Goal: Task Accomplishment & Management: Manage account settings

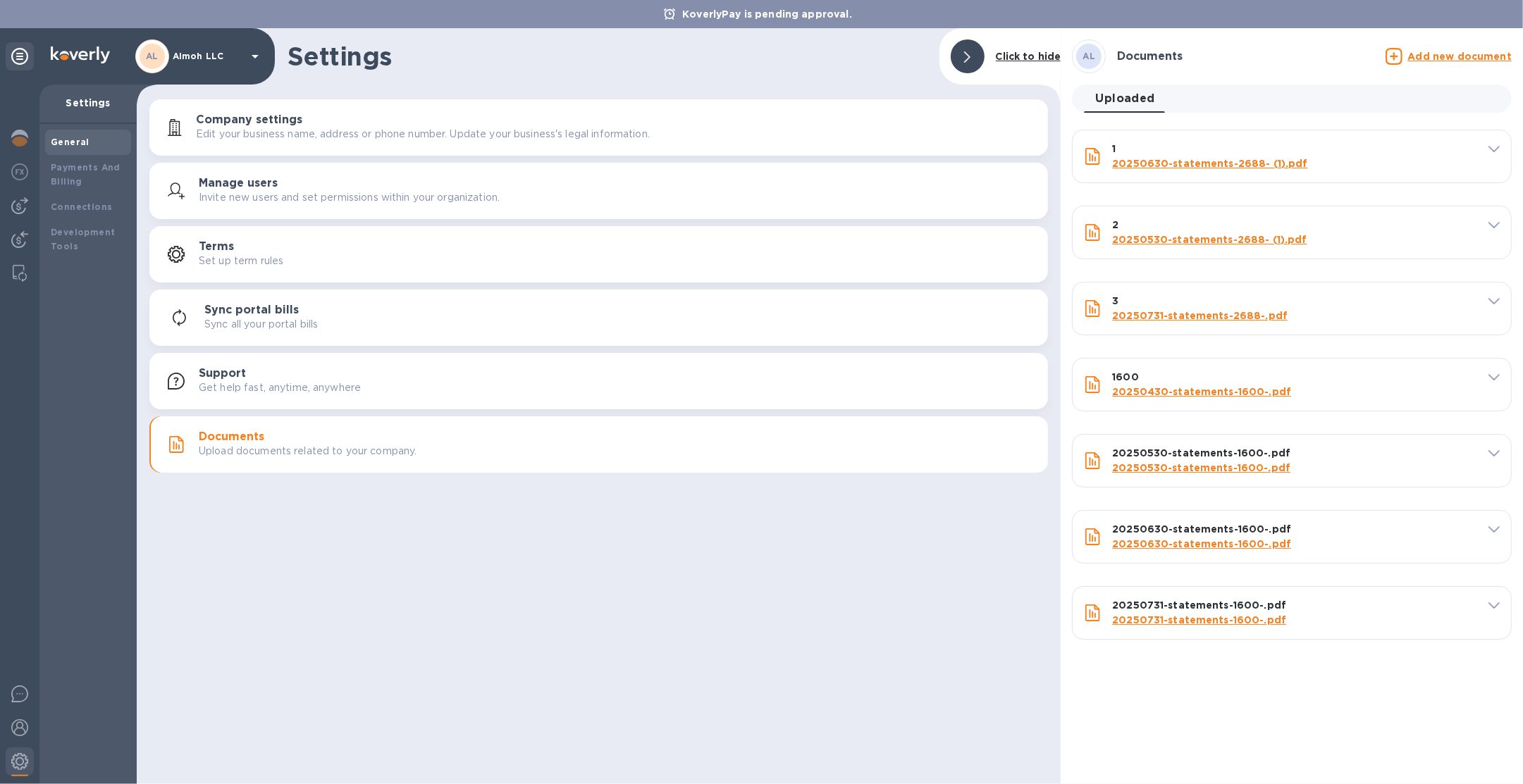
click at [222, 52] on p "Aimoh LLC" at bounding box center [208, 57] width 70 height 10
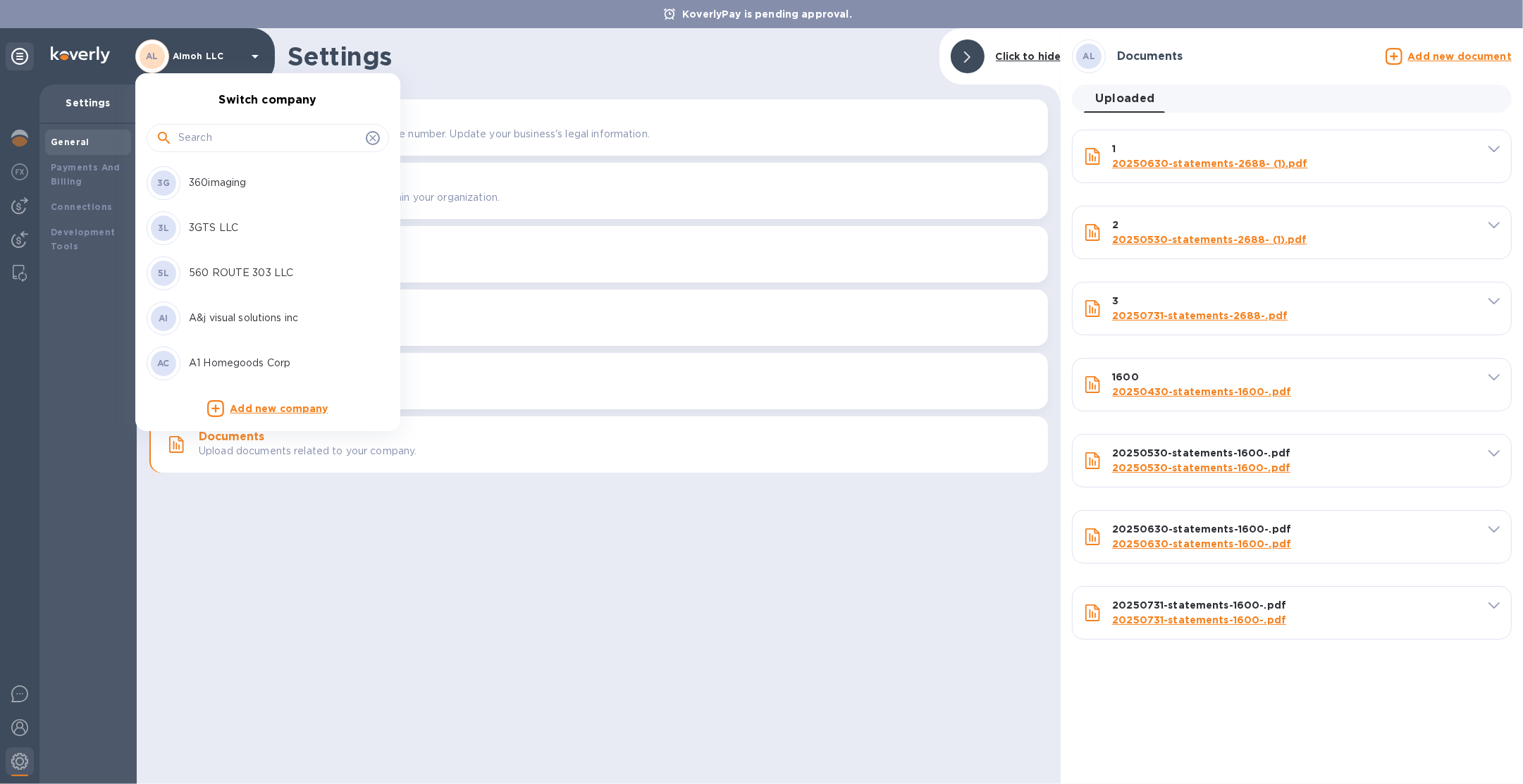
click at [218, 134] on input "text" at bounding box center [269, 137] width 182 height 21
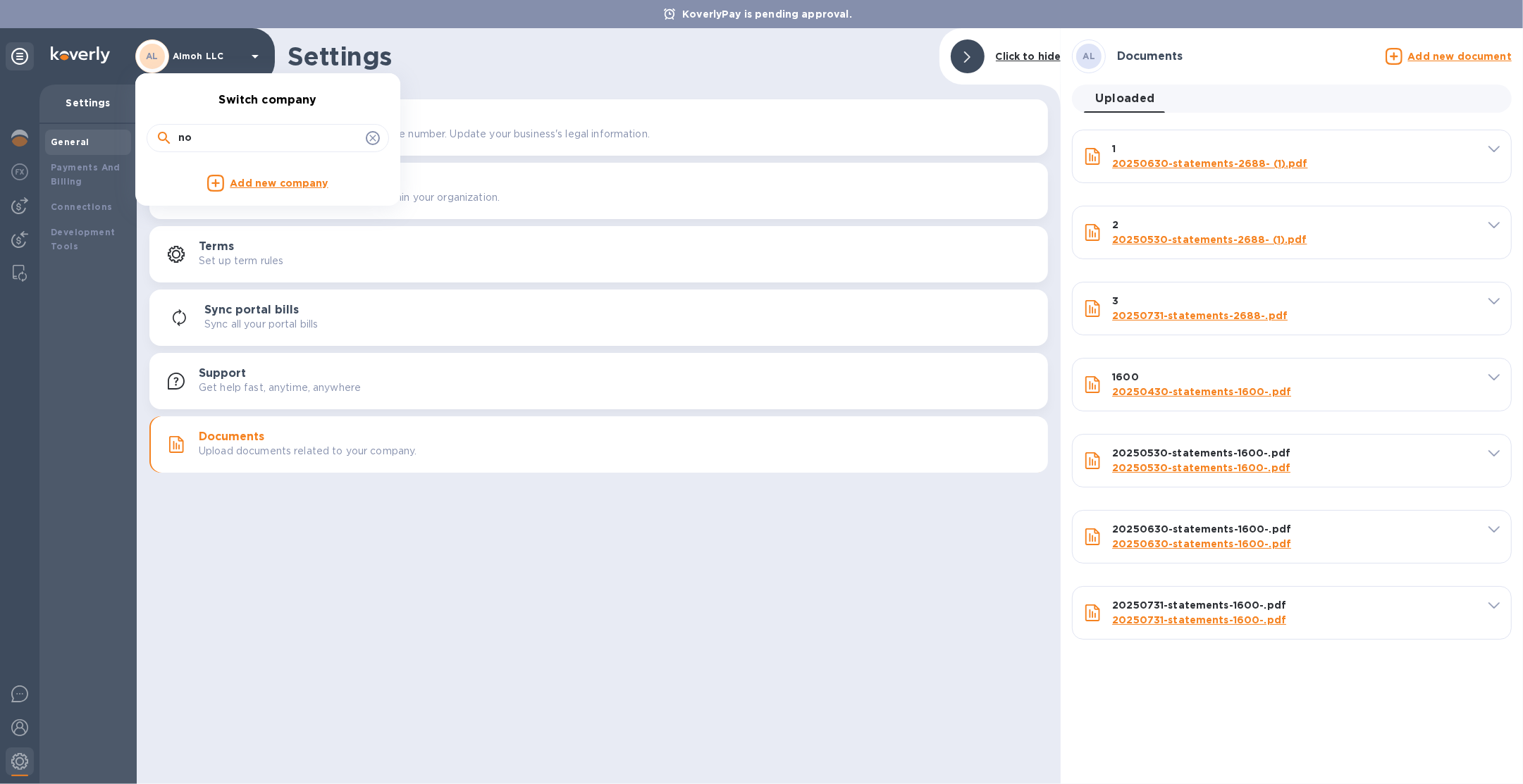
type input "n"
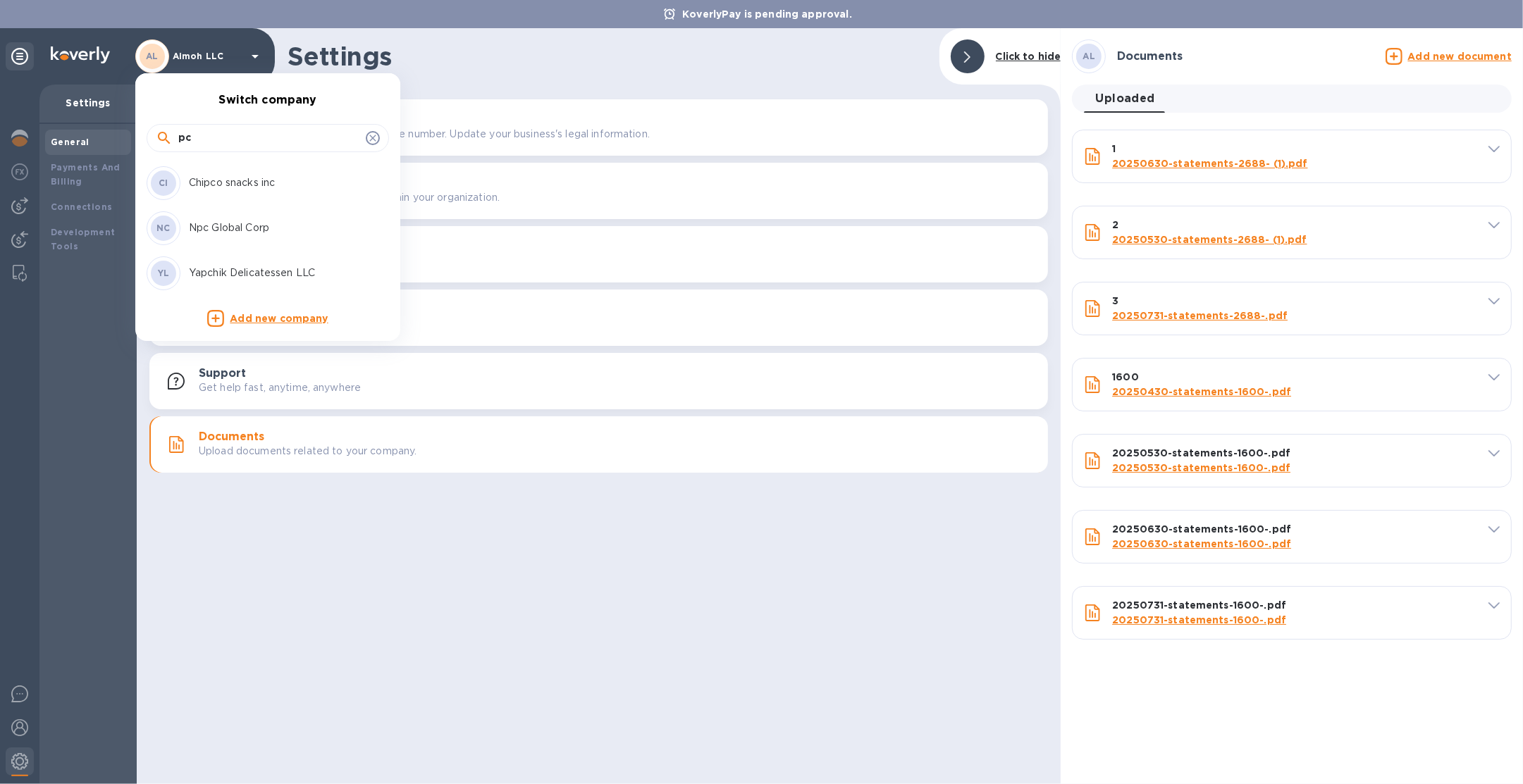
type input "p"
type input "npc"
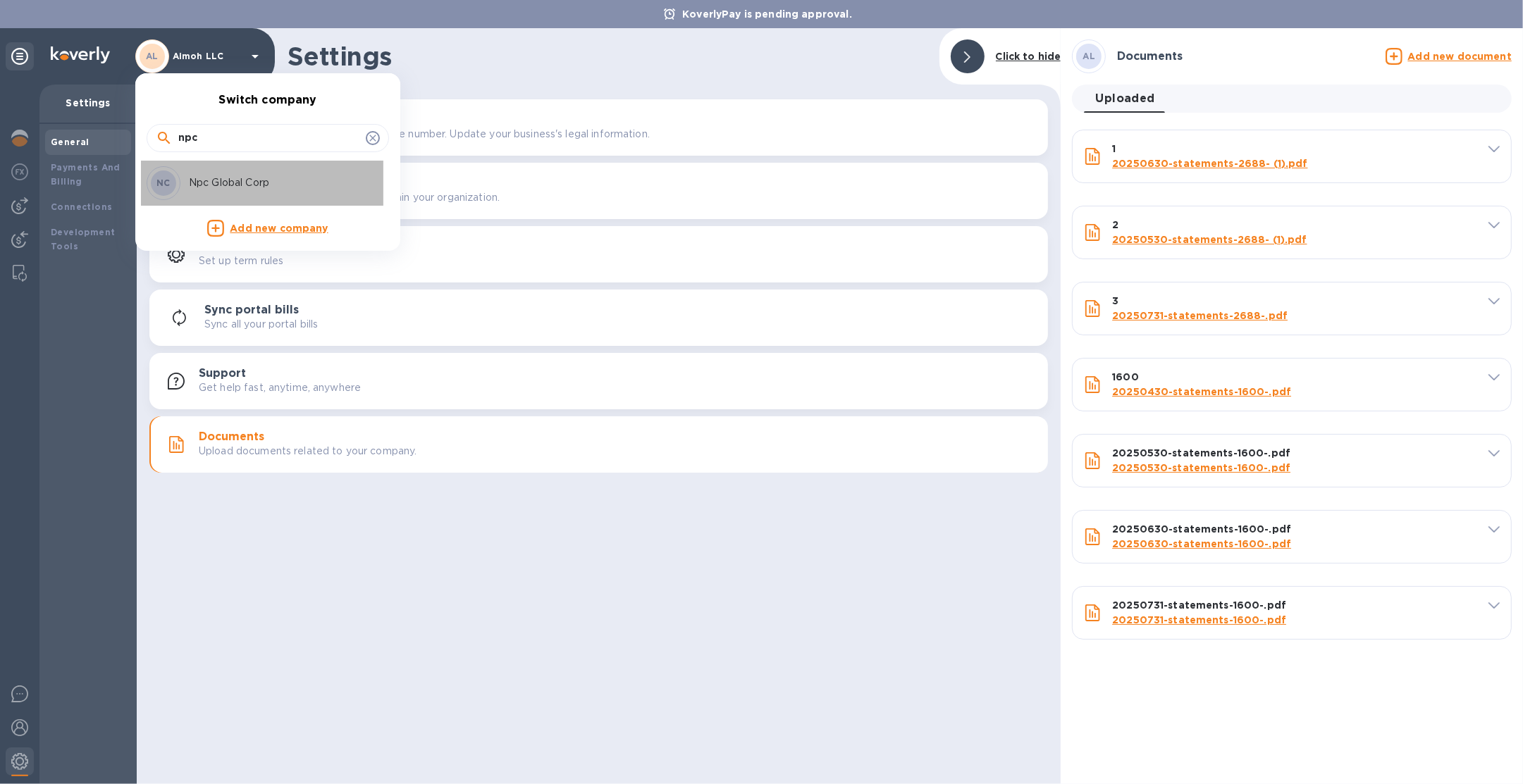
drag, startPoint x: 224, startPoint y: 183, endPoint x: 273, endPoint y: 160, distance: 54.1
click at [224, 184] on p "Npc Global Corp" at bounding box center [277, 183] width 178 height 15
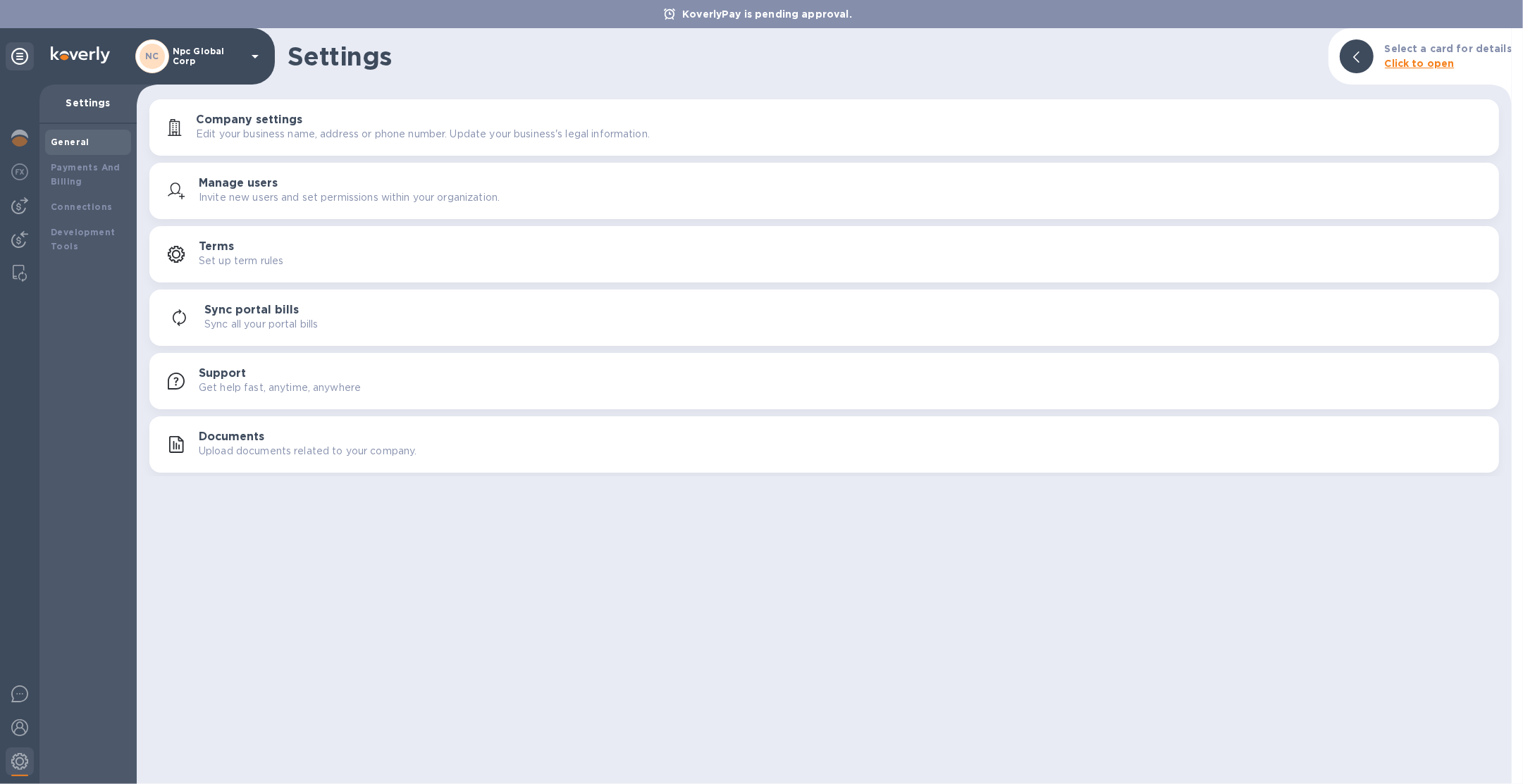
click at [256, 457] on p "Upload documents related to your company." at bounding box center [307, 451] width 217 height 15
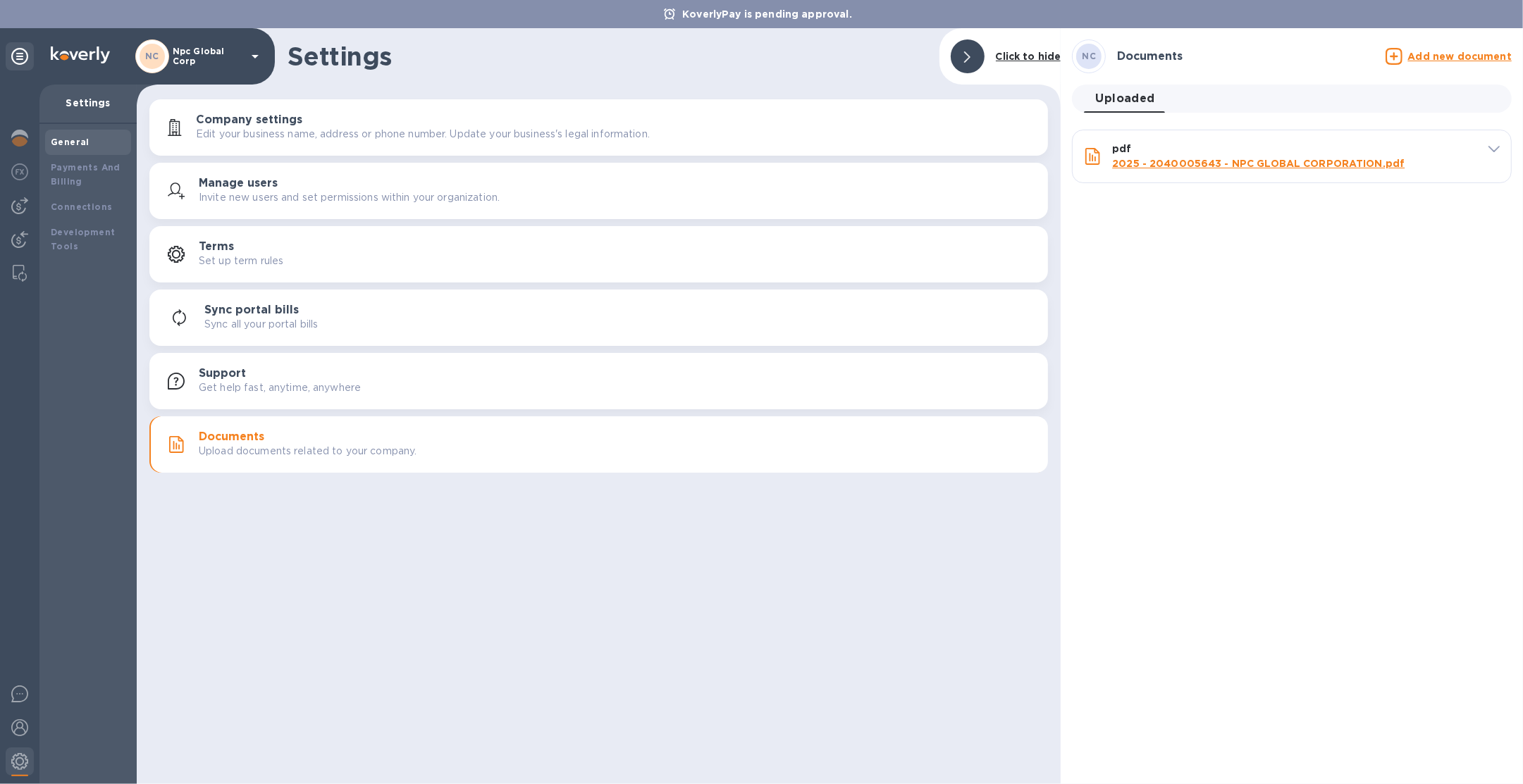
click at [1461, 68] on div "NC Documents Add new document" at bounding box center [1292, 57] width 446 height 40
click at [1453, 60] on u "Add new document" at bounding box center [1459, 56] width 103 height 11
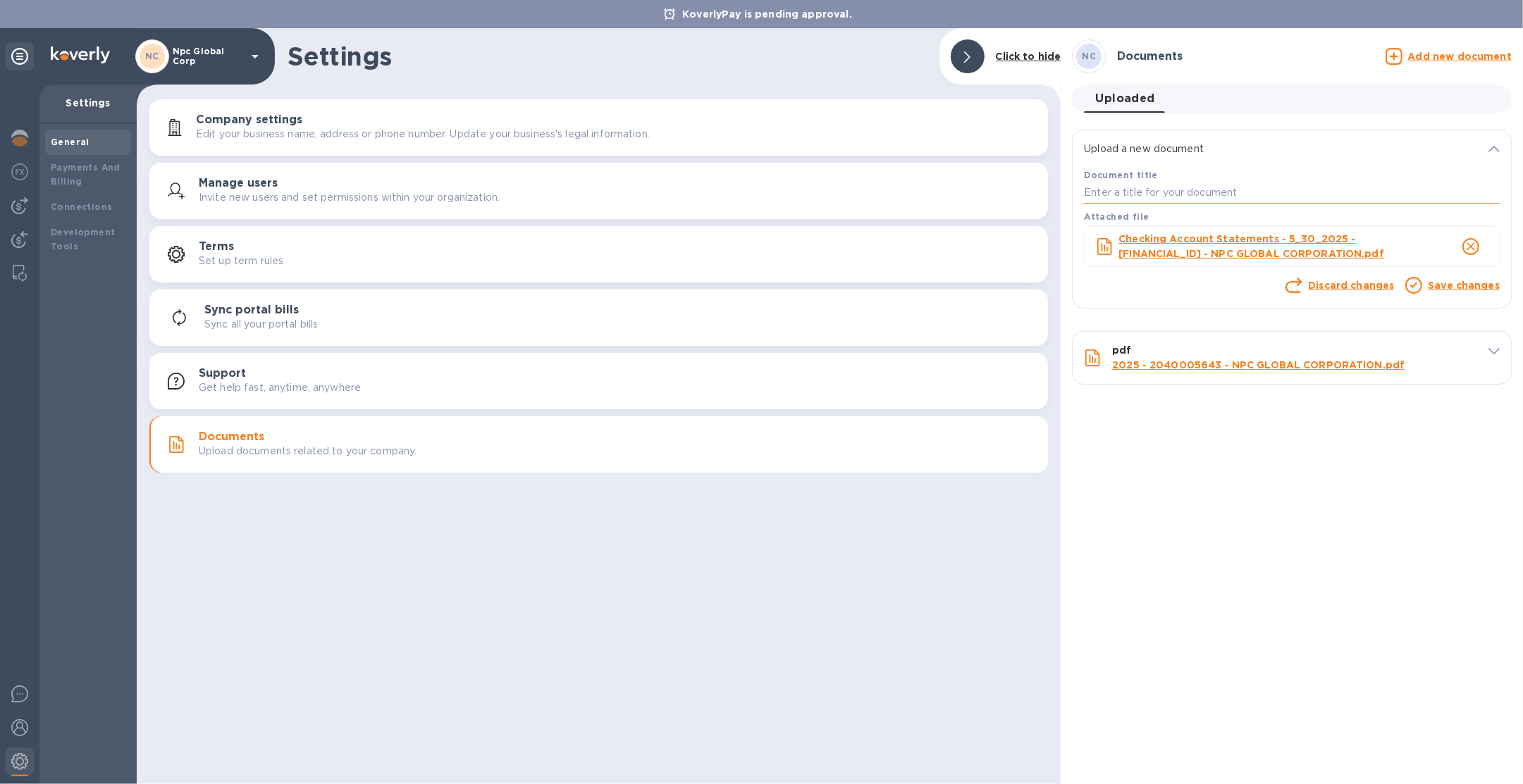
click at [1177, 191] on input "text" at bounding box center [1292, 193] width 416 height 21
type input "1"
click at [1463, 283] on link "Save changes" at bounding box center [1463, 285] width 71 height 11
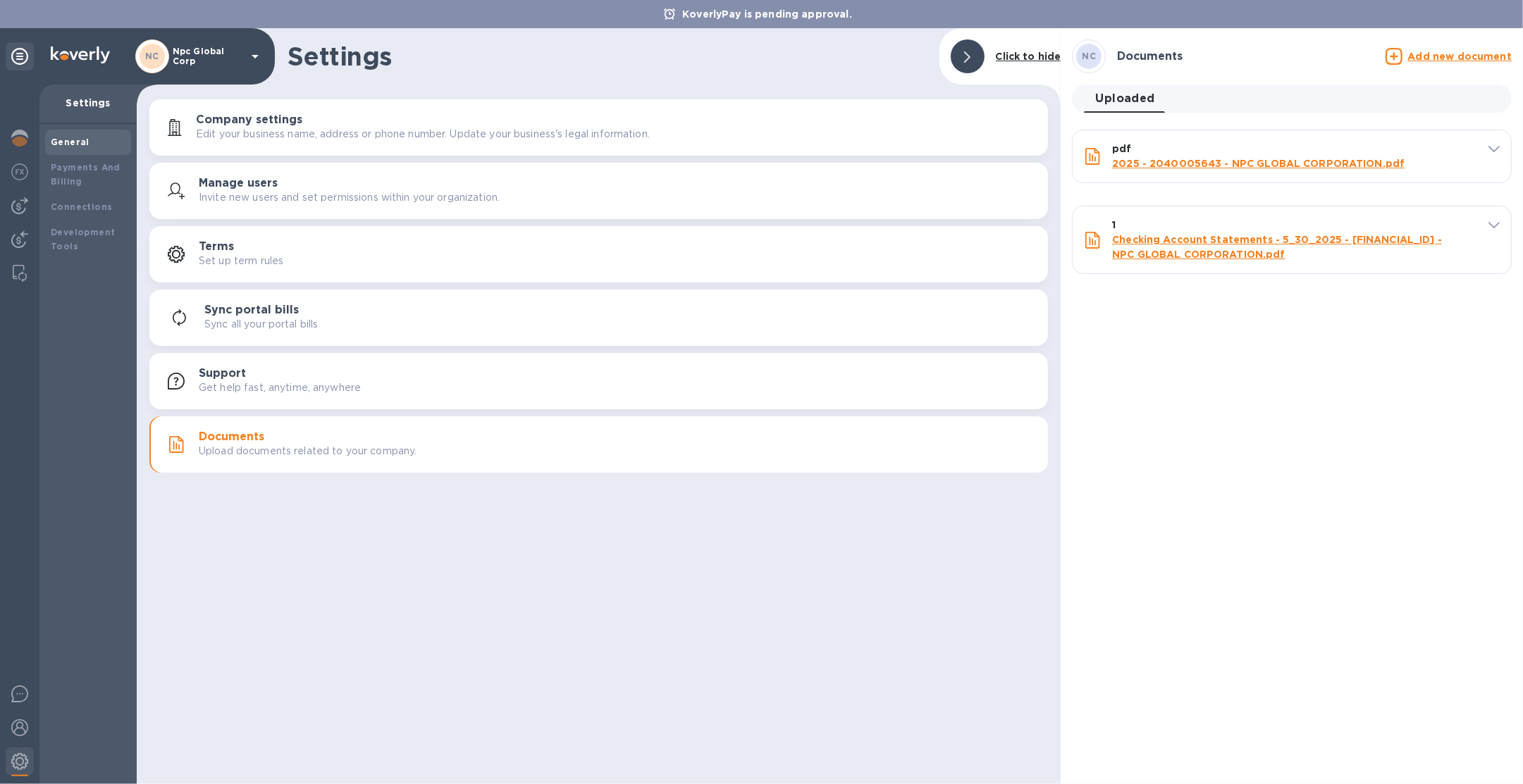
click at [1454, 55] on u "Add new document" at bounding box center [1459, 56] width 103 height 11
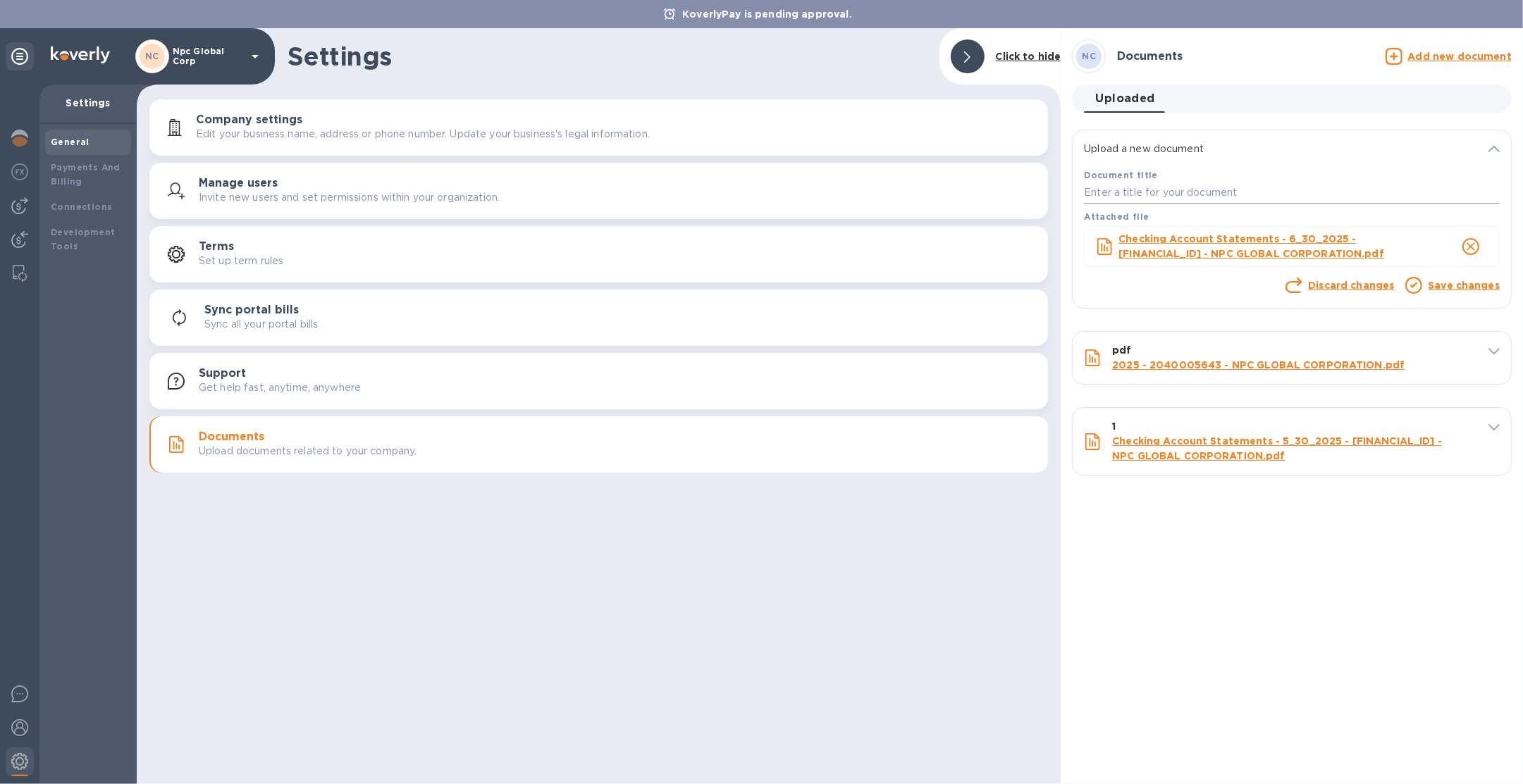
drag, startPoint x: 1213, startPoint y: 206, endPoint x: 1211, endPoint y: 199, distance: 7.3
click at [1213, 206] on div "Attached file" at bounding box center [1292, 216] width 422 height 21
click at [1210, 197] on input "text" at bounding box center [1292, 193] width 416 height 21
type input "2"
click at [1450, 280] on link "Save changes" at bounding box center [1463, 285] width 71 height 11
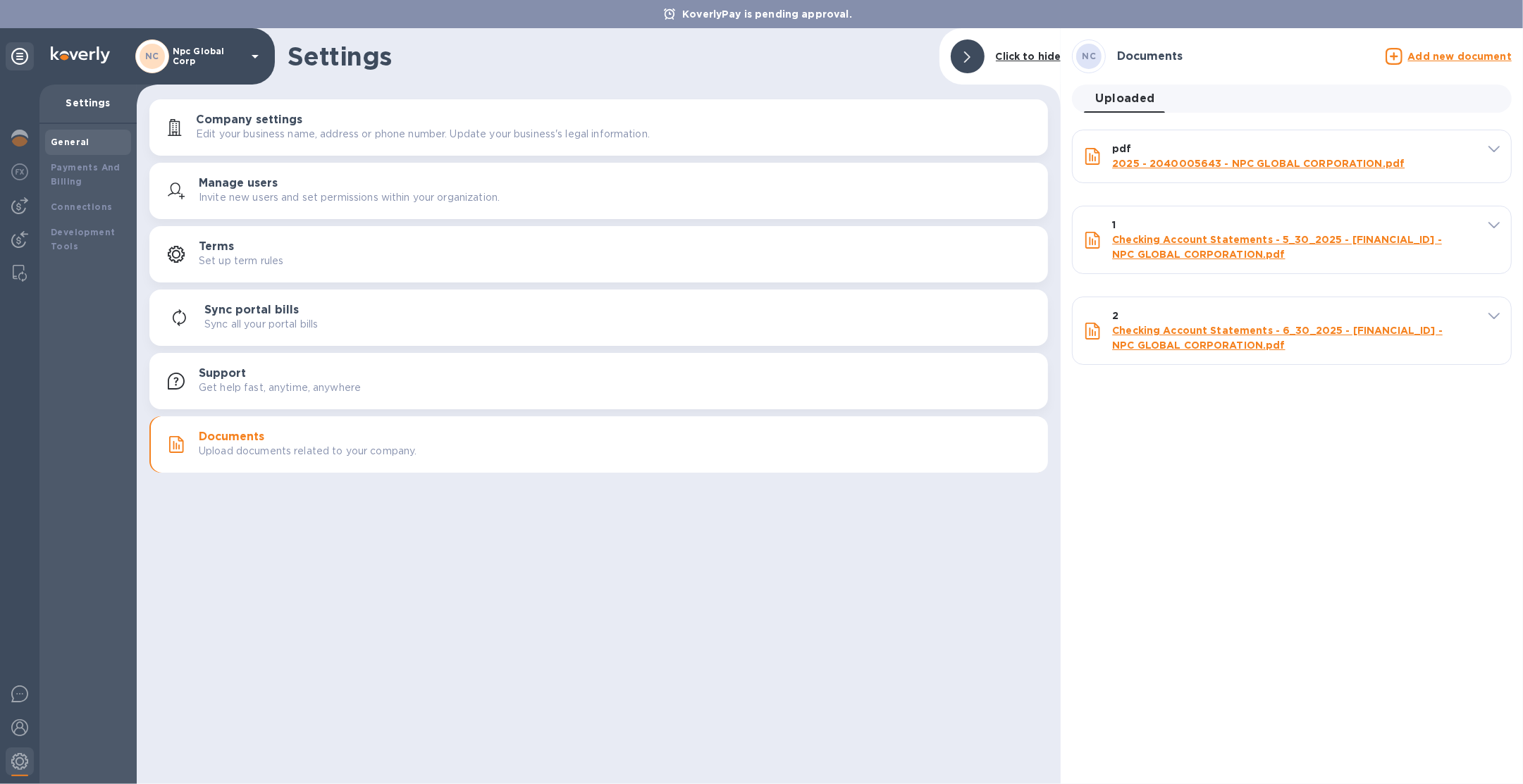
click at [213, 50] on p "Npc Global Corp" at bounding box center [208, 57] width 70 height 20
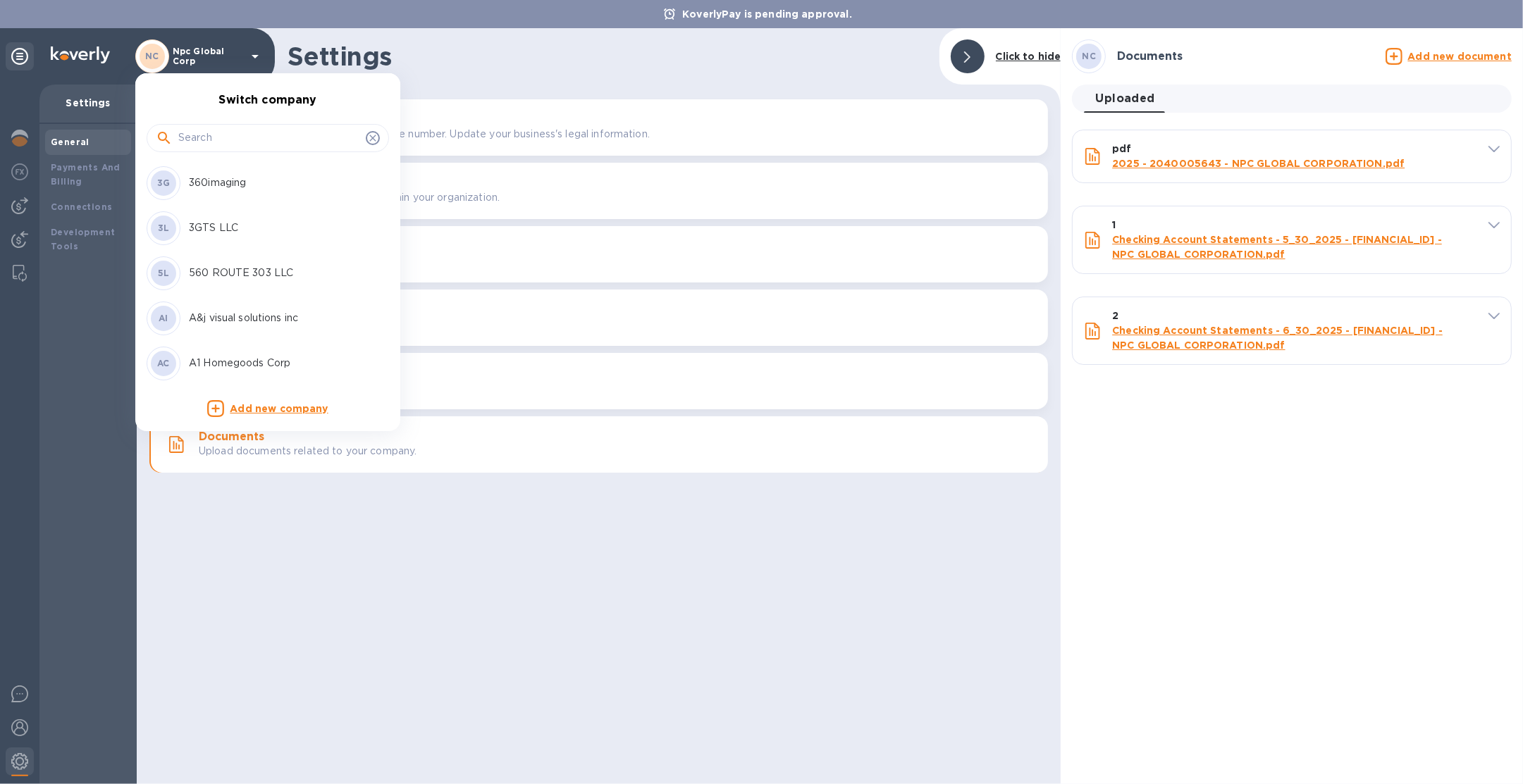
click at [215, 141] on input "text" at bounding box center [269, 137] width 182 height 21
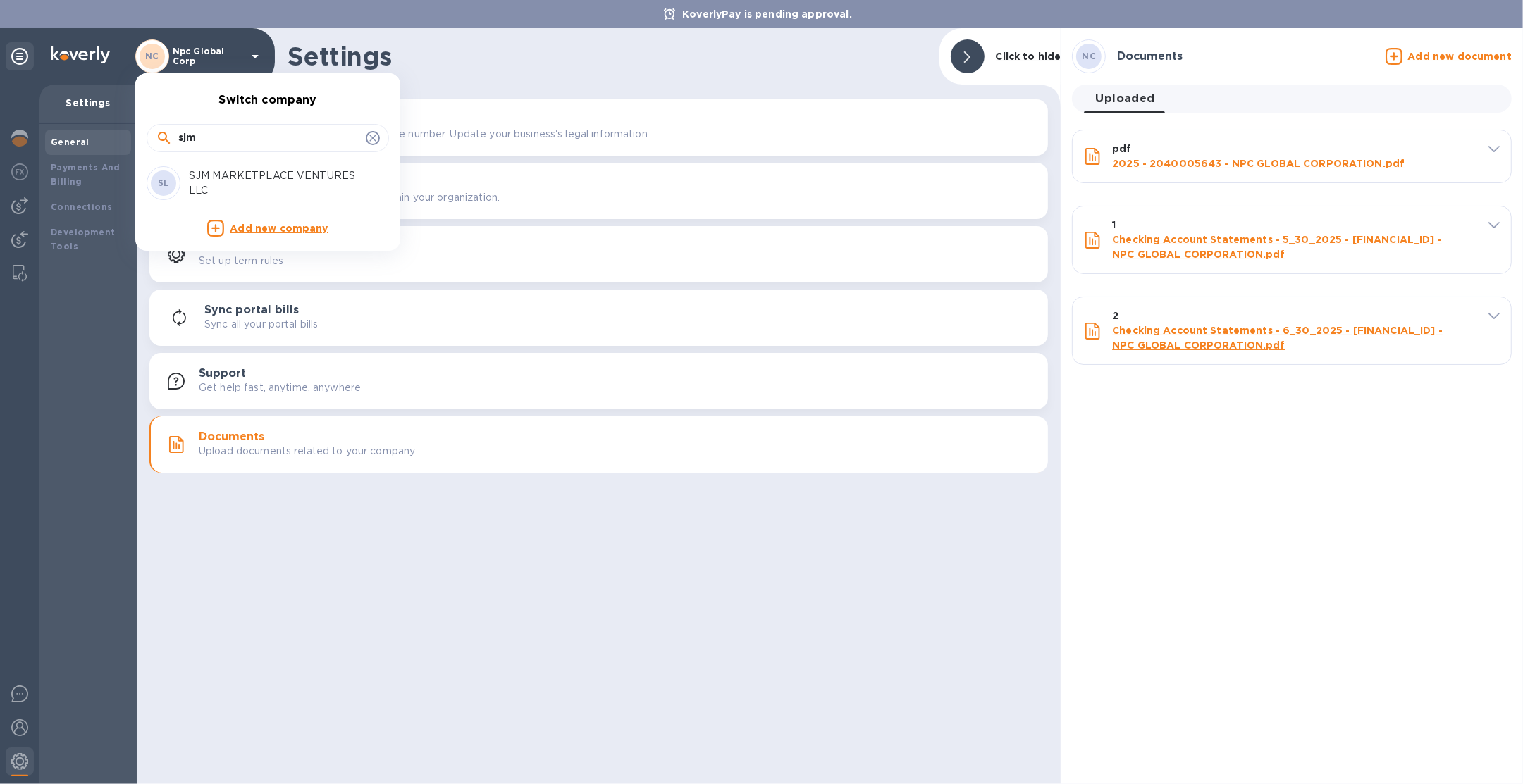
type input "sjm"
click at [214, 179] on p "SJM MARKETPLACE VENTURES LLC" at bounding box center [277, 184] width 178 height 30
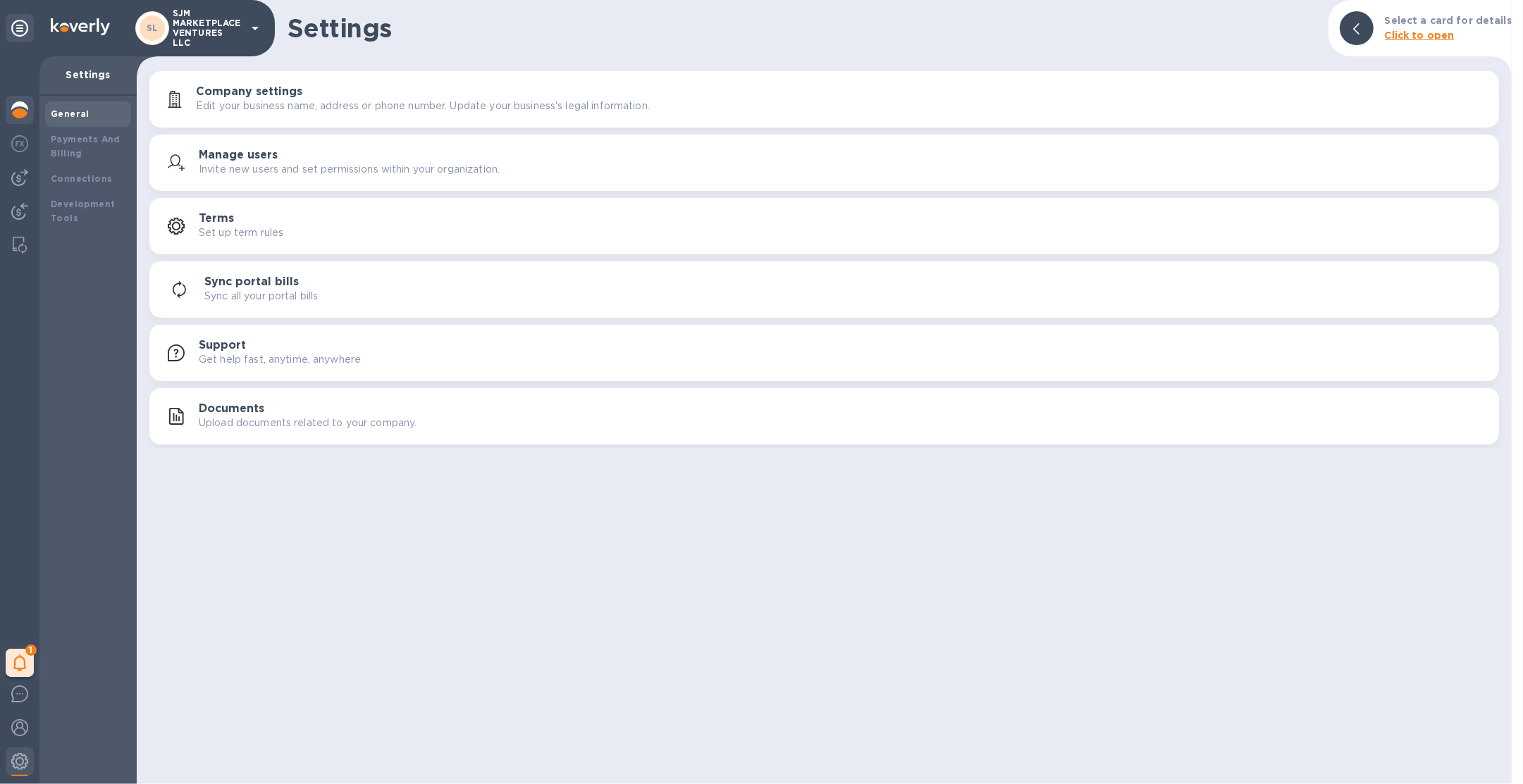
click at [18, 113] on img at bounding box center [19, 109] width 17 height 17
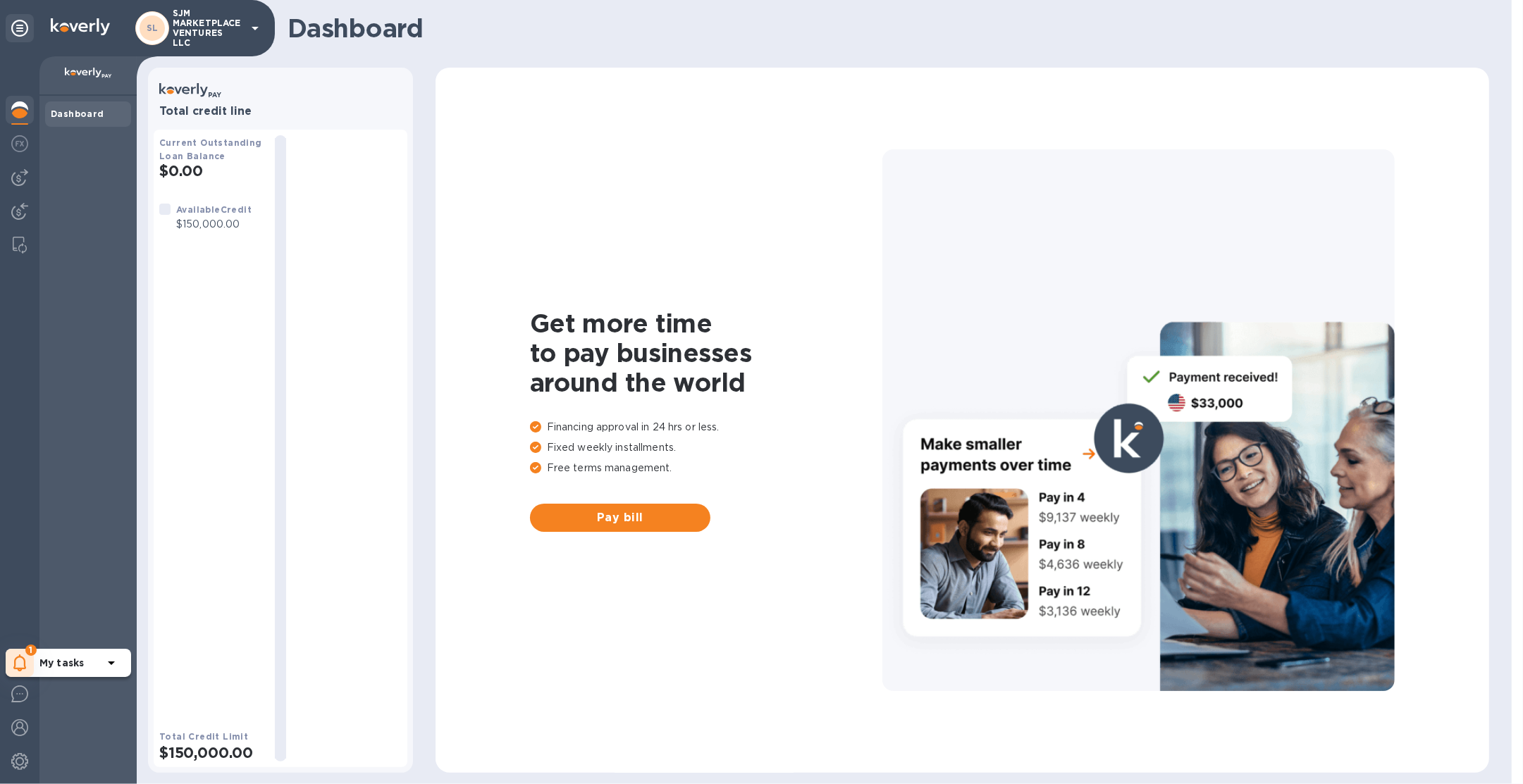
click at [26, 661] on div "1" at bounding box center [20, 663] width 28 height 28
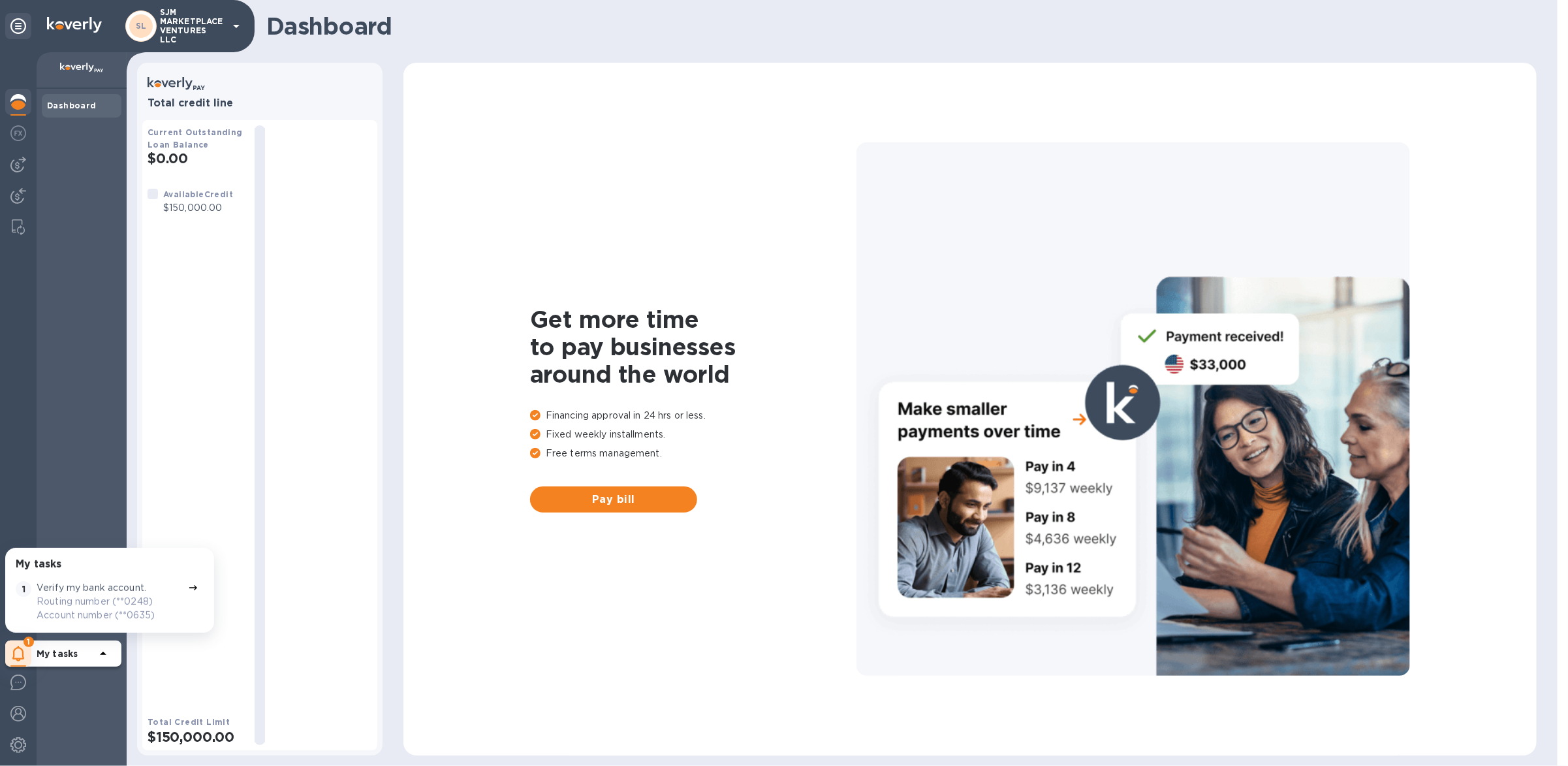
click at [111, 600] on p "Routing number (**0248) Account number (**0635)" at bounding box center [109, 609] width 146 height 28
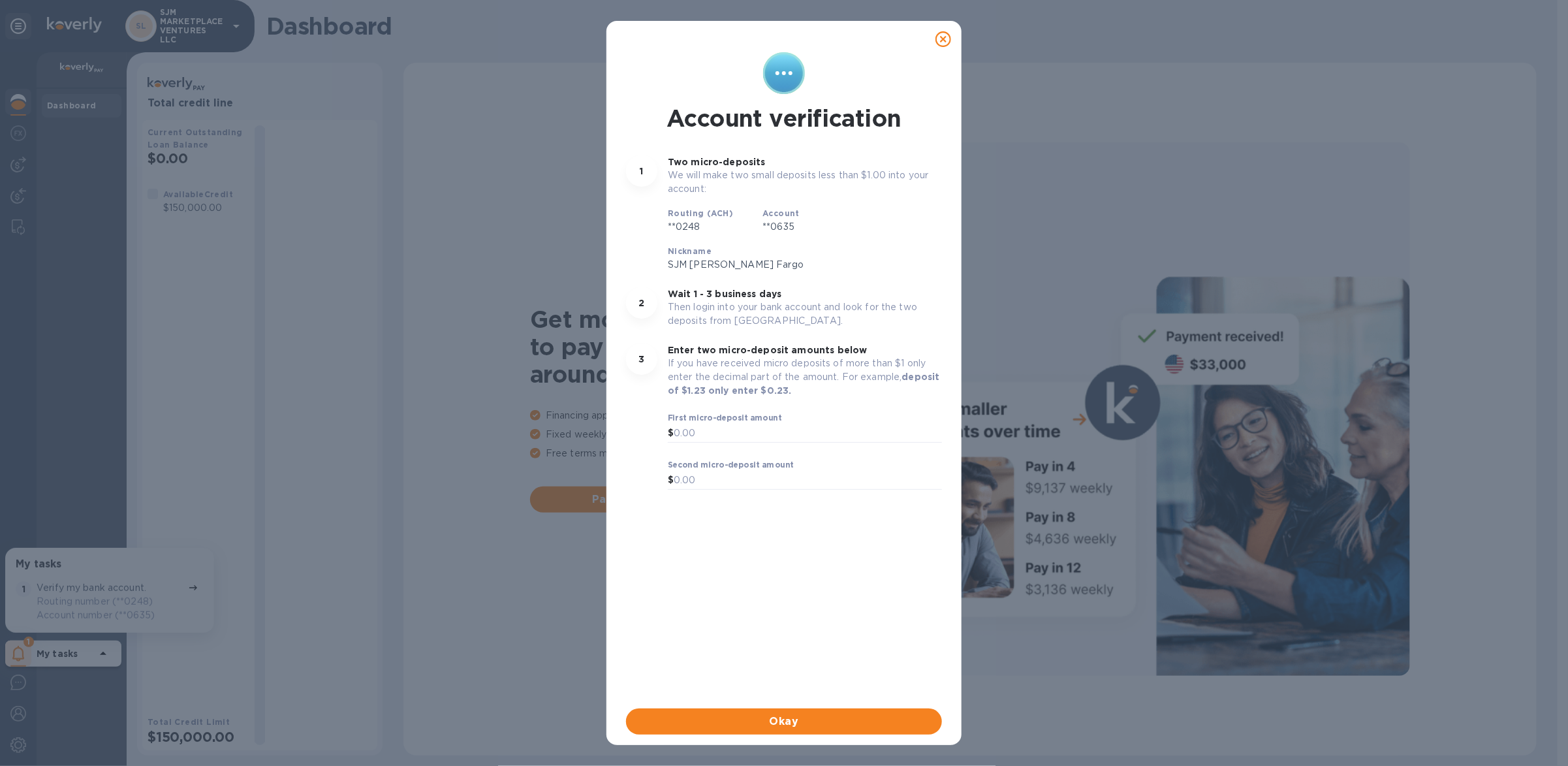
click at [944, 45] on icon at bounding box center [943, 39] width 16 height 16
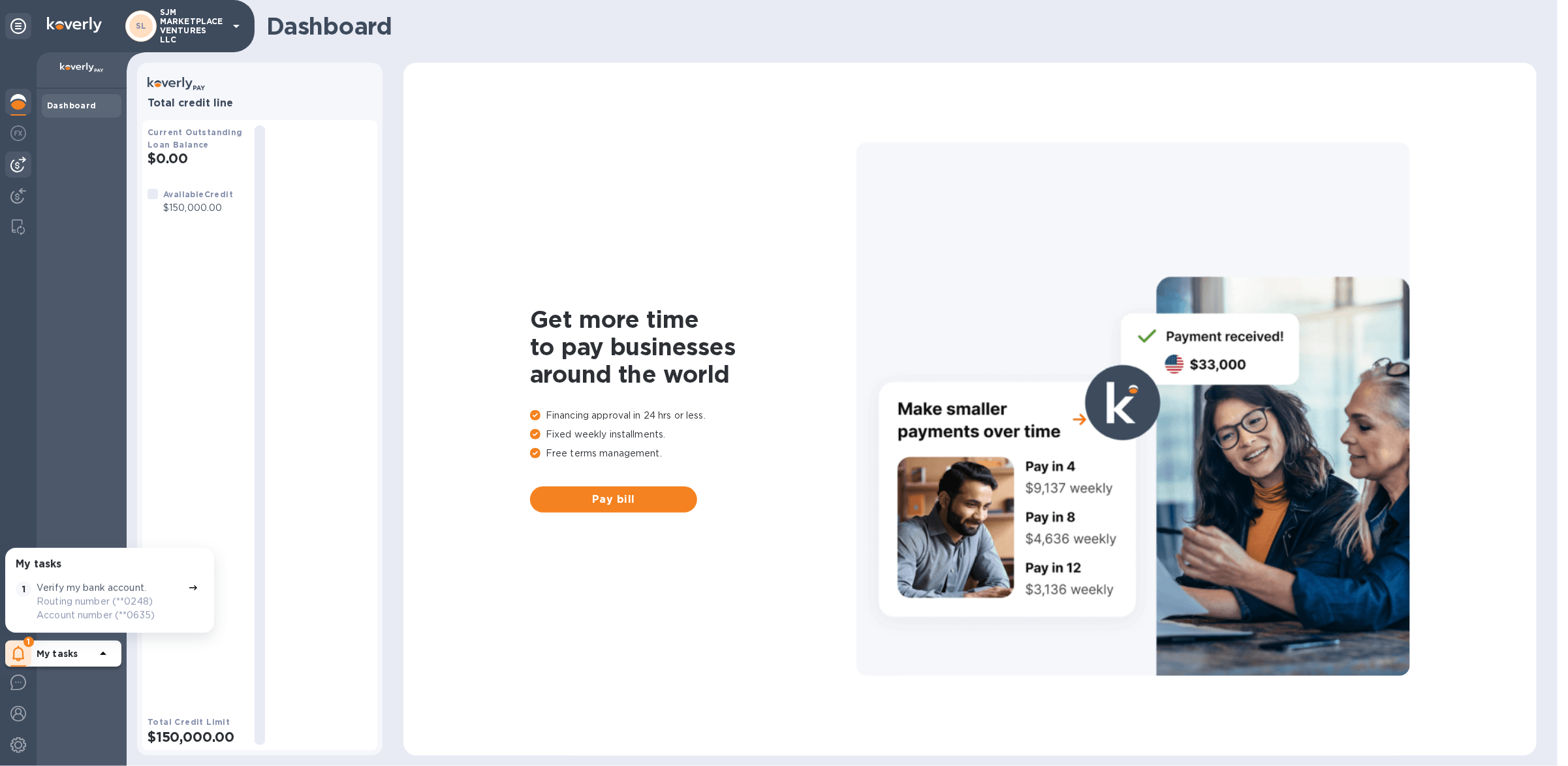
click at [19, 171] on img at bounding box center [17, 164] width 16 height 16
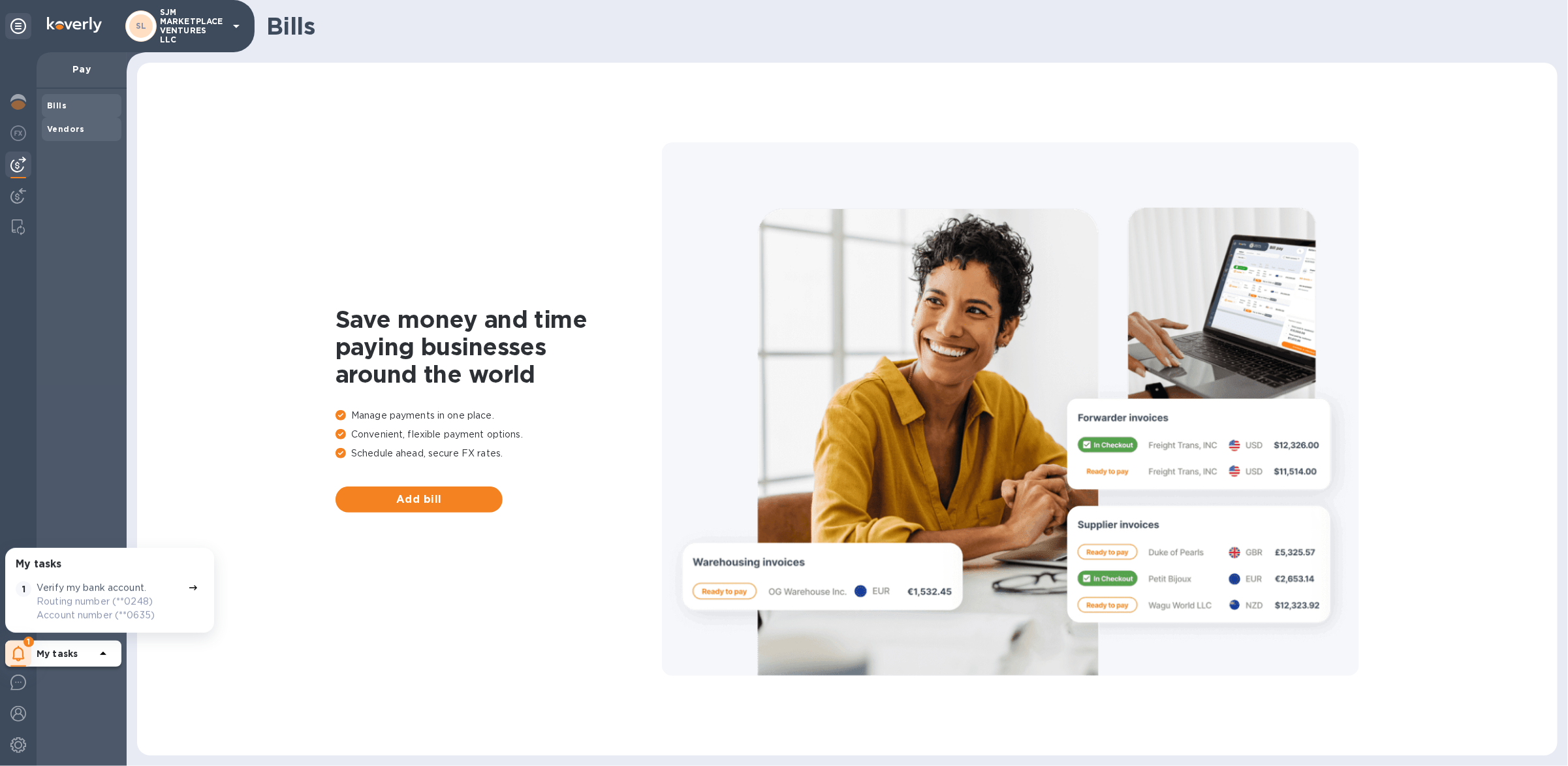
click at [64, 131] on b "Vendors" at bounding box center [65, 129] width 38 height 10
click at [410, 504] on span "Add vendor" at bounding box center [418, 499] width 146 height 16
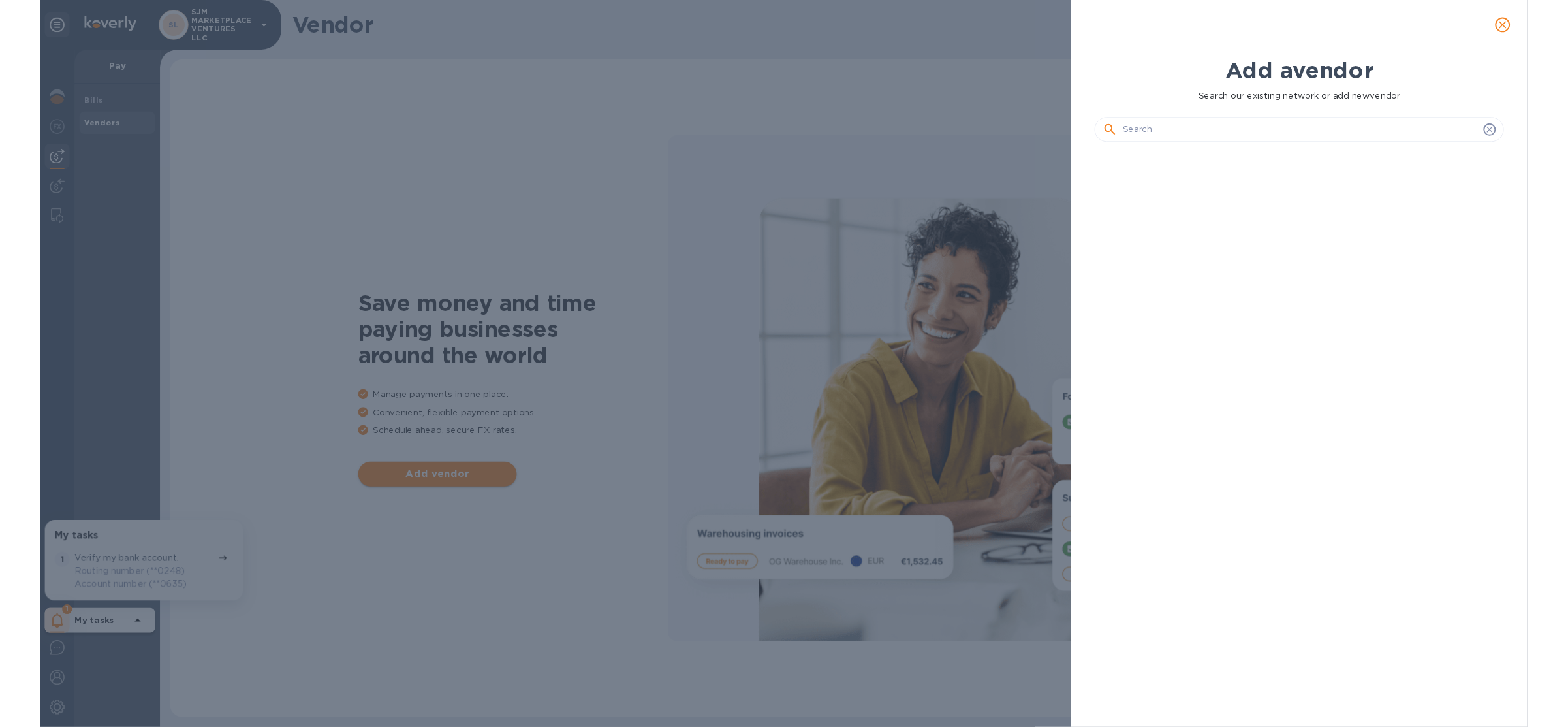
scroll to position [560, 438]
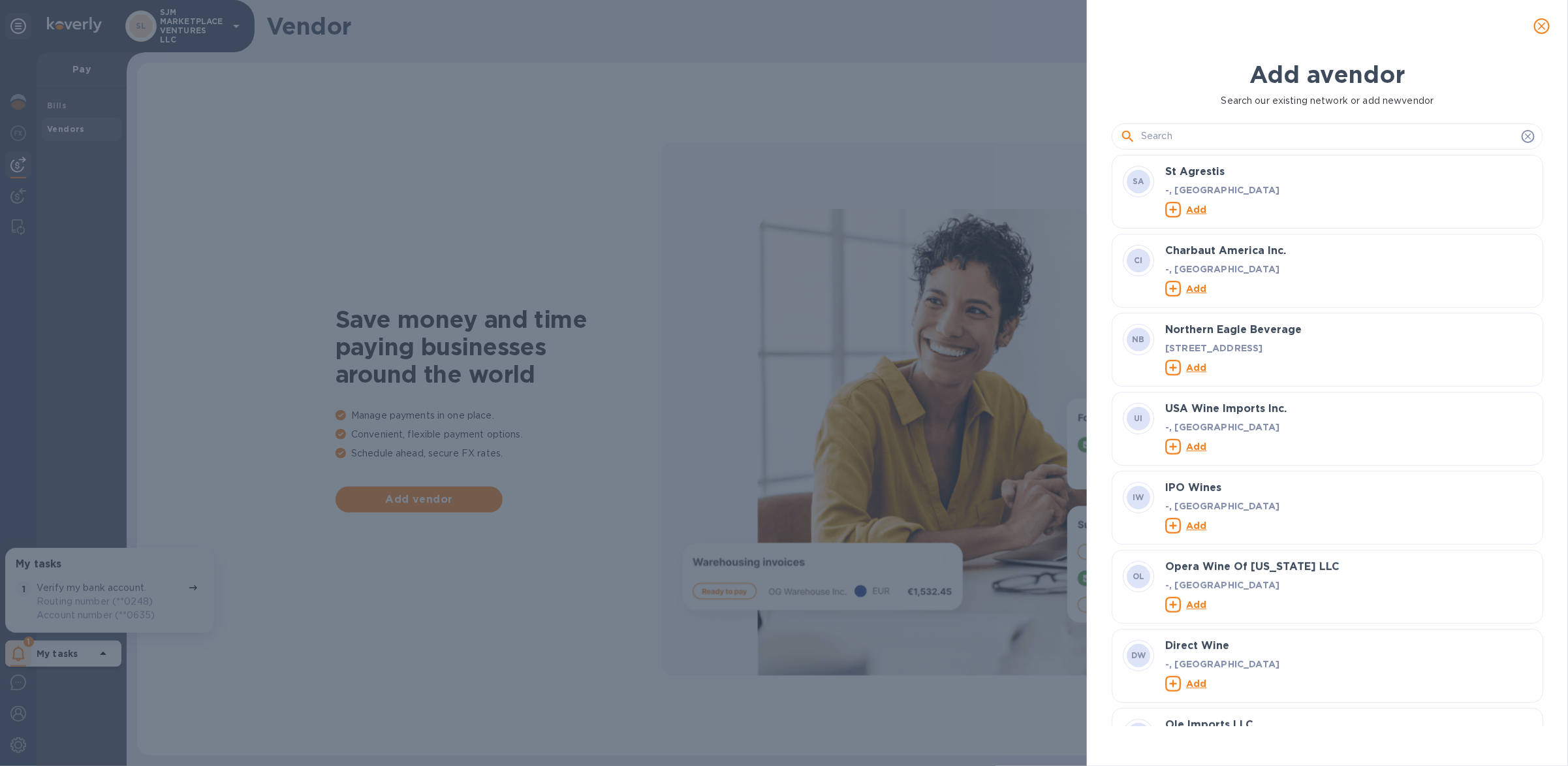
click at [1354, 141] on input "text" at bounding box center [1329, 136] width 375 height 19
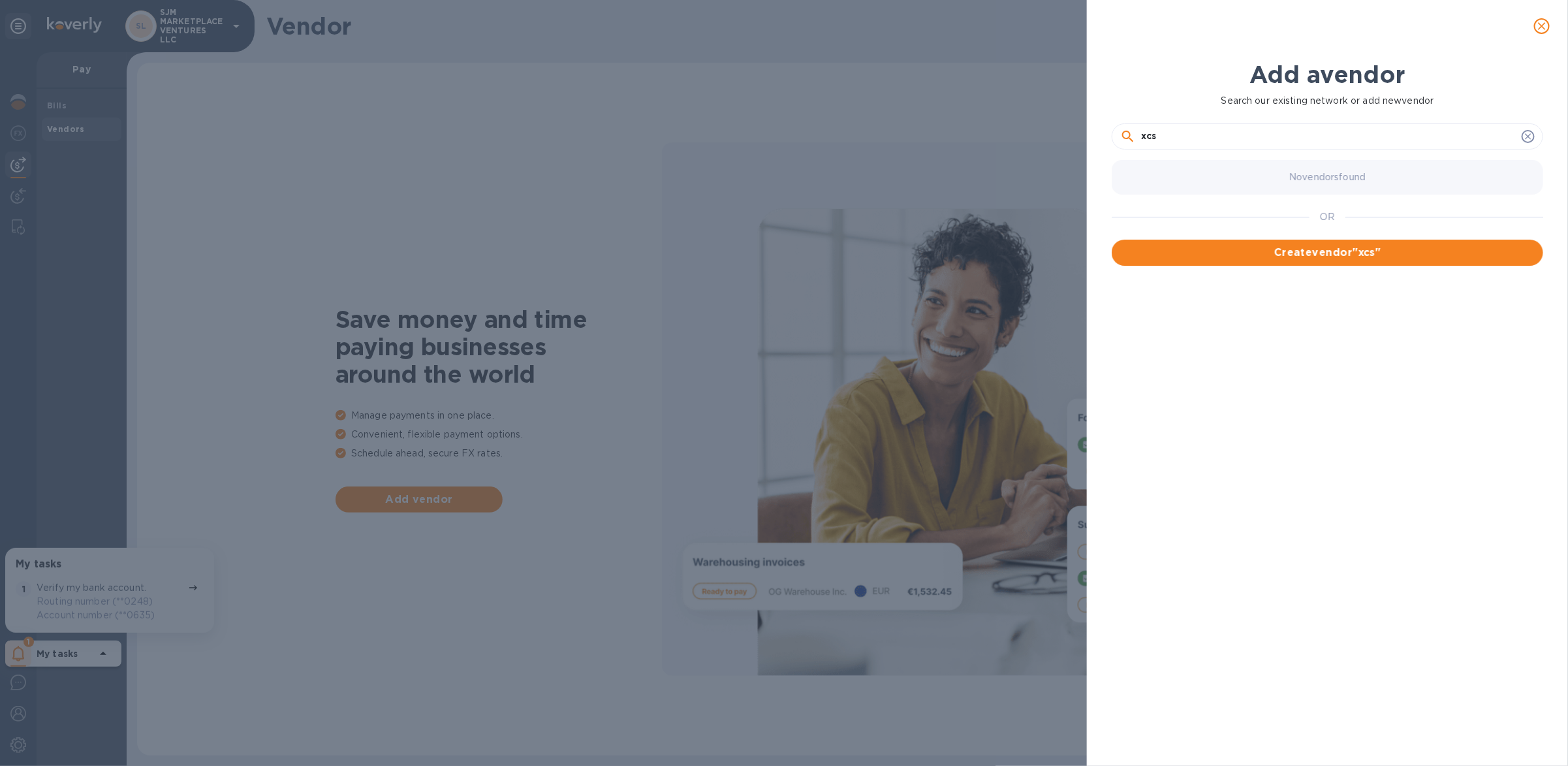
type input "xcs"
click at [1410, 140] on icon at bounding box center [1528, 136] width 10 height 10
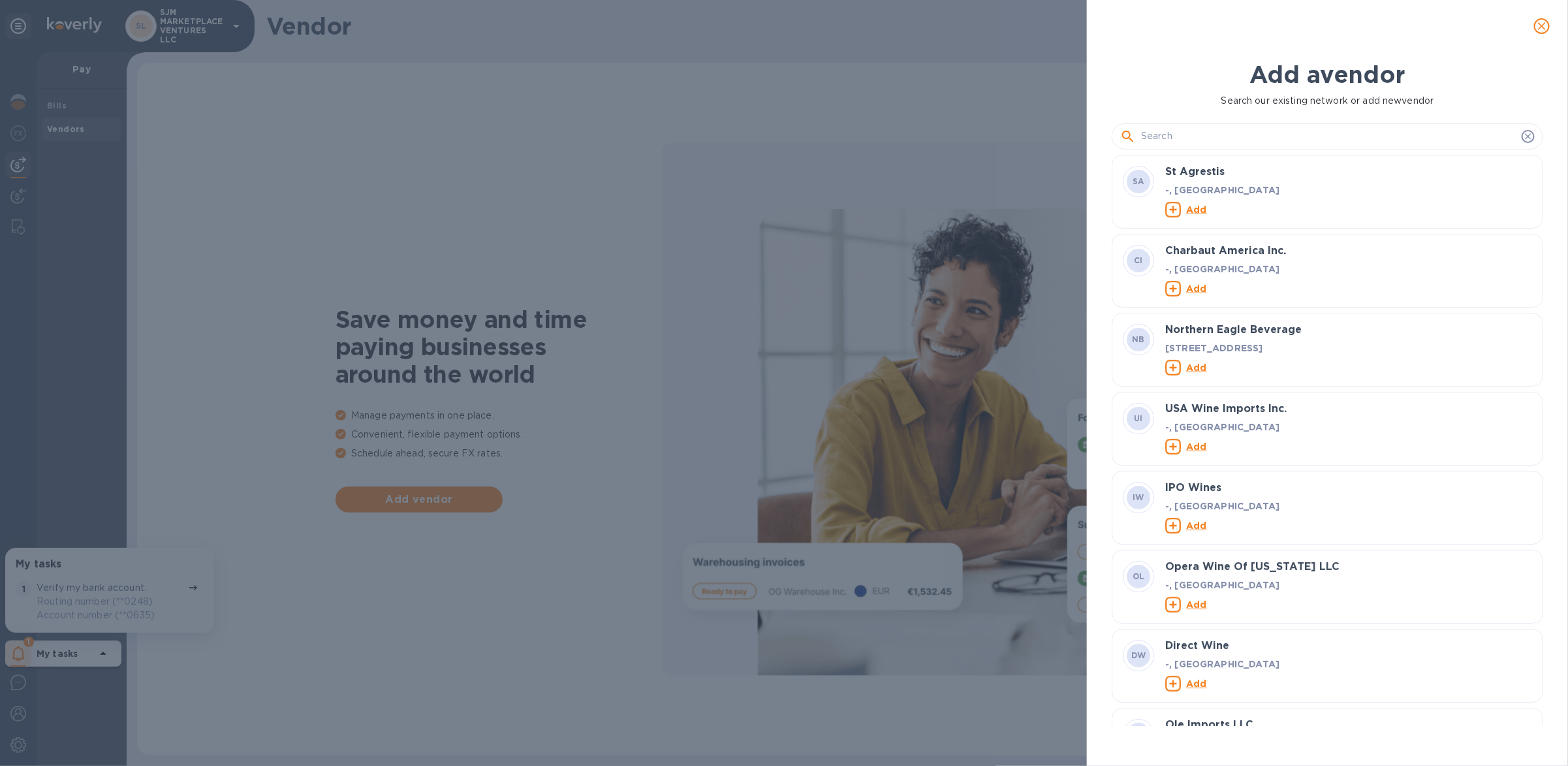
click at [708, 149] on div "Add a vendor Search our existing network or add new vendor SA St Agrestis -, US…" at bounding box center [784, 383] width 1568 height 766
click at [1410, 140] on icon at bounding box center [1528, 136] width 10 height 10
click at [960, 162] on div "Add a vendor Search our existing network or add new vendor SA St Agrestis -, US…" at bounding box center [784, 383] width 1568 height 766
click at [1410, 29] on icon "close" at bounding box center [1542, 26] width 13 height 13
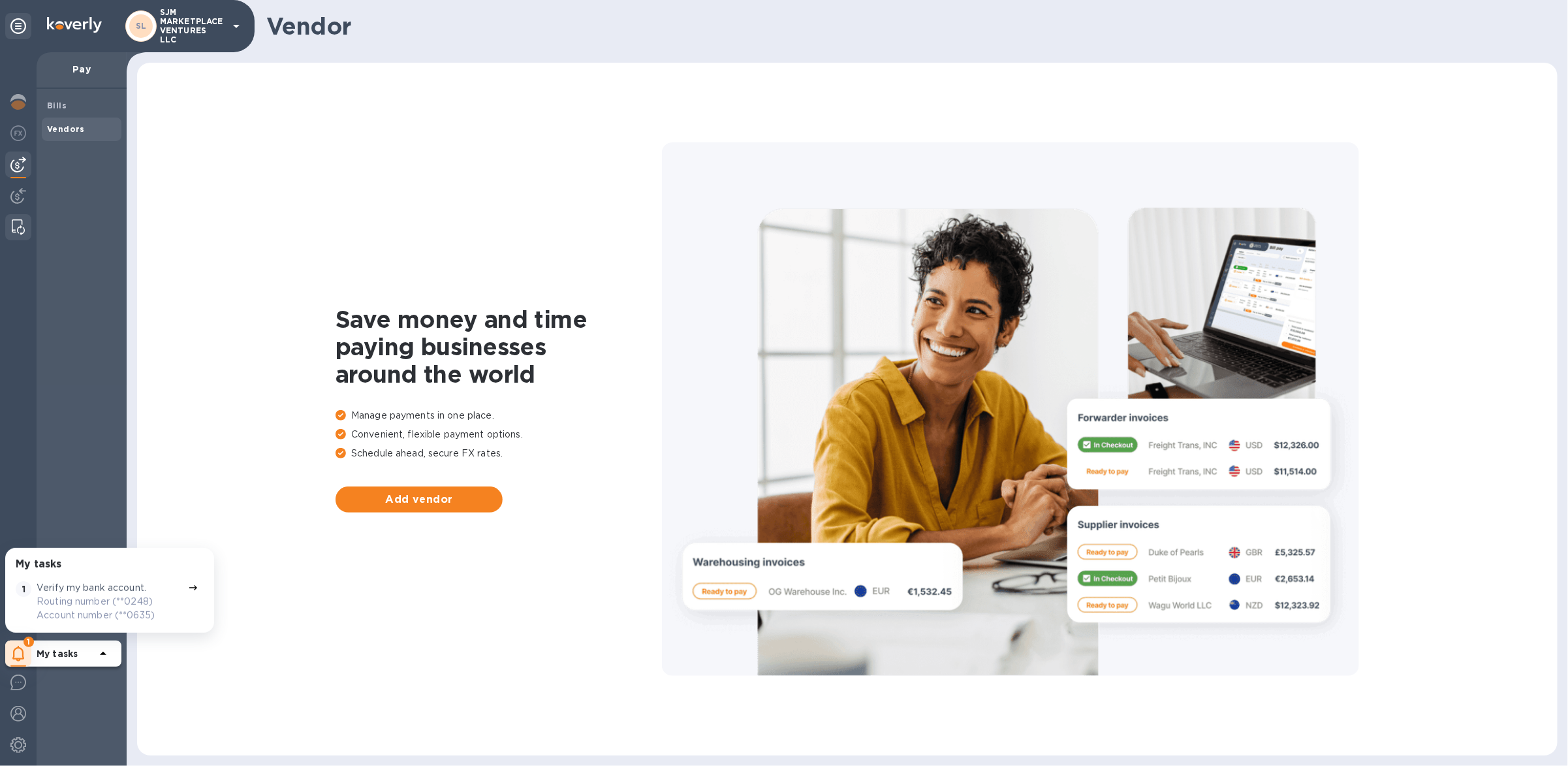
click at [25, 231] on div at bounding box center [18, 227] width 24 height 26
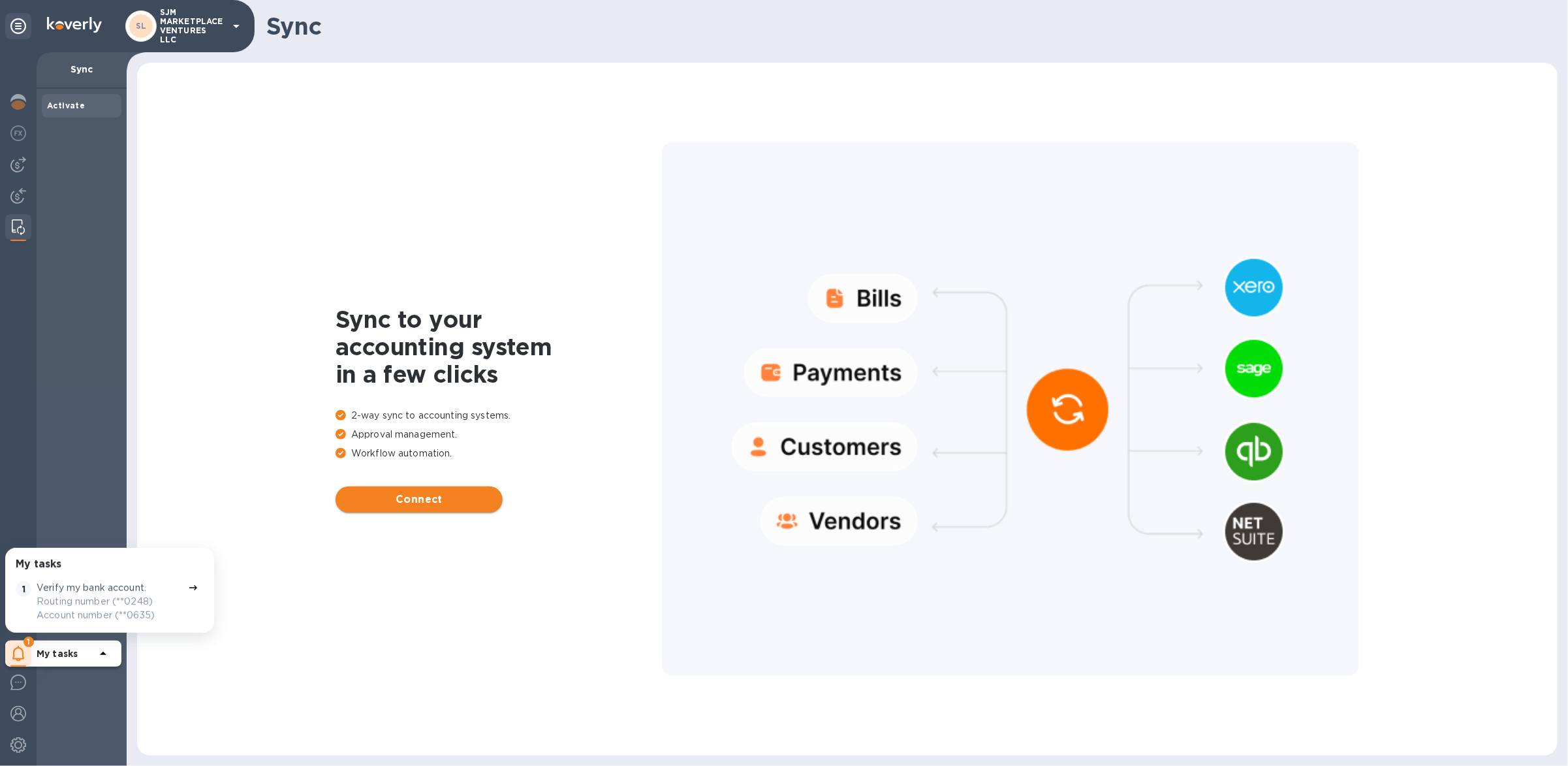
click at [421, 509] on button "Connect" at bounding box center [419, 499] width 167 height 26
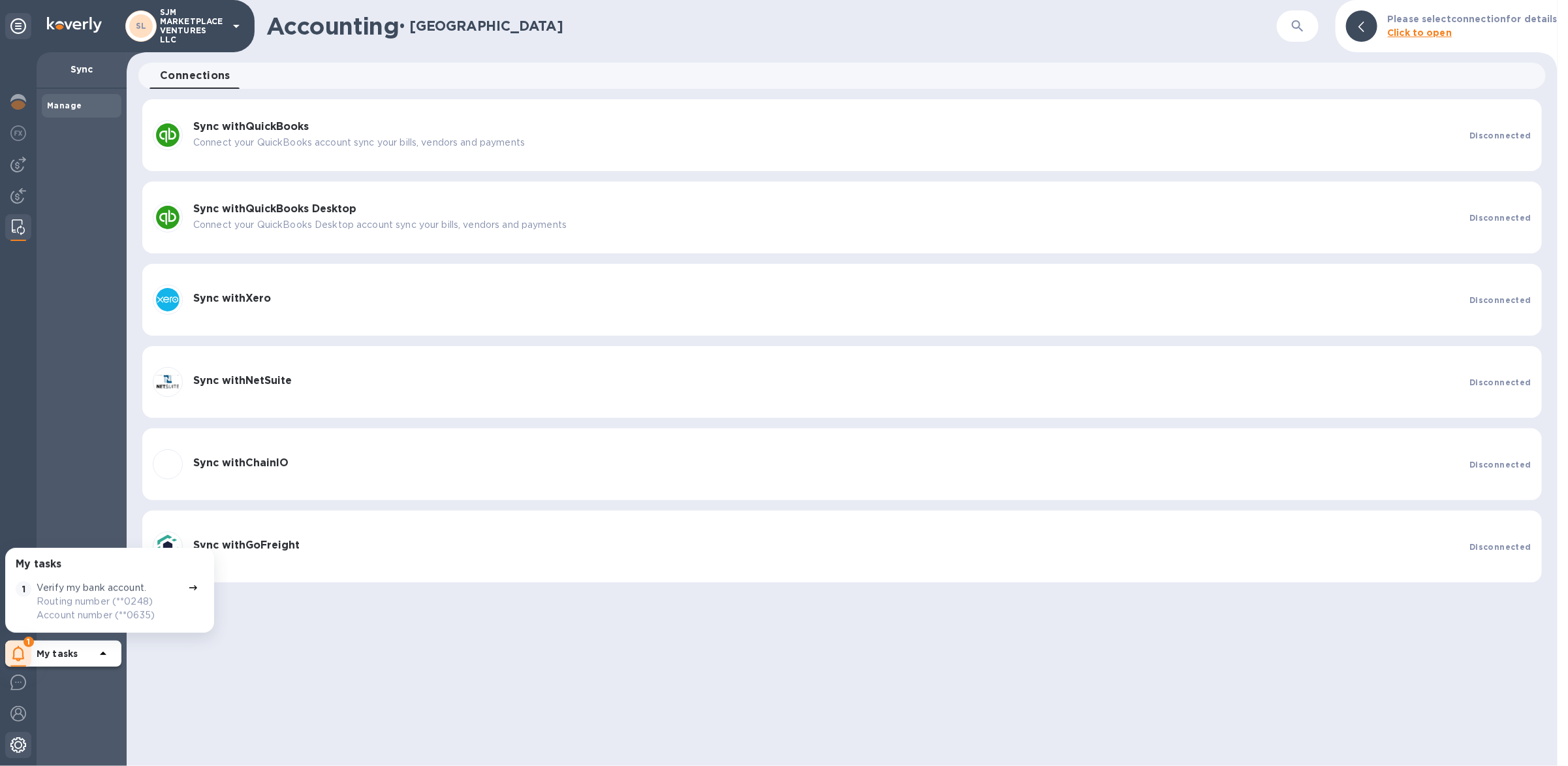
click at [24, 726] on img at bounding box center [17, 744] width 16 height 16
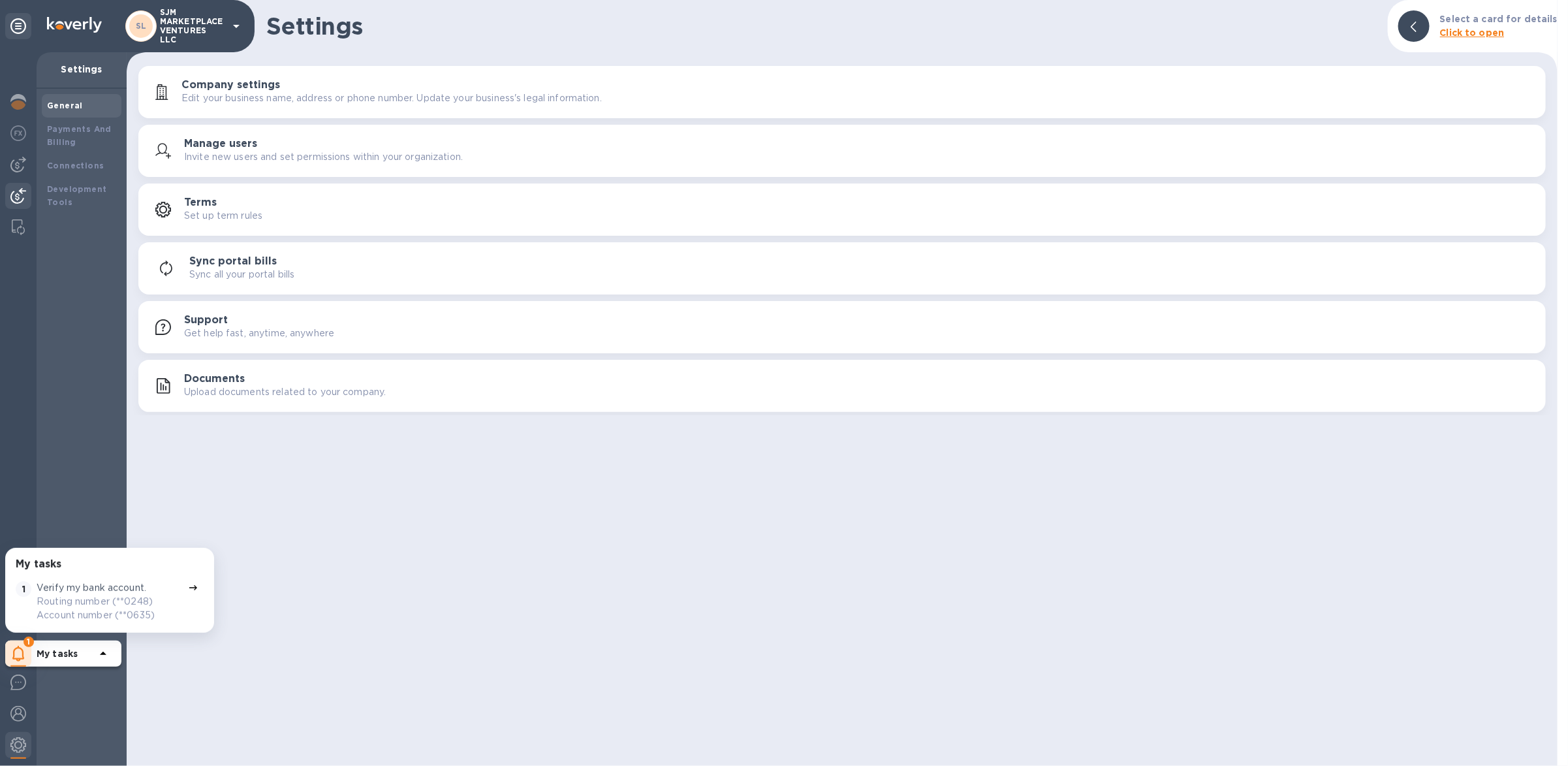
click at [17, 194] on img at bounding box center [17, 195] width 16 height 16
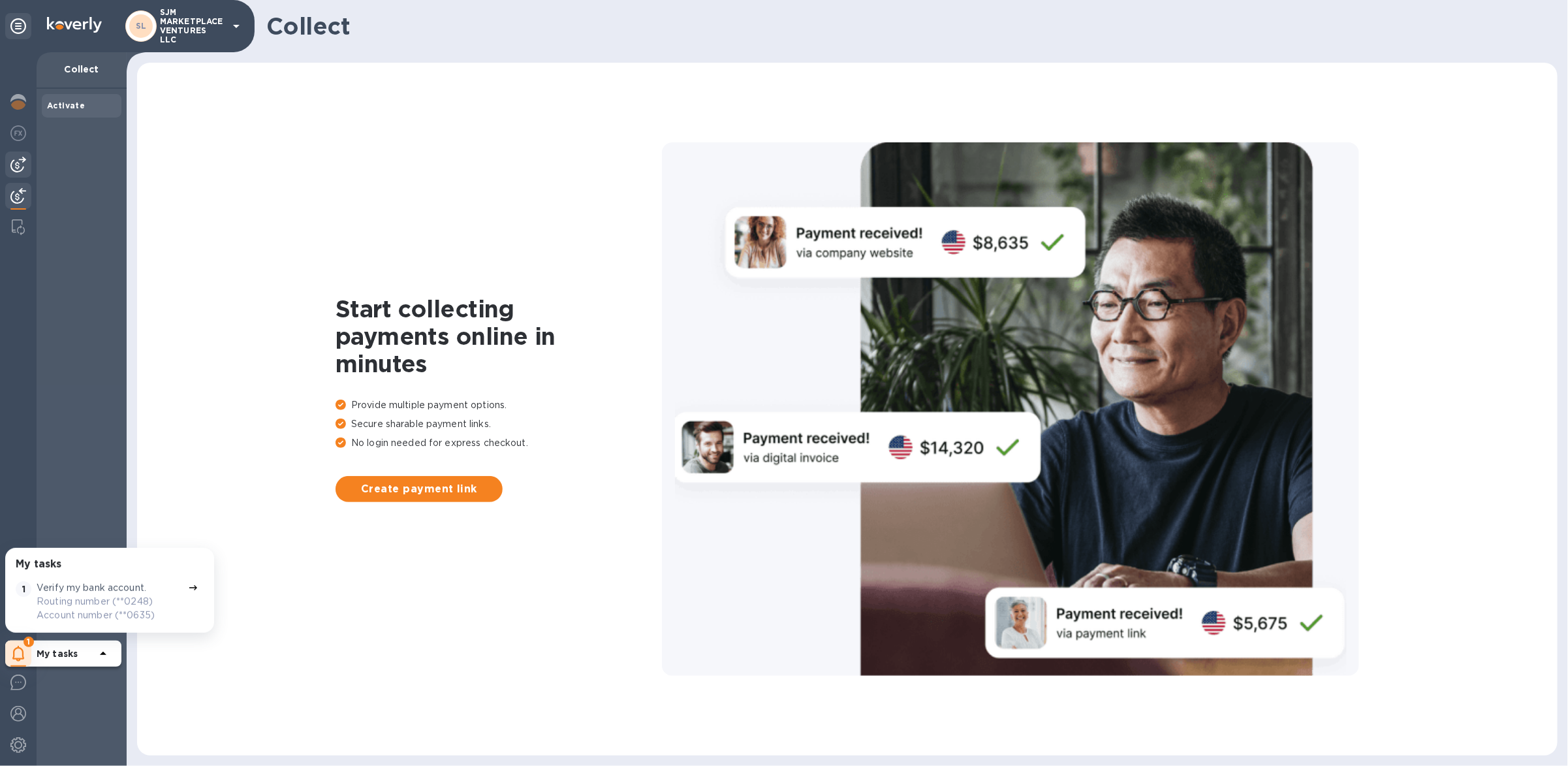
click at [23, 170] on img at bounding box center [17, 164] width 16 height 16
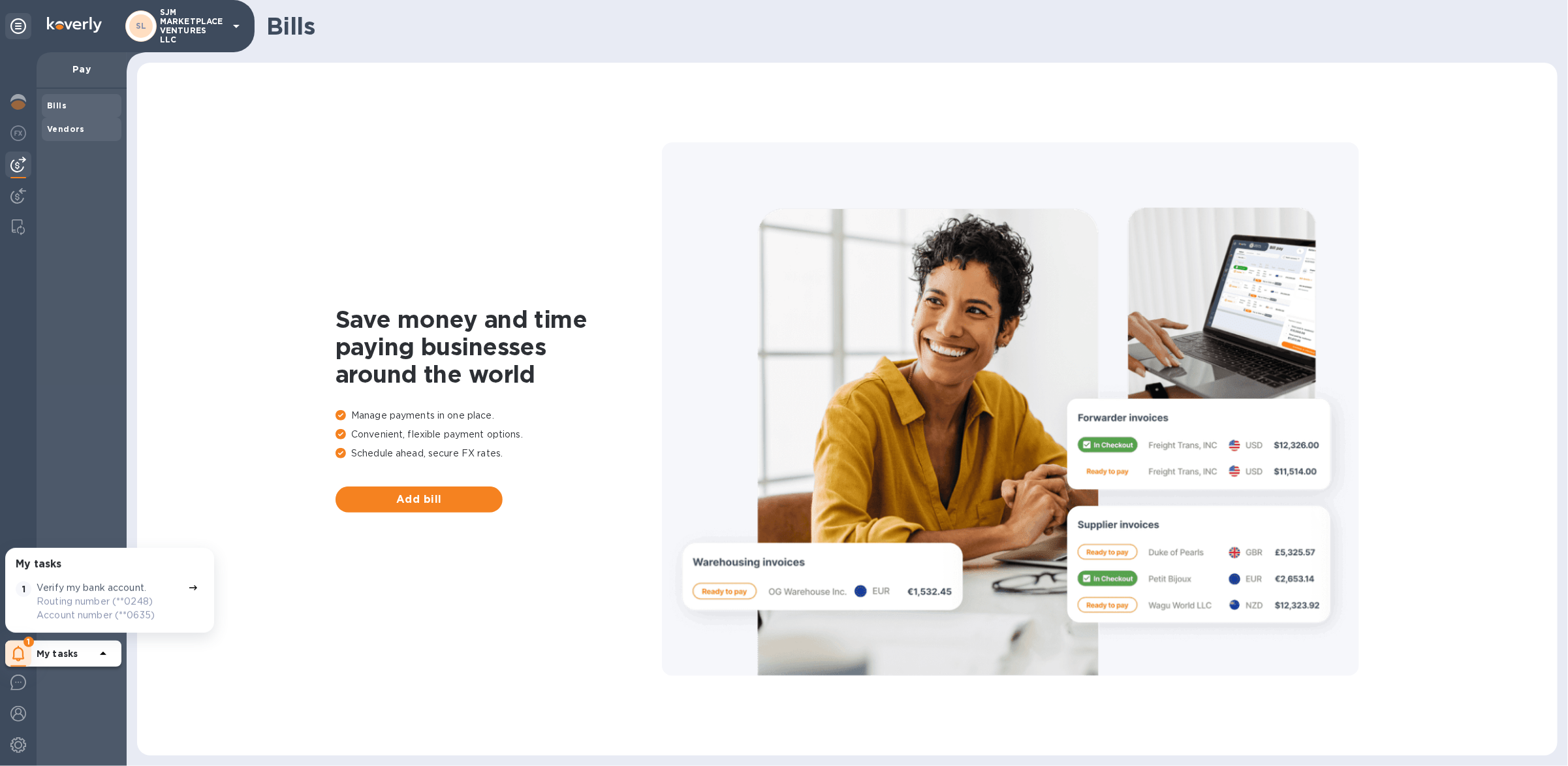
click at [52, 133] on span "Vendors" at bounding box center [65, 129] width 38 height 13
click at [16, 225] on img at bounding box center [18, 227] width 13 height 16
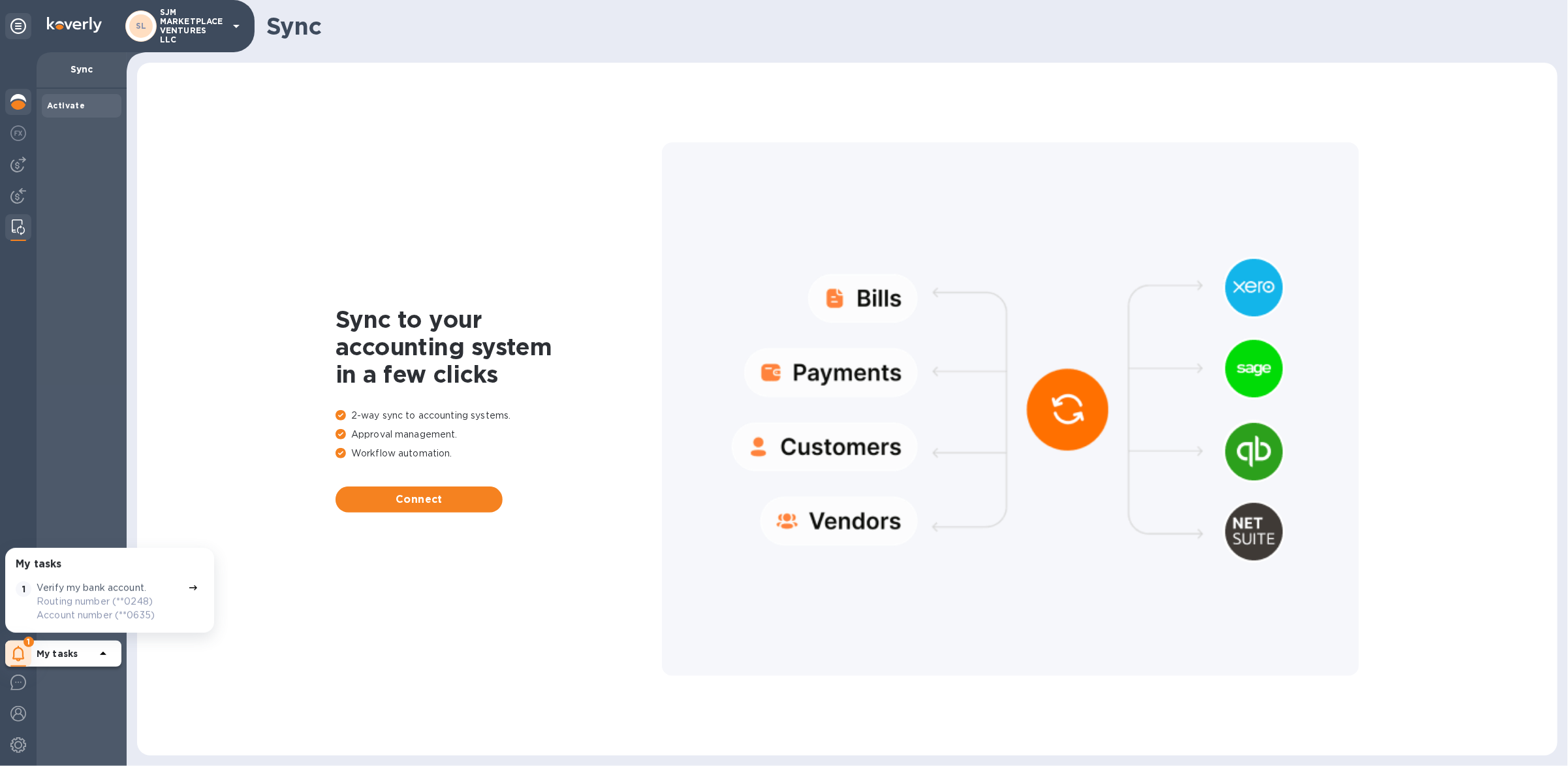
click at [24, 99] on img at bounding box center [17, 101] width 16 height 16
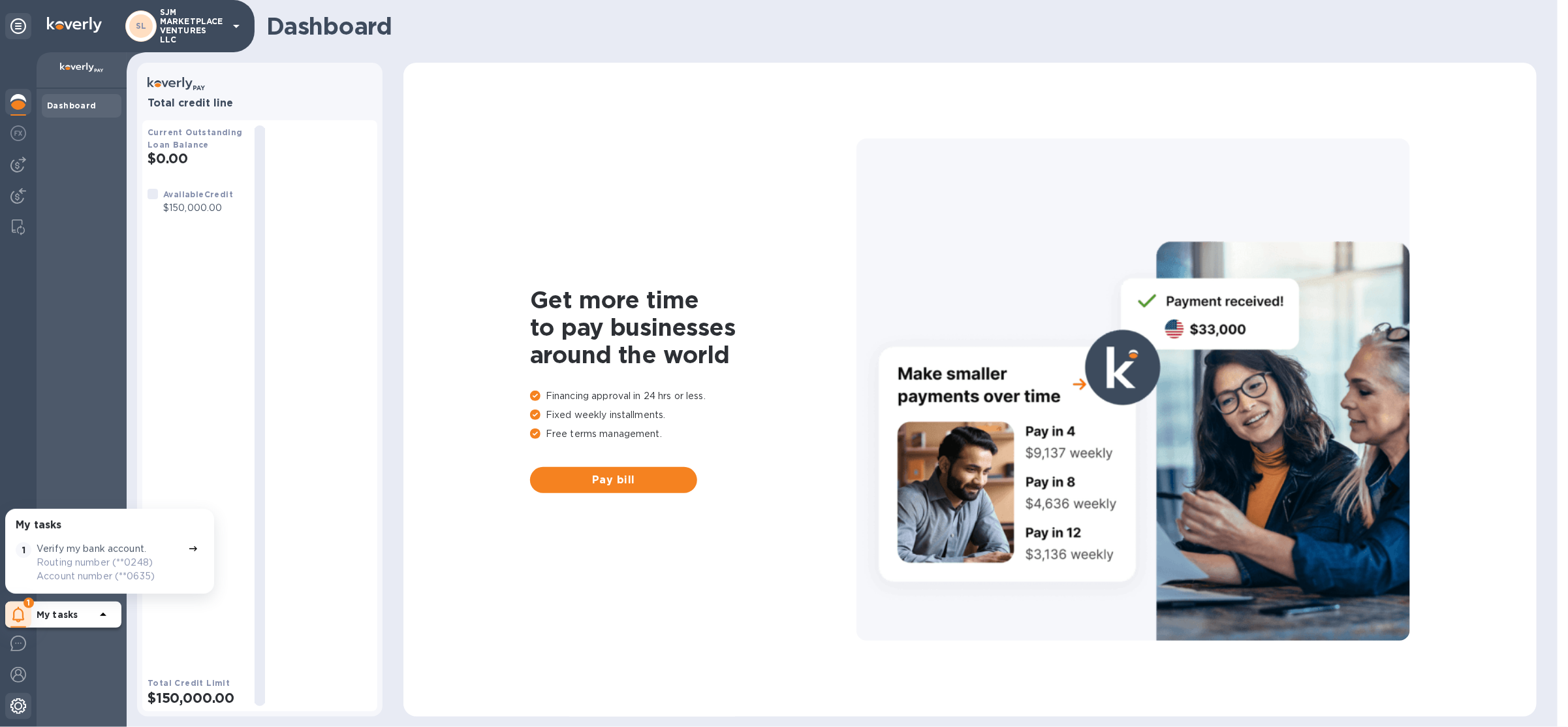
click at [16, 710] on img at bounding box center [17, 706] width 16 height 16
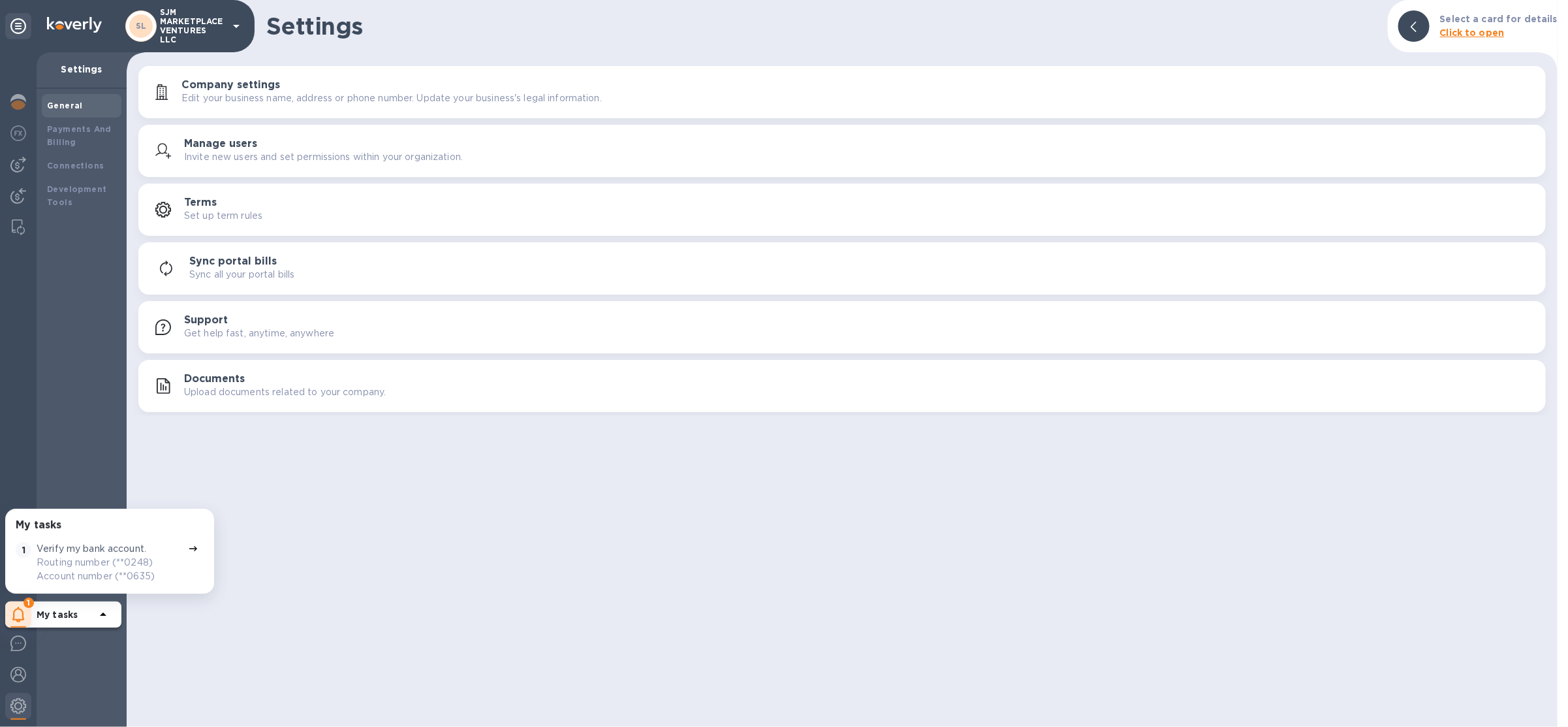
click at [170, 156] on icon "button" at bounding box center [168, 156] width 6 height 6
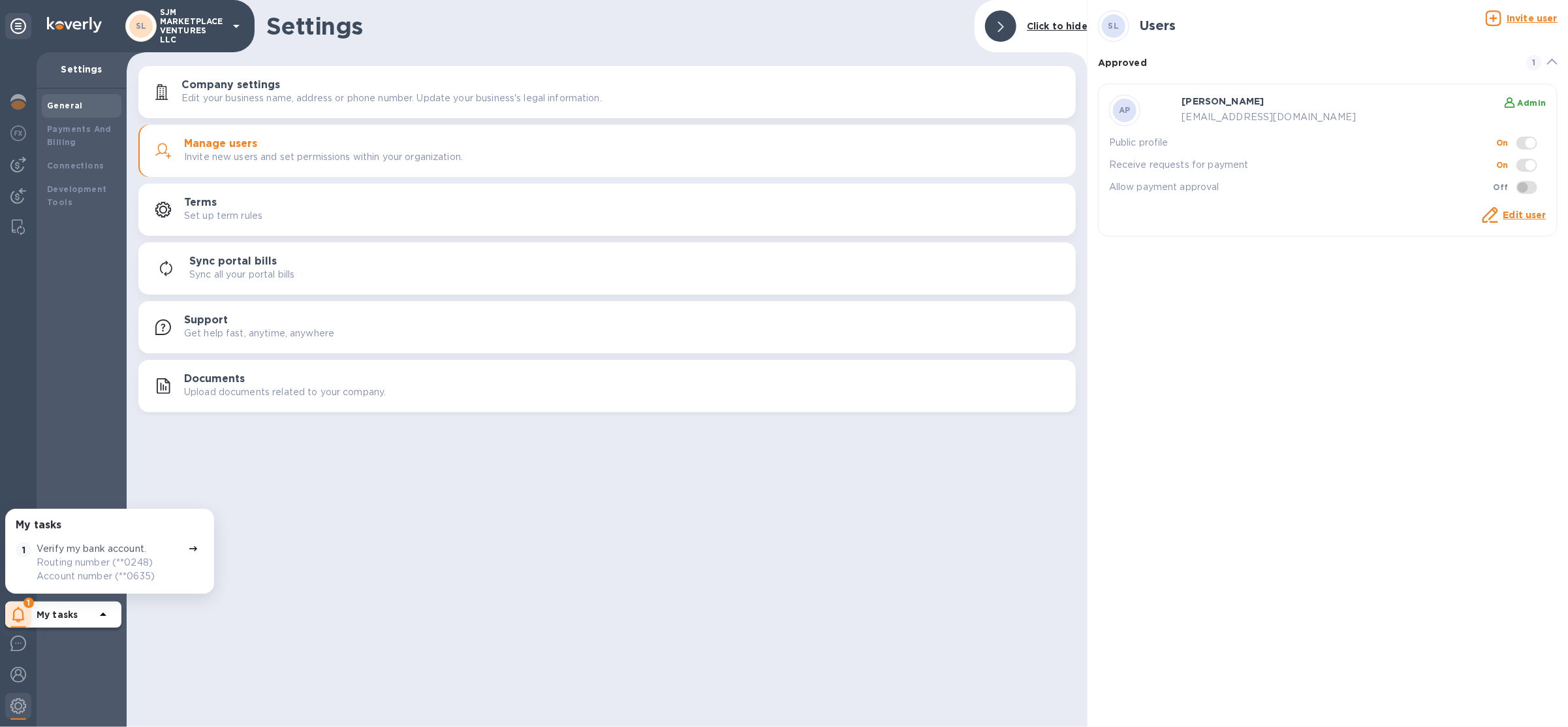
drag, startPoint x: 1526, startPoint y: 17, endPoint x: 1391, endPoint y: 10, distance: 135.2
click at [1363, 24] on div "SL Users Invite user" at bounding box center [1328, 26] width 460 height 31
drag, startPoint x: 1391, startPoint y: 10, endPoint x: 1404, endPoint y: 10, distance: 13.0
click at [1404, 10] on div "SL Users" at bounding box center [1292, 26] width 388 height 31
click at [1410, 16] on u "Invite user" at bounding box center [1531, 17] width 51 height 10
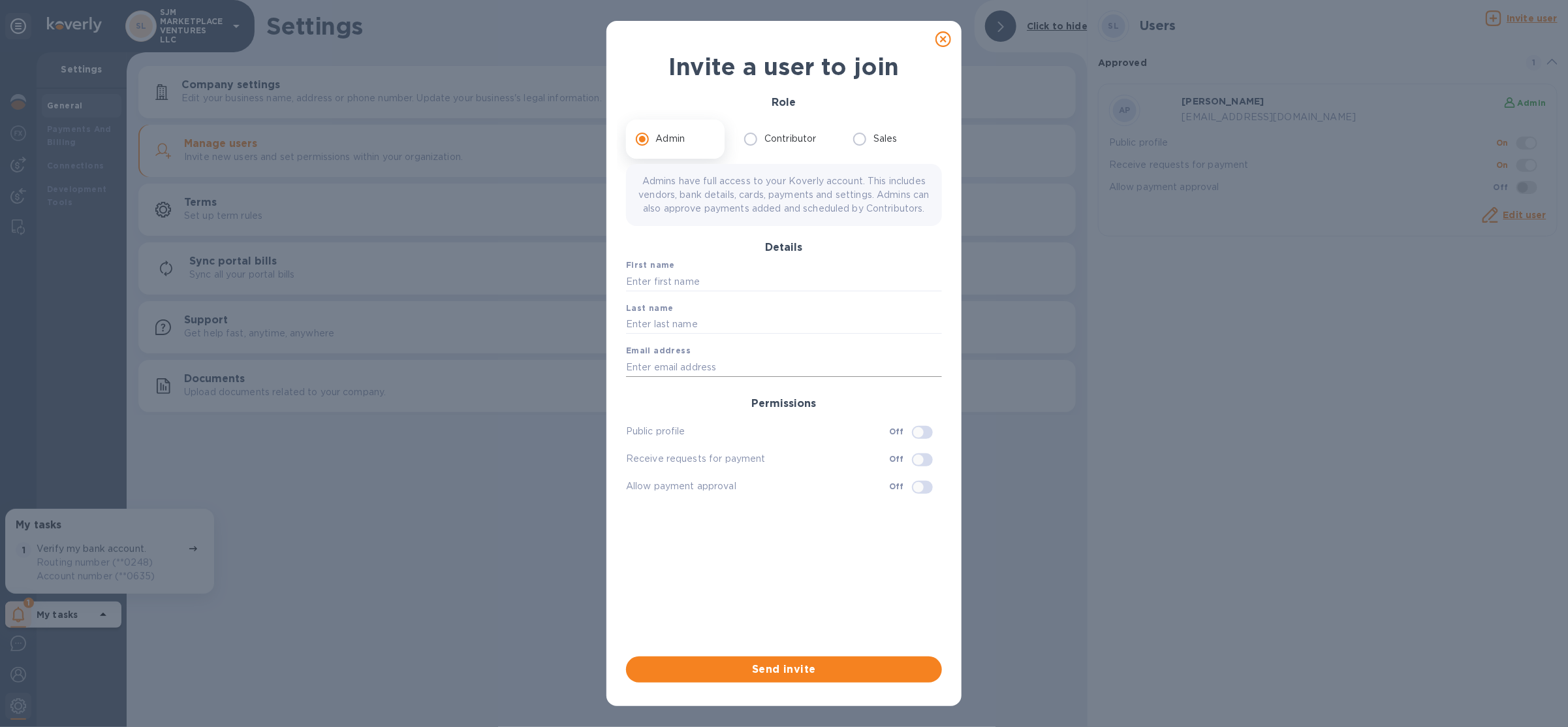
click at [701, 375] on input "text" at bounding box center [784, 366] width 316 height 19
paste input "mg@sjmmarketplace.com"
type input "mg@sjmmarketplace.com"
click at [708, 296] on div "First name" at bounding box center [784, 274] width 326 height 43
click at [708, 292] on input "text" at bounding box center [784, 281] width 316 height 19
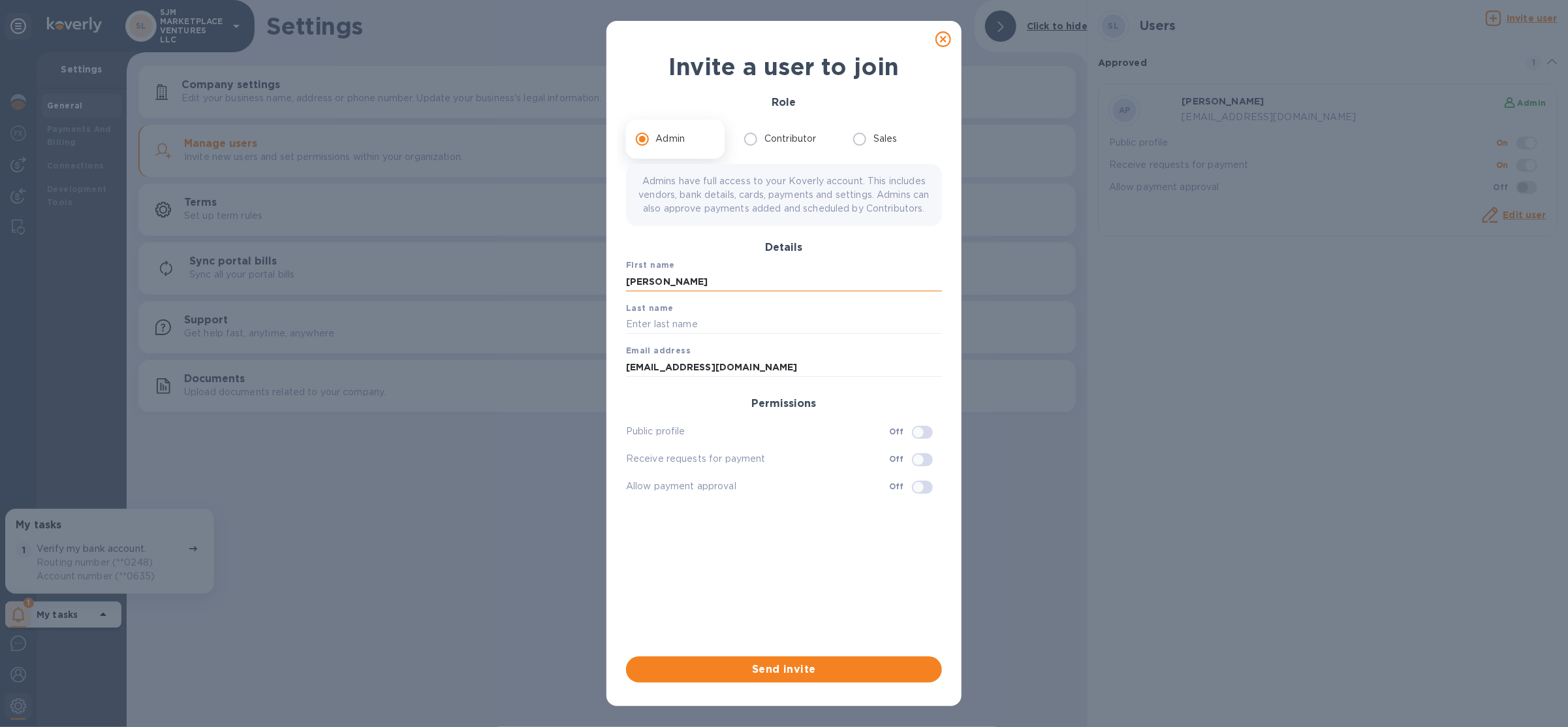
type input "Maurice"
type input "Greenberg"
click at [921, 499] on input "checkbox" at bounding box center [919, 488] width 66 height 22
checkbox input "true"
drag, startPoint x: 862, startPoint y: 668, endPoint x: 828, endPoint y: 456, distance: 214.7
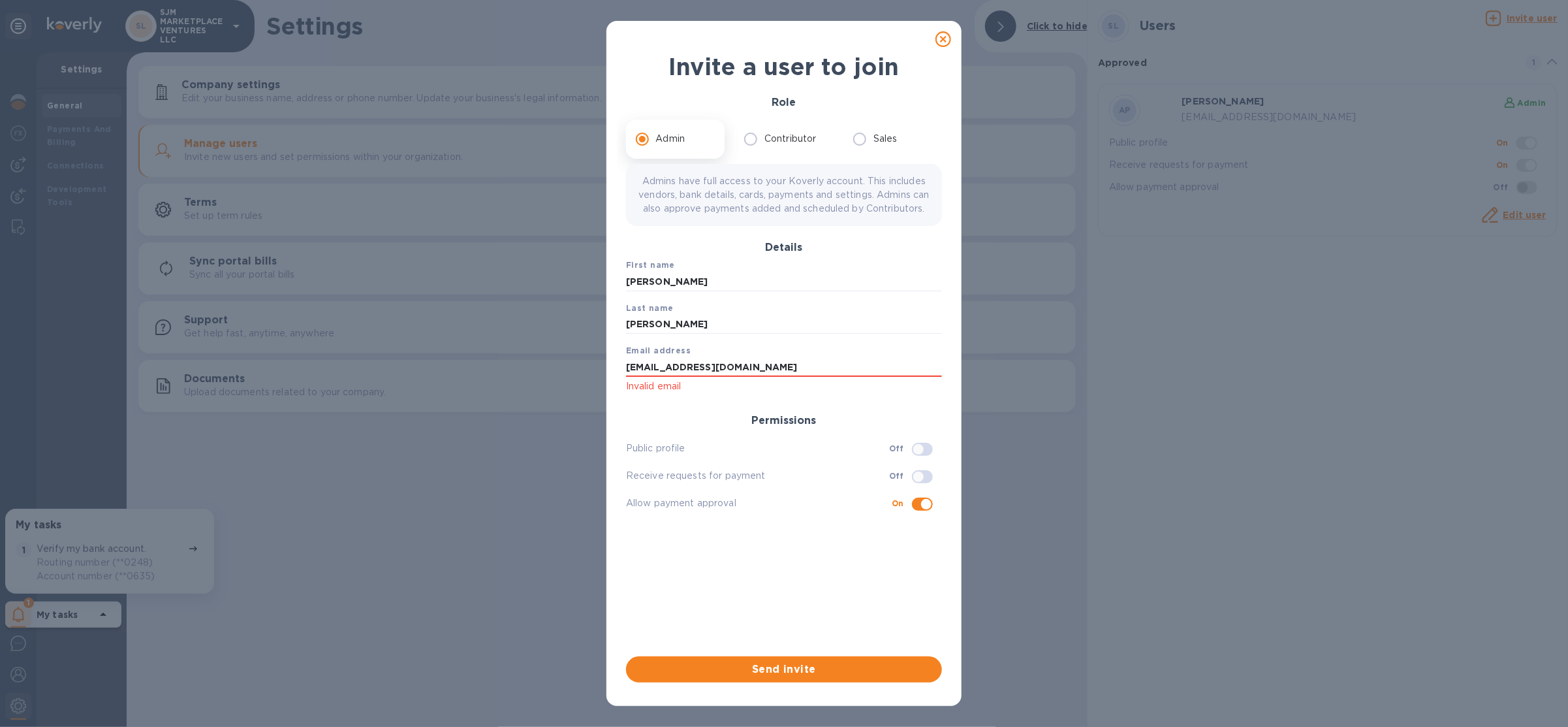
click at [830, 462] on div "Role Admin Contributor Sales Admins have full access to your Koverly account. T…" at bounding box center [784, 385] width 326 height 607
click at [769, 377] on input "mg@sjmmarketplace.com" at bounding box center [784, 366] width 316 height 19
type input "mg@sjmmarketplace.com"
click at [807, 671] on span "Send invite" at bounding box center [784, 669] width 295 height 16
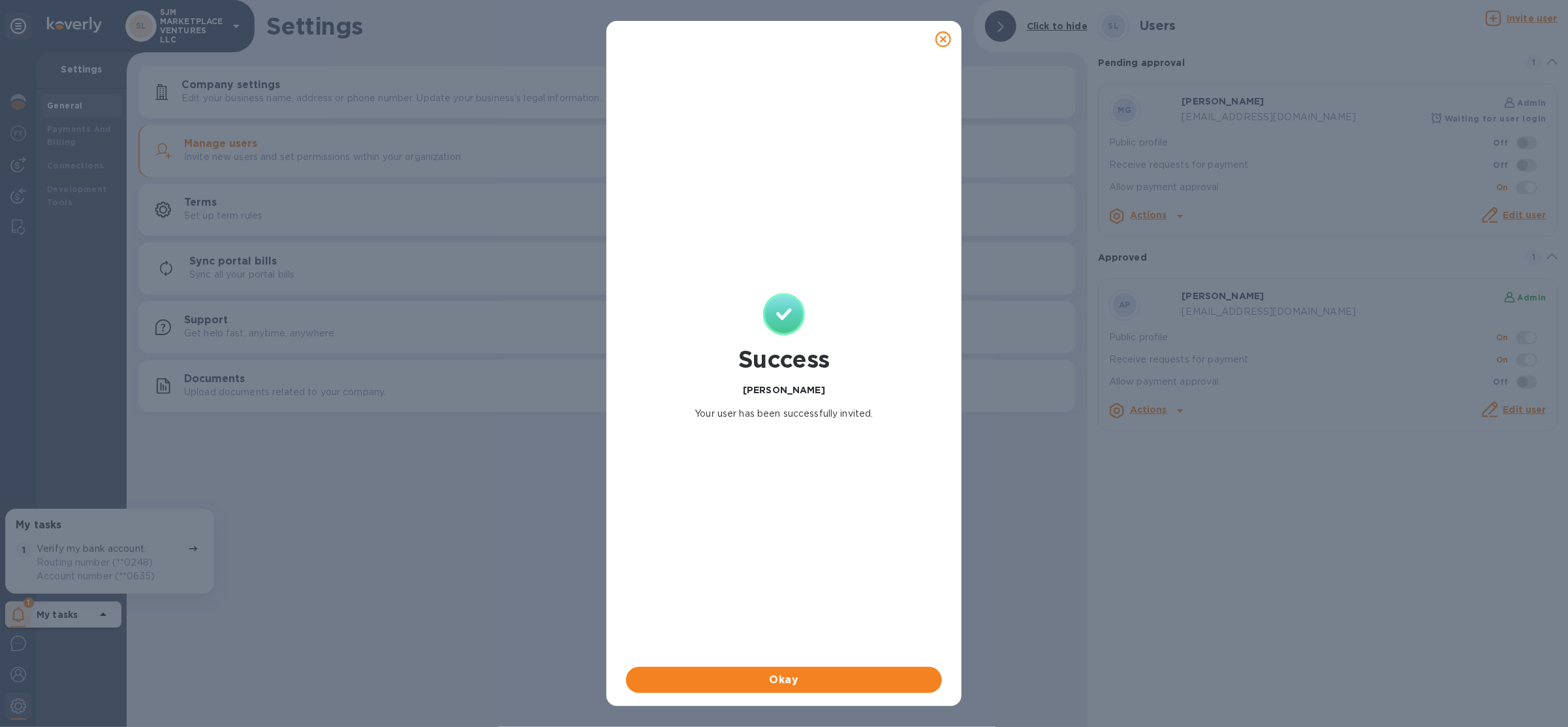
click at [949, 40] on icon at bounding box center [943, 39] width 16 height 16
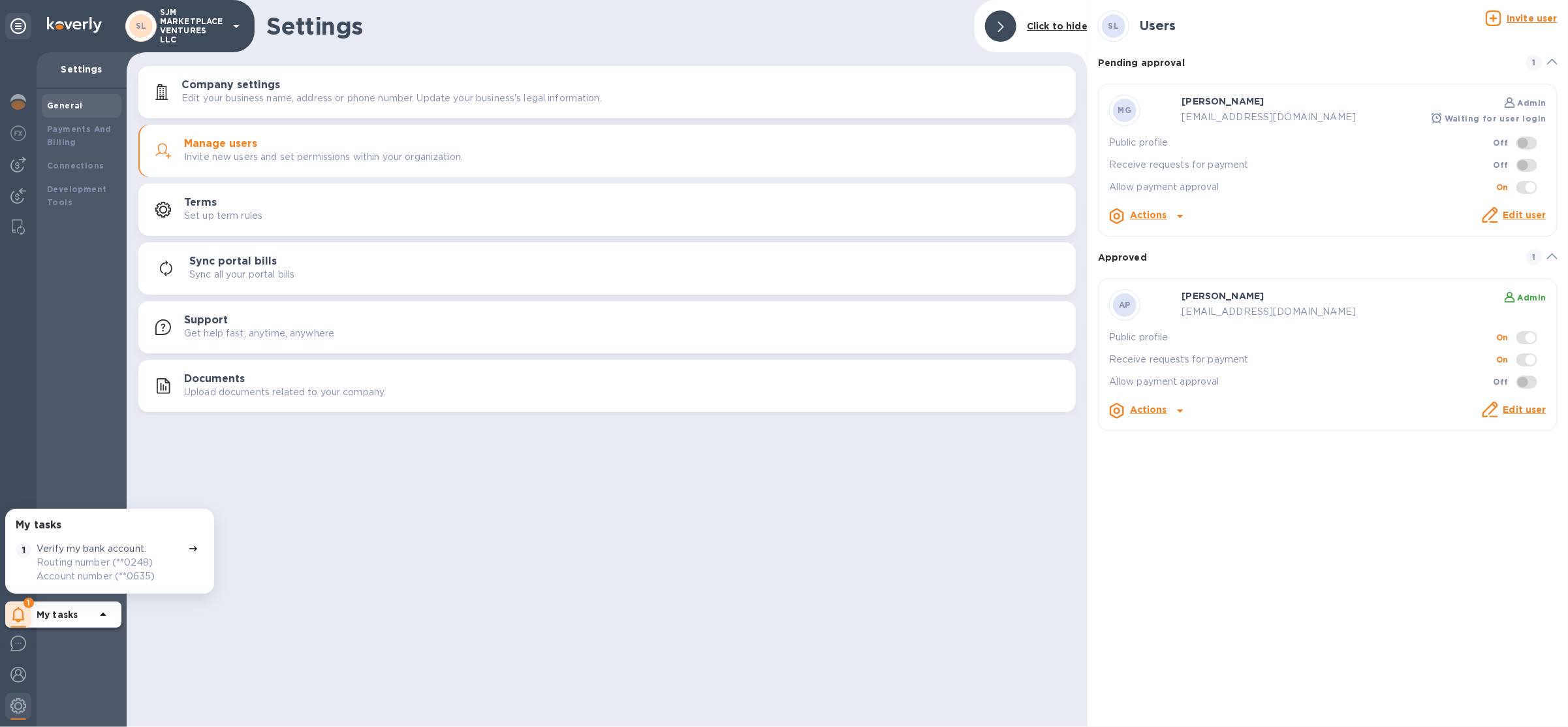
click at [193, 29] on p "SJM MARKETPLACE VENTURES LLC" at bounding box center [192, 27] width 65 height 37
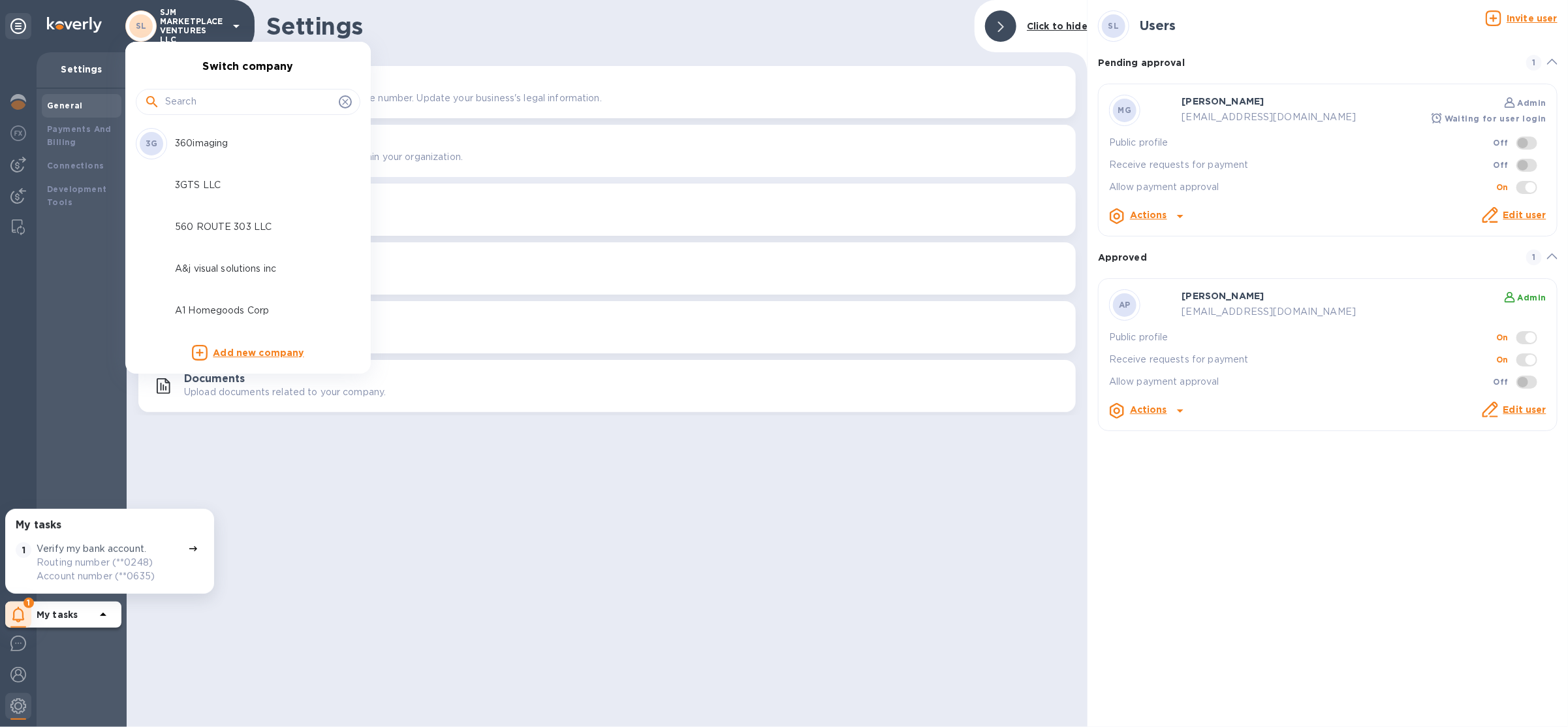
click at [194, 100] on input "text" at bounding box center [249, 101] width 168 height 19
type input "ds"
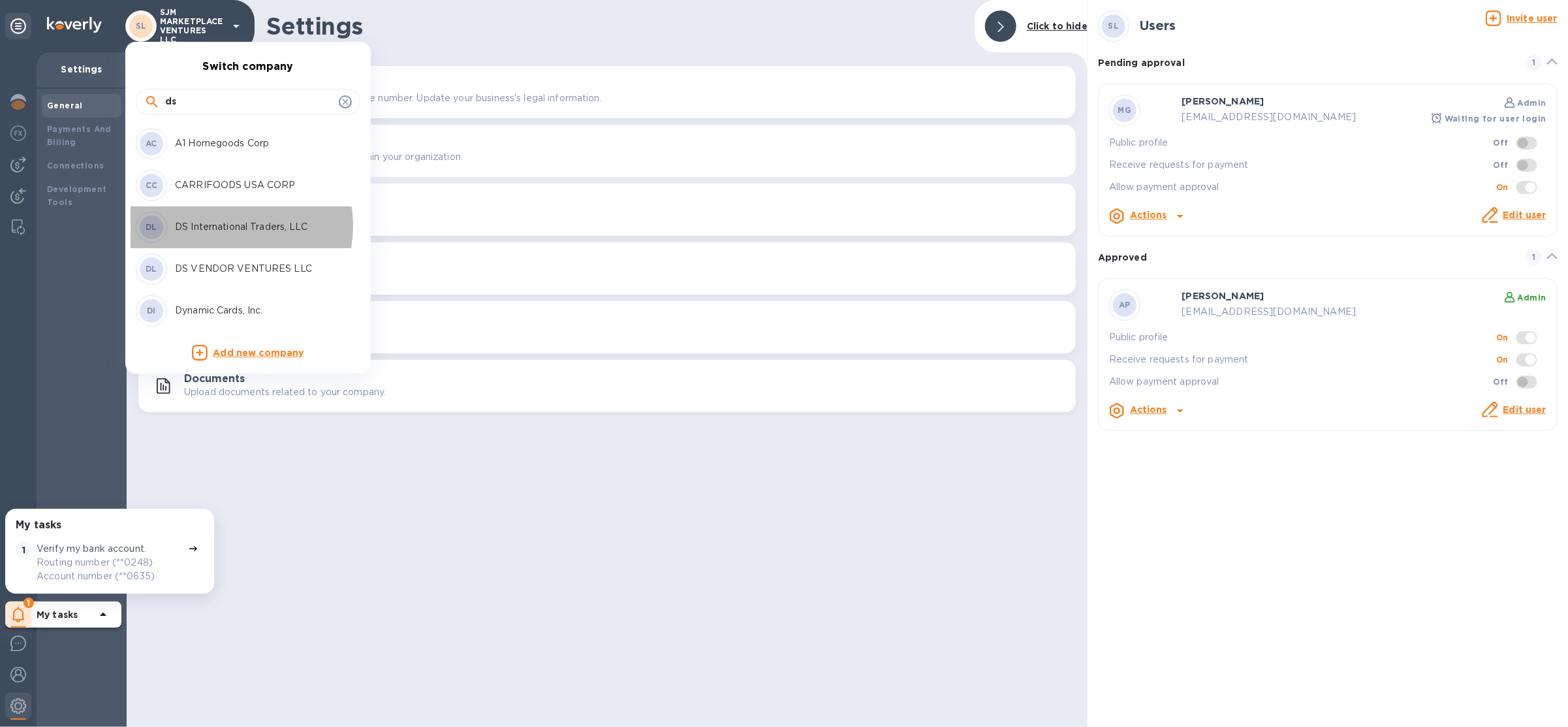
click at [233, 226] on p "DS International Traders, LLC" at bounding box center [257, 226] width 165 height 14
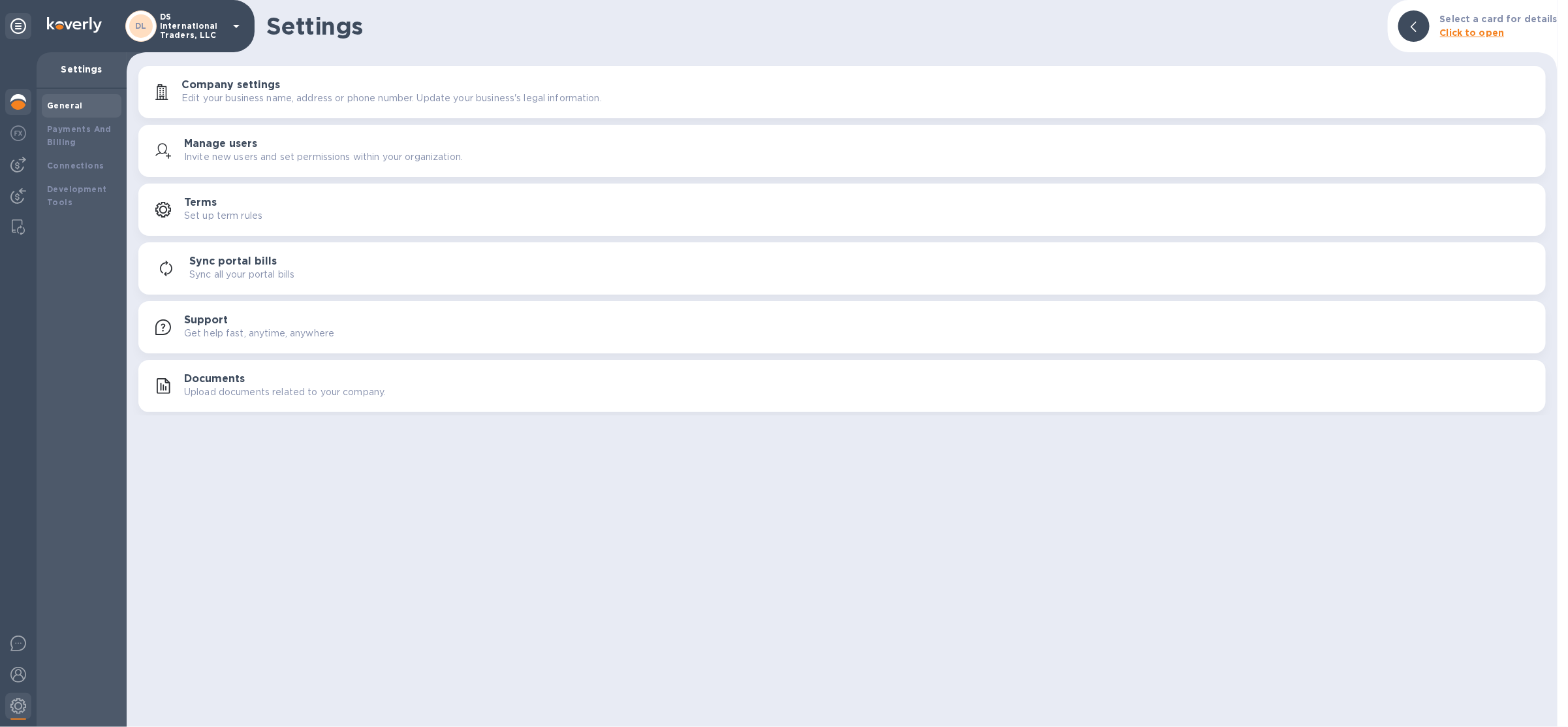
click at [21, 112] on div at bounding box center [18, 103] width 26 height 29
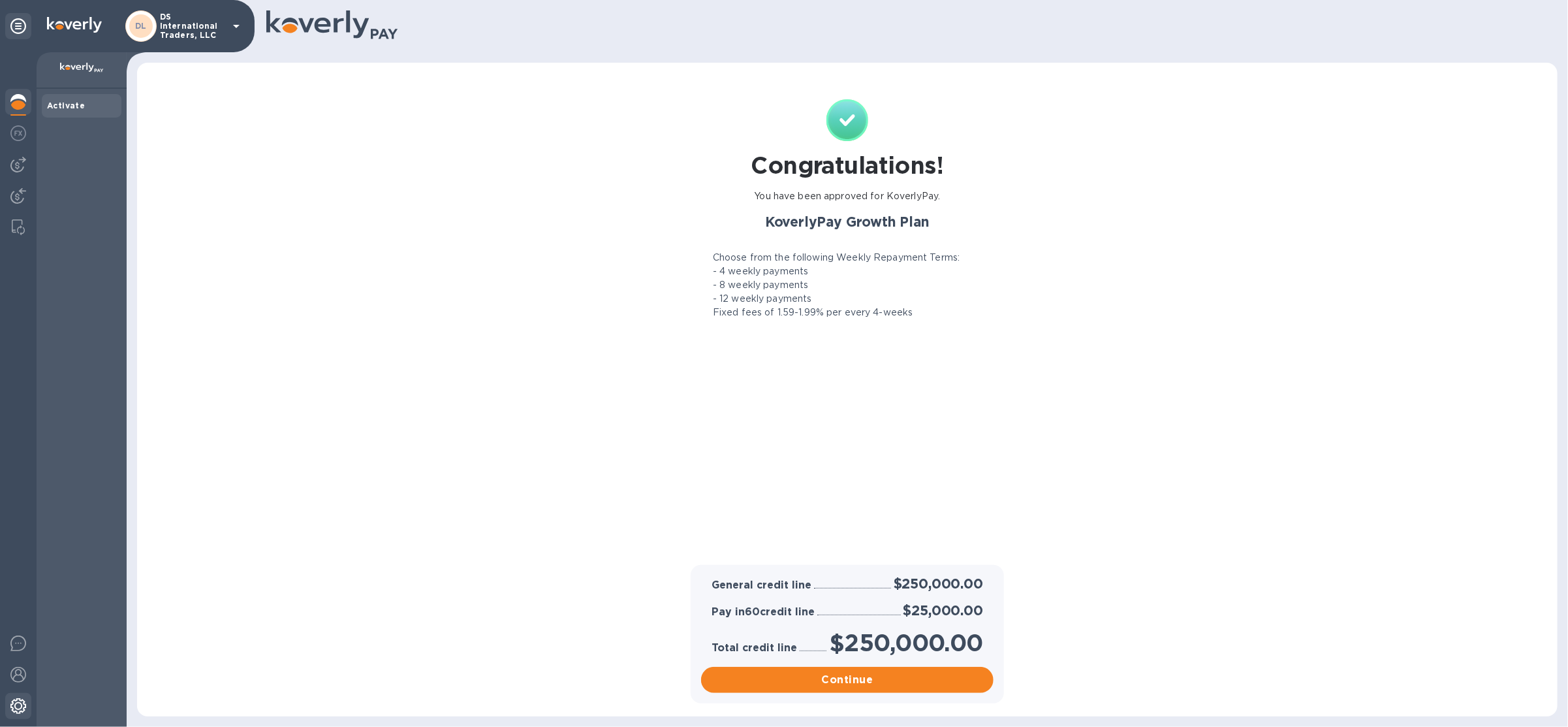
click at [29, 706] on div at bounding box center [18, 707] width 26 height 29
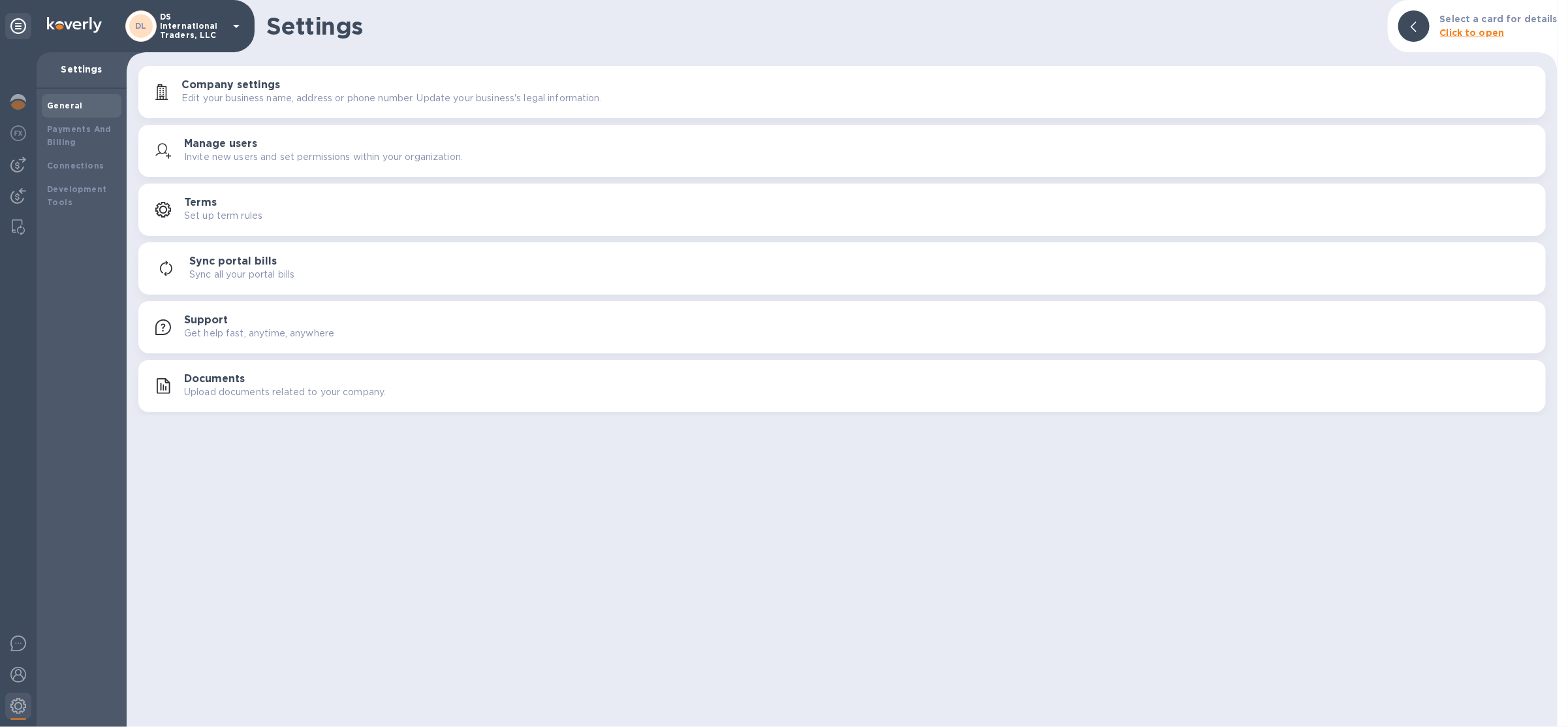
click at [246, 159] on p "Invite new users and set permissions within your organization." at bounding box center [323, 156] width 279 height 14
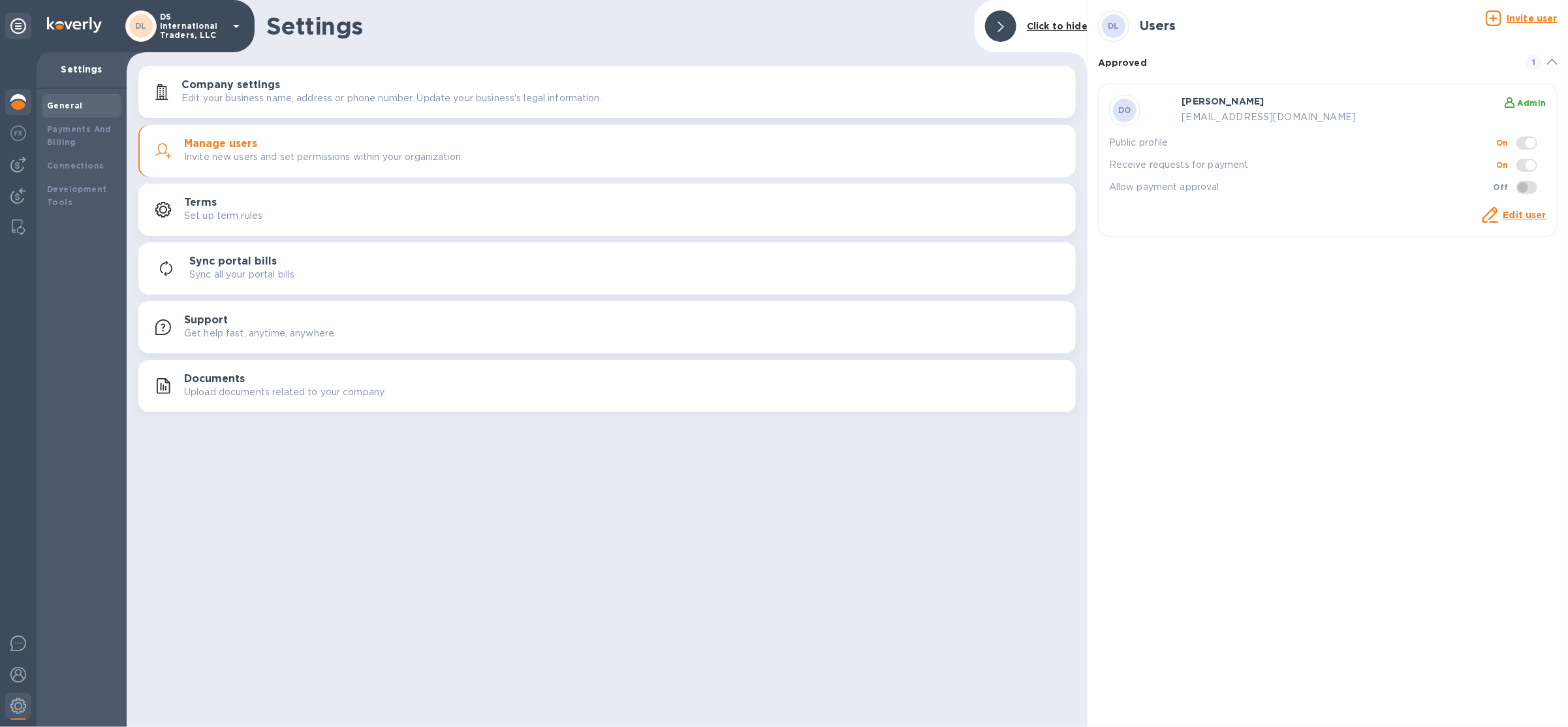
click at [18, 104] on img at bounding box center [17, 101] width 16 height 16
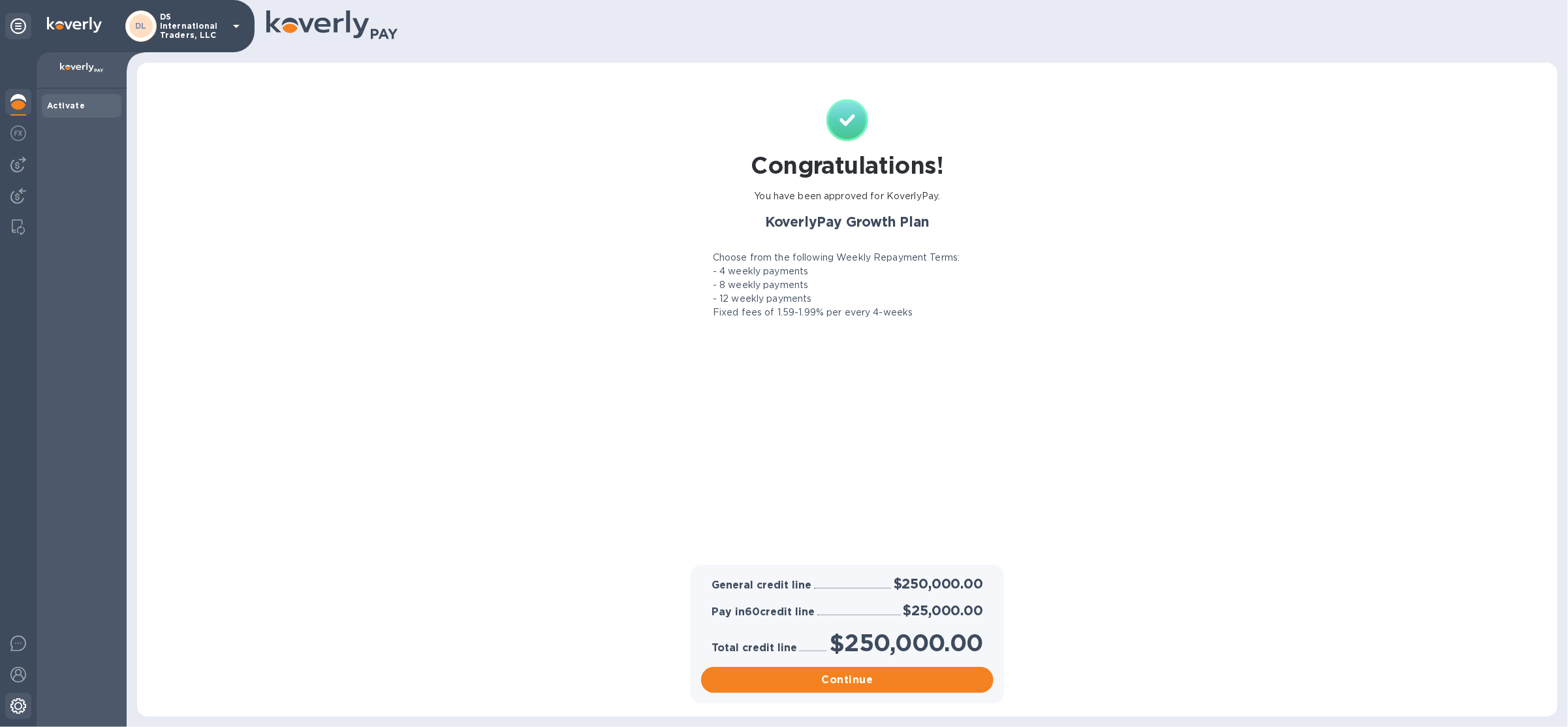
click at [23, 710] on img at bounding box center [17, 706] width 16 height 16
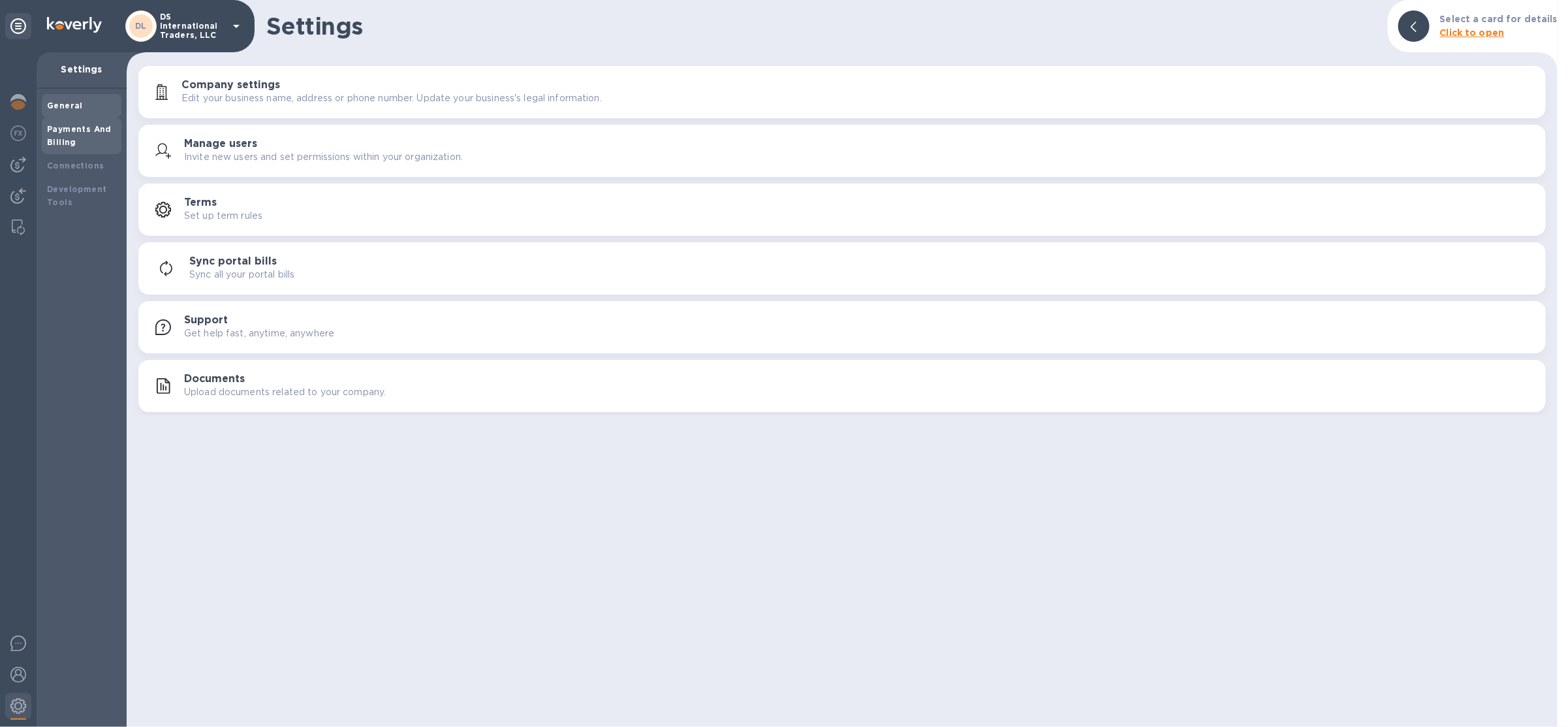
click at [94, 139] on div "Payments And Billing" at bounding box center [81, 135] width 69 height 26
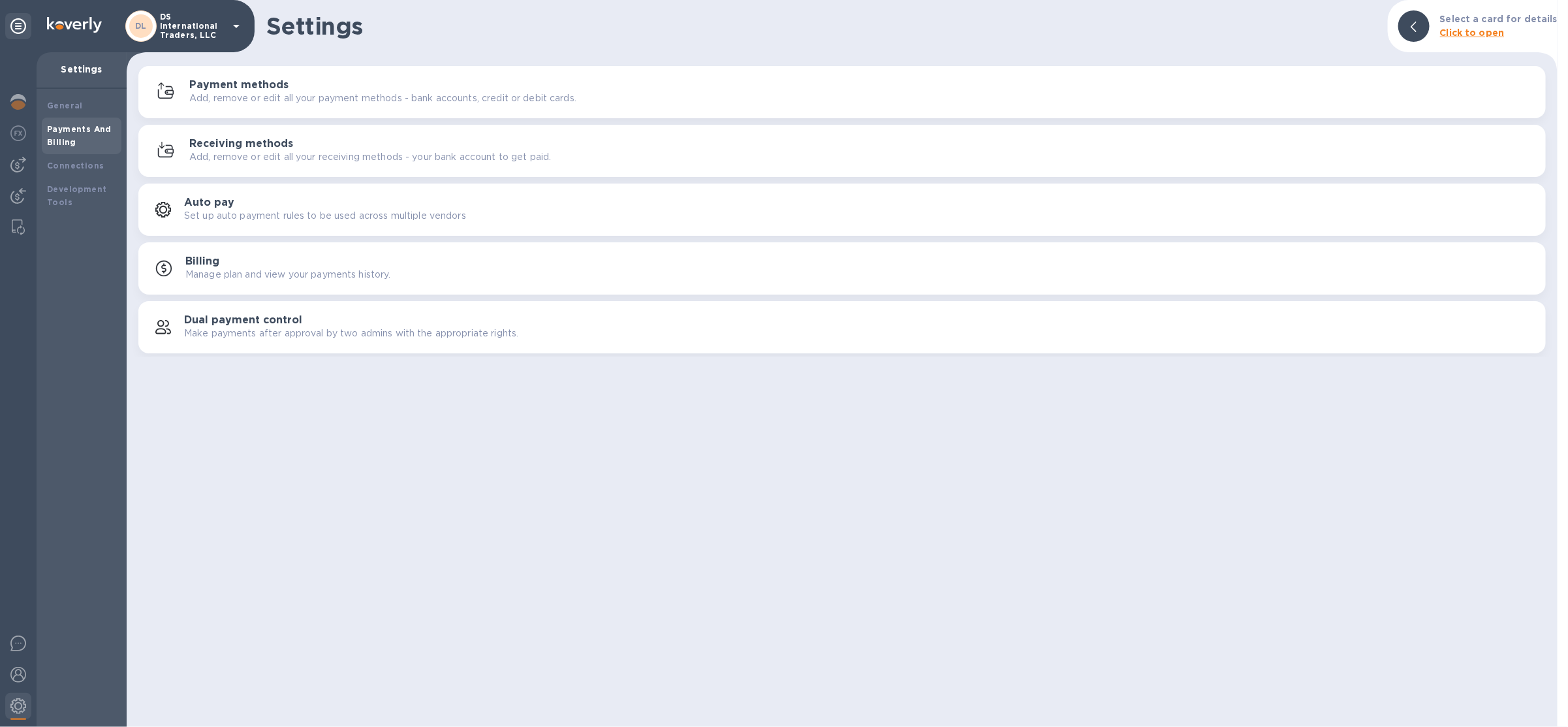
click at [271, 92] on p "Add, remove or edit all your payment methods - bank accounts, credit or debit c…" at bounding box center [383, 98] width 387 height 14
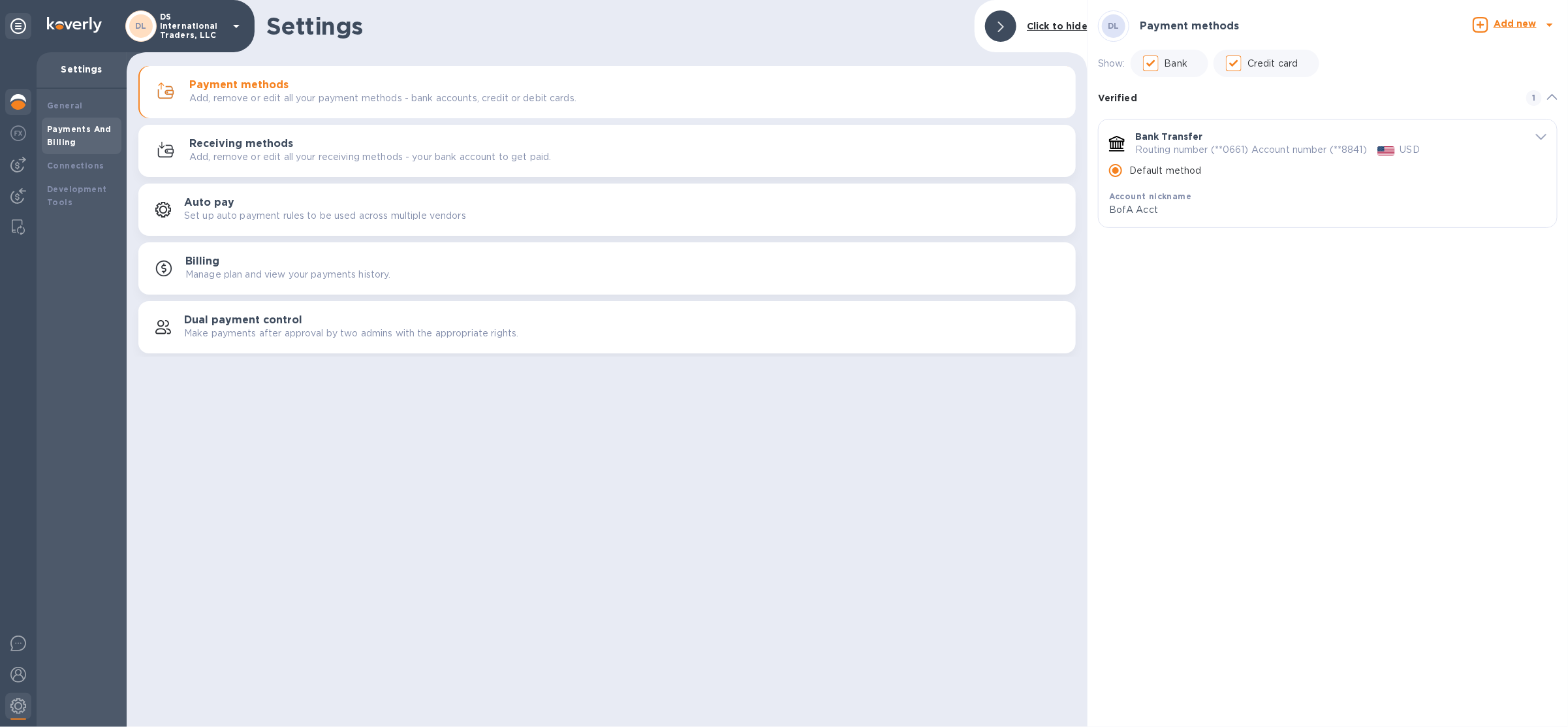
click at [20, 106] on img at bounding box center [17, 101] width 16 height 16
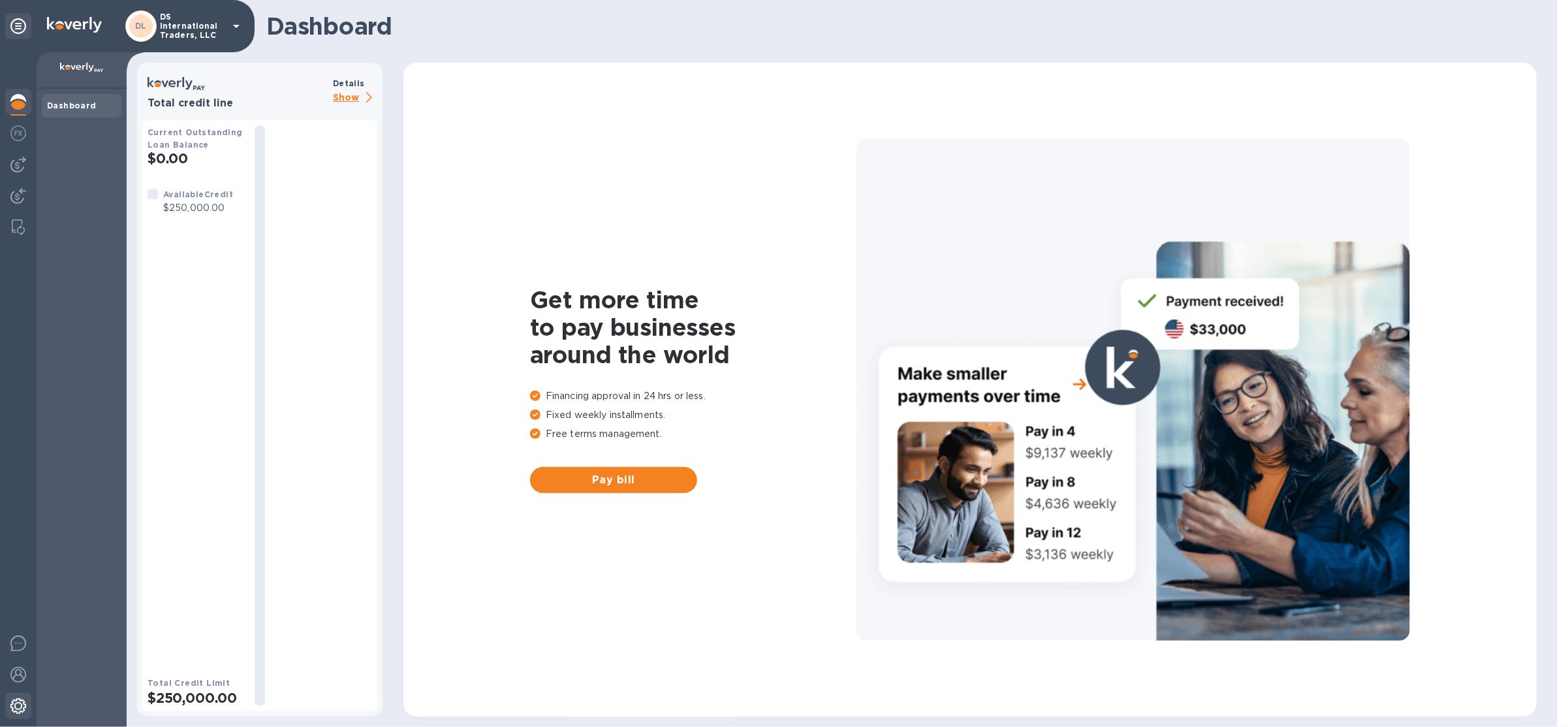
click at [23, 710] on img at bounding box center [17, 706] width 16 height 16
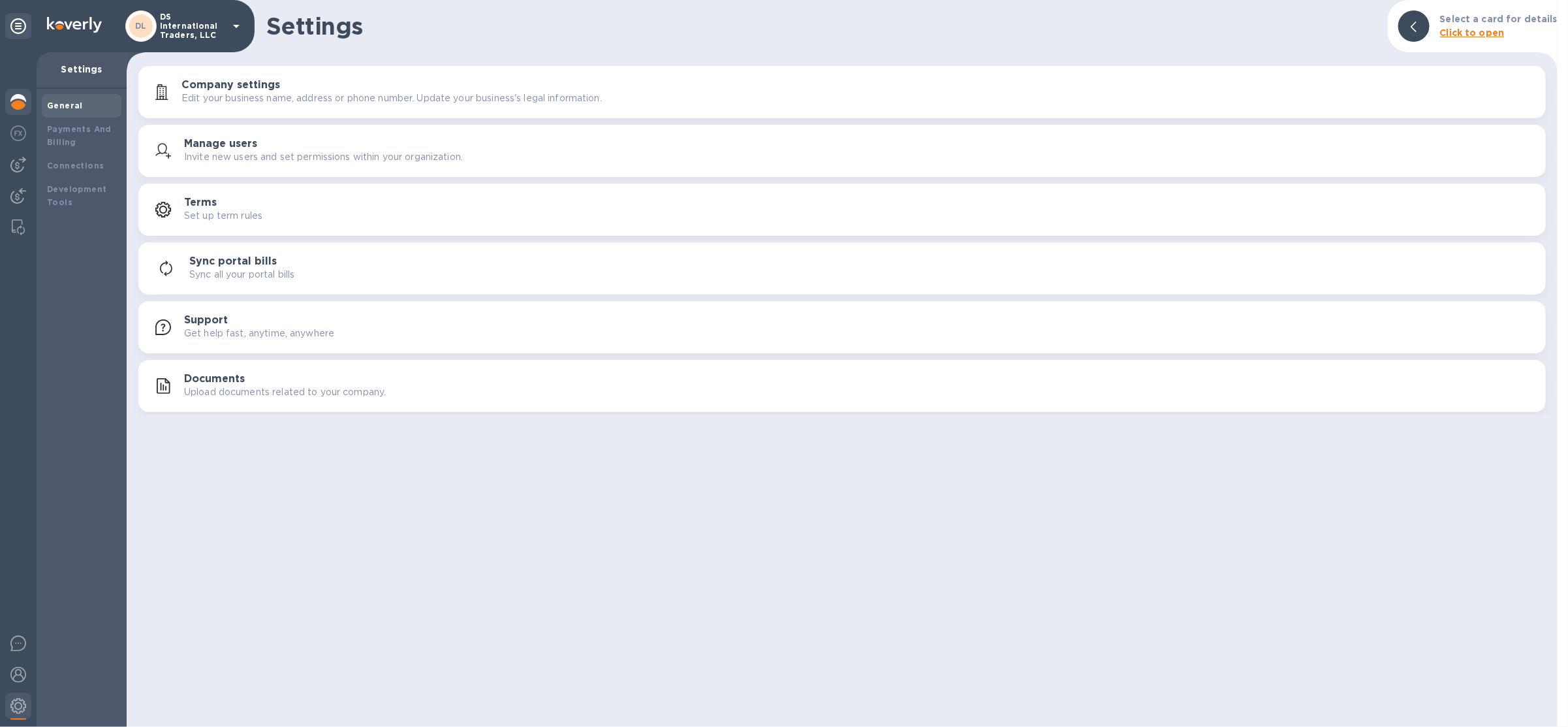
click at [12, 111] on div at bounding box center [18, 103] width 26 height 29
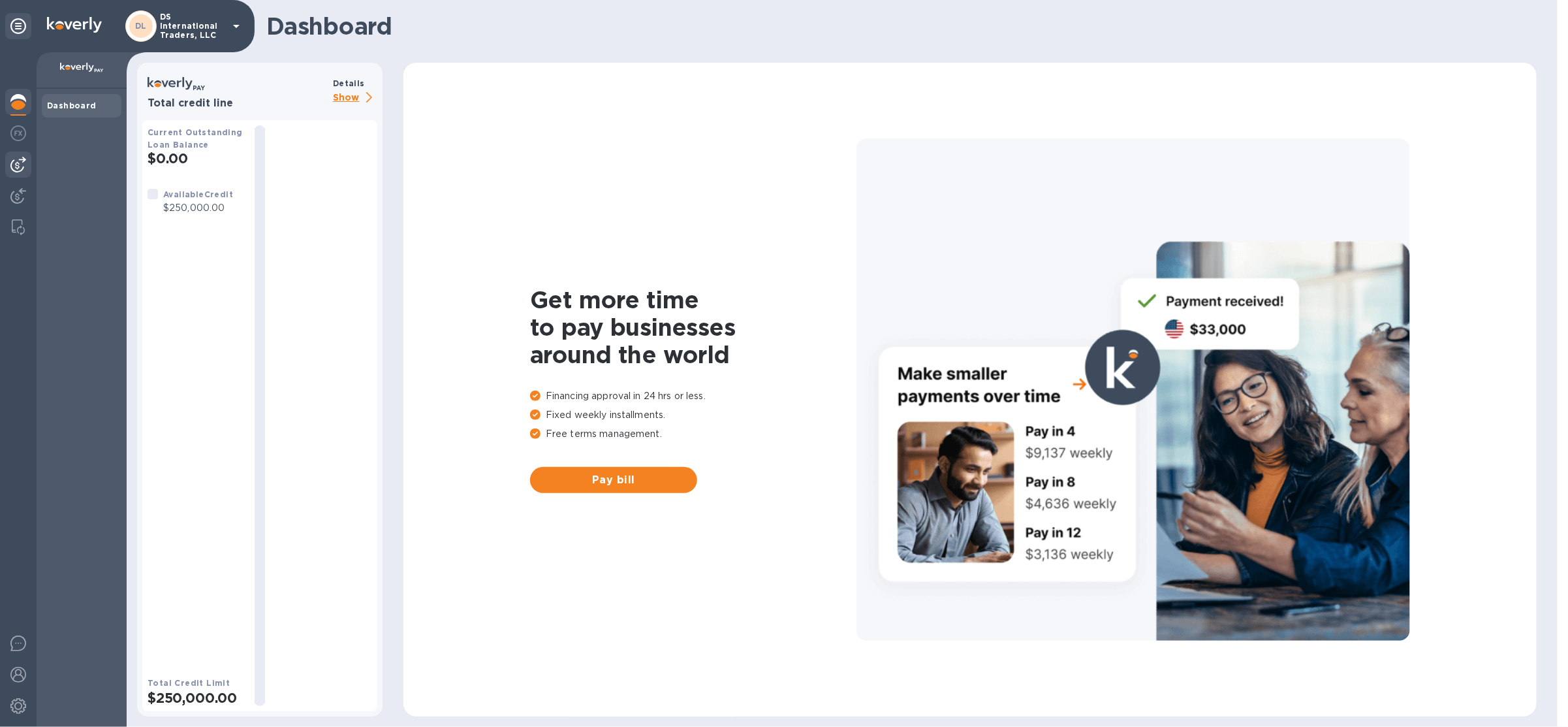
click at [23, 166] on img at bounding box center [17, 164] width 16 height 16
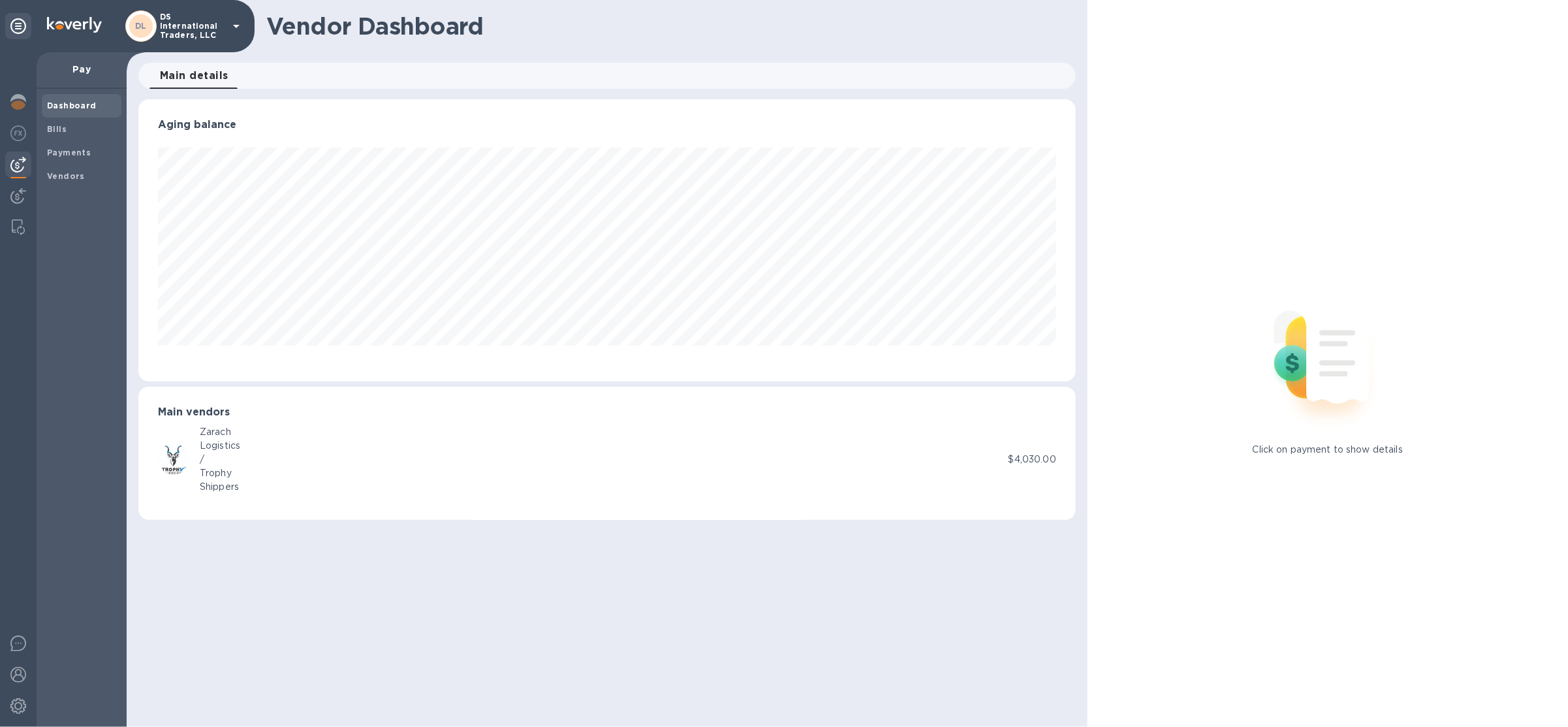
scroll to position [282, 937]
click at [74, 133] on span "Bills" at bounding box center [81, 129] width 69 height 13
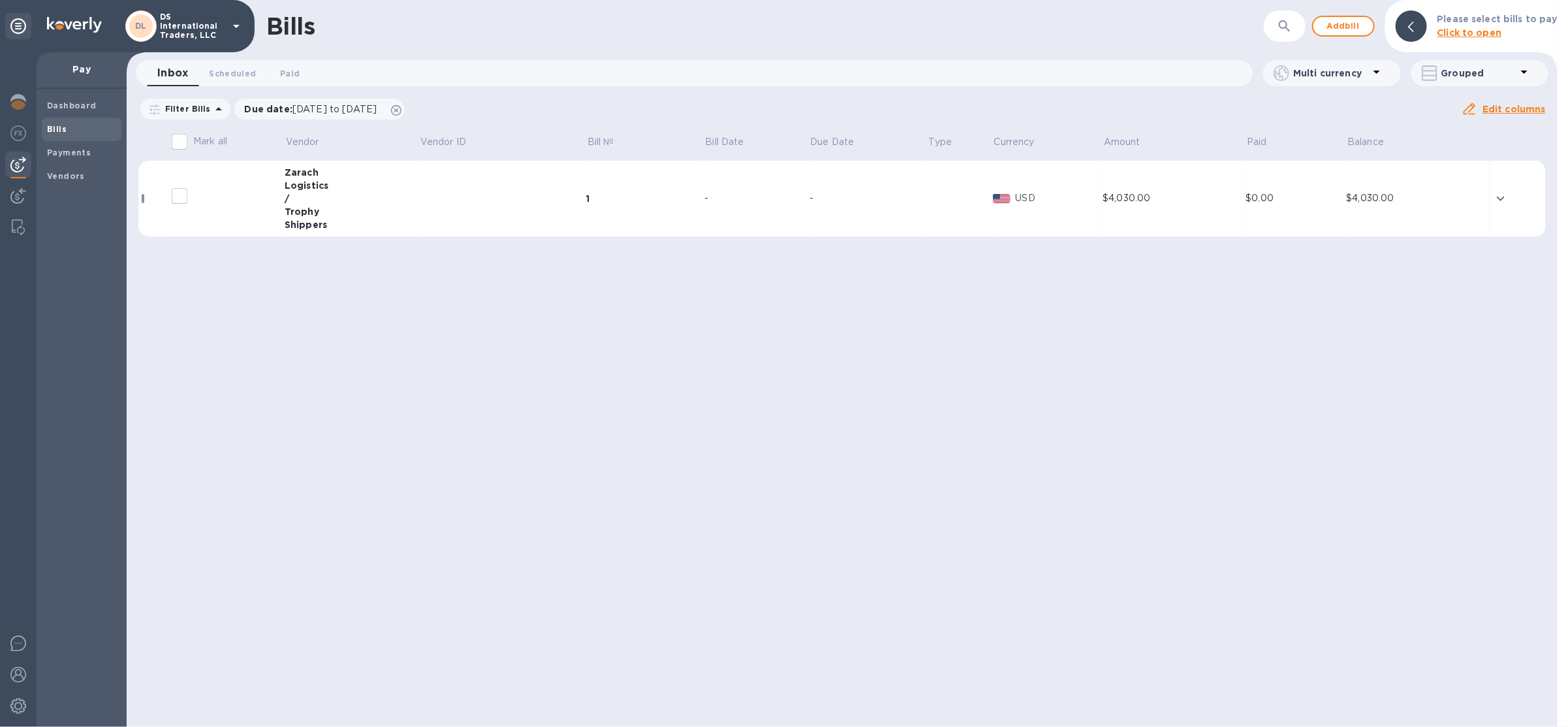
click at [601, 181] on td "1" at bounding box center [645, 199] width 118 height 76
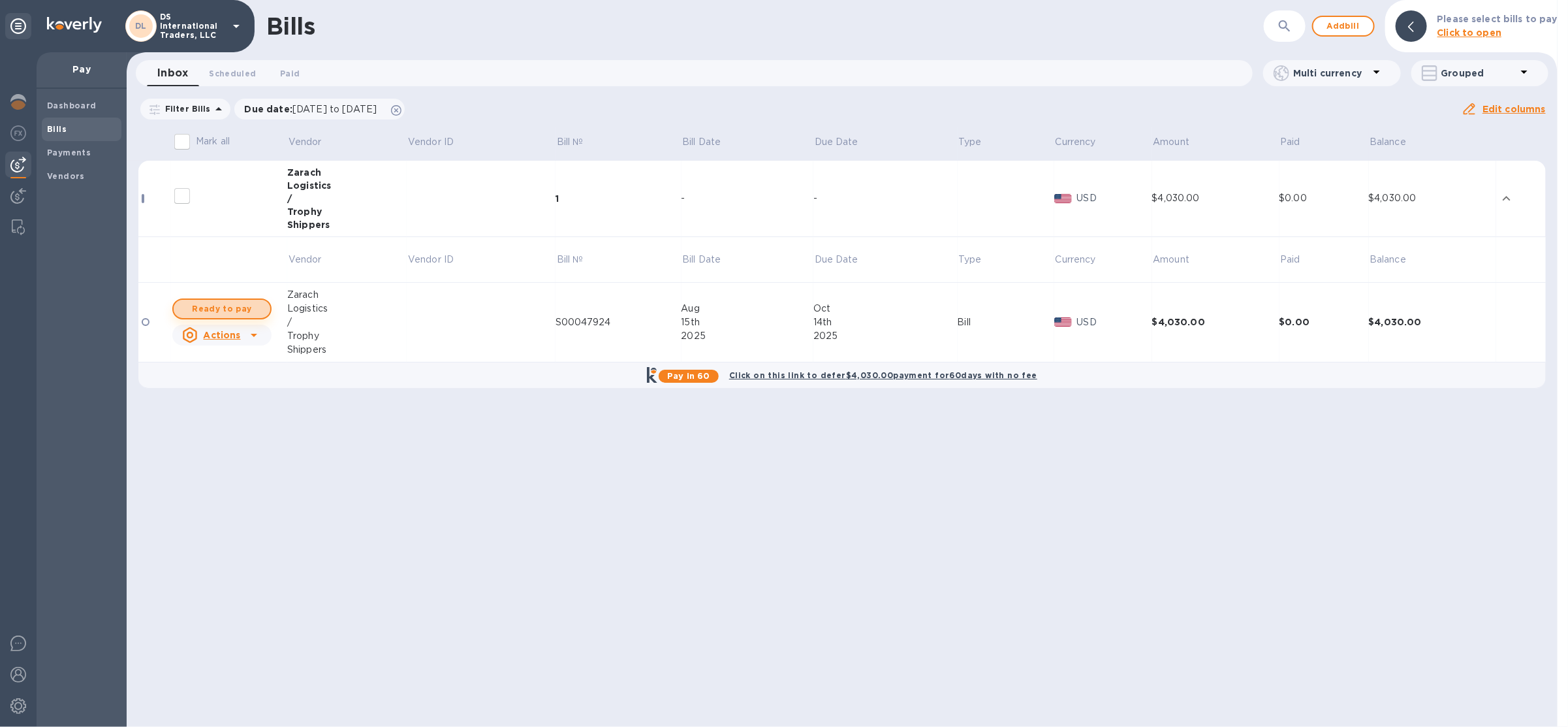
click at [254, 308] on span "Ready to pay" at bounding box center [222, 308] width 75 height 16
checkbox input "true"
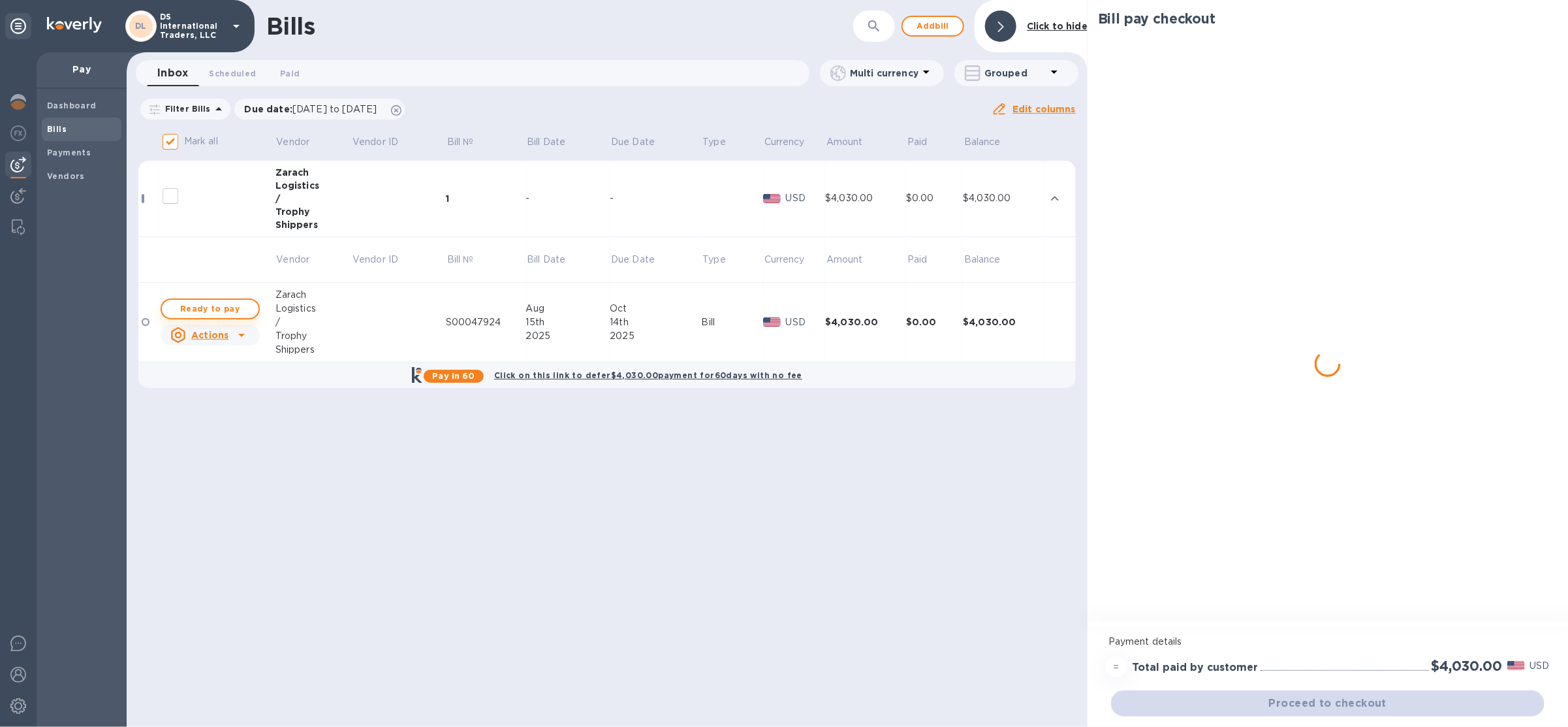
checkbox input "true"
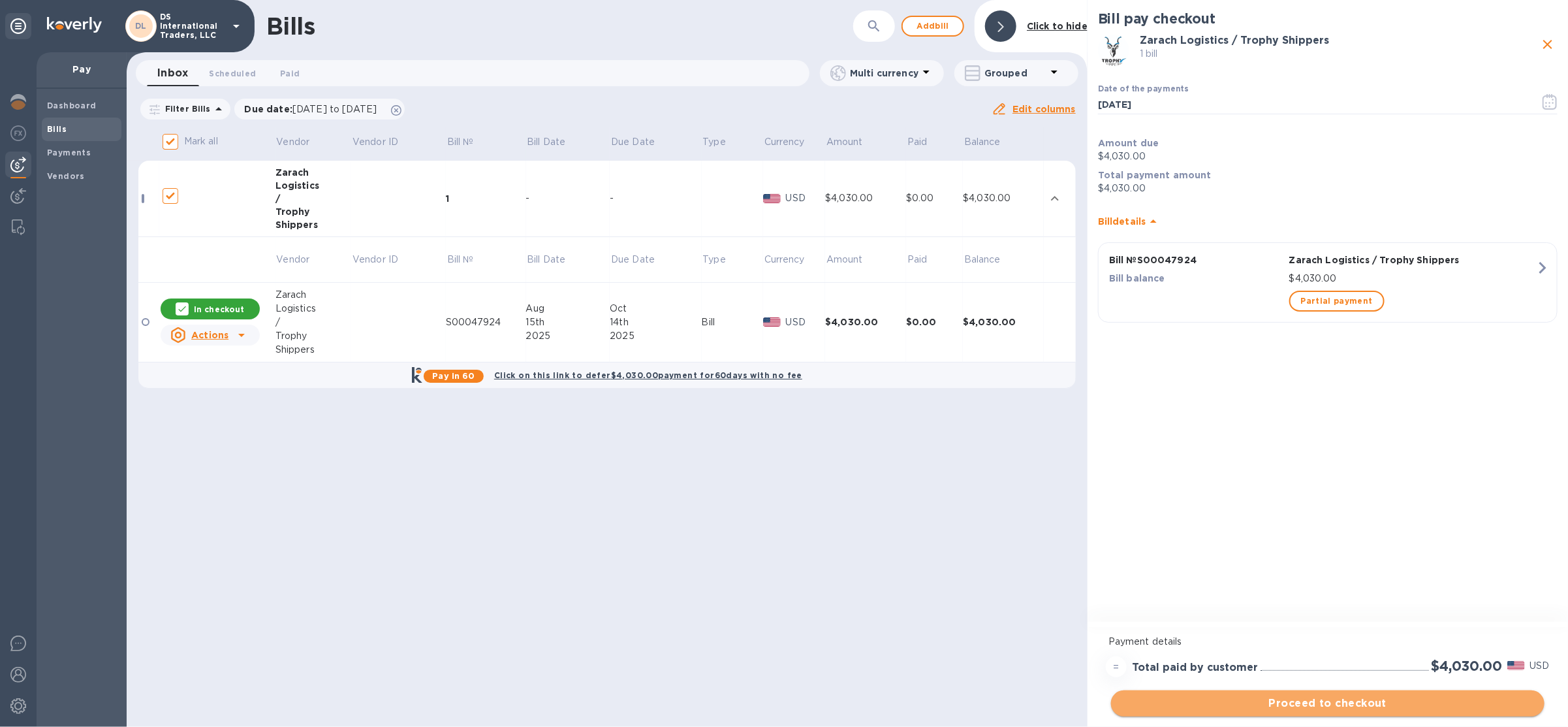
click at [1259, 700] on span "Proceed to checkout" at bounding box center [1328, 703] width 413 height 16
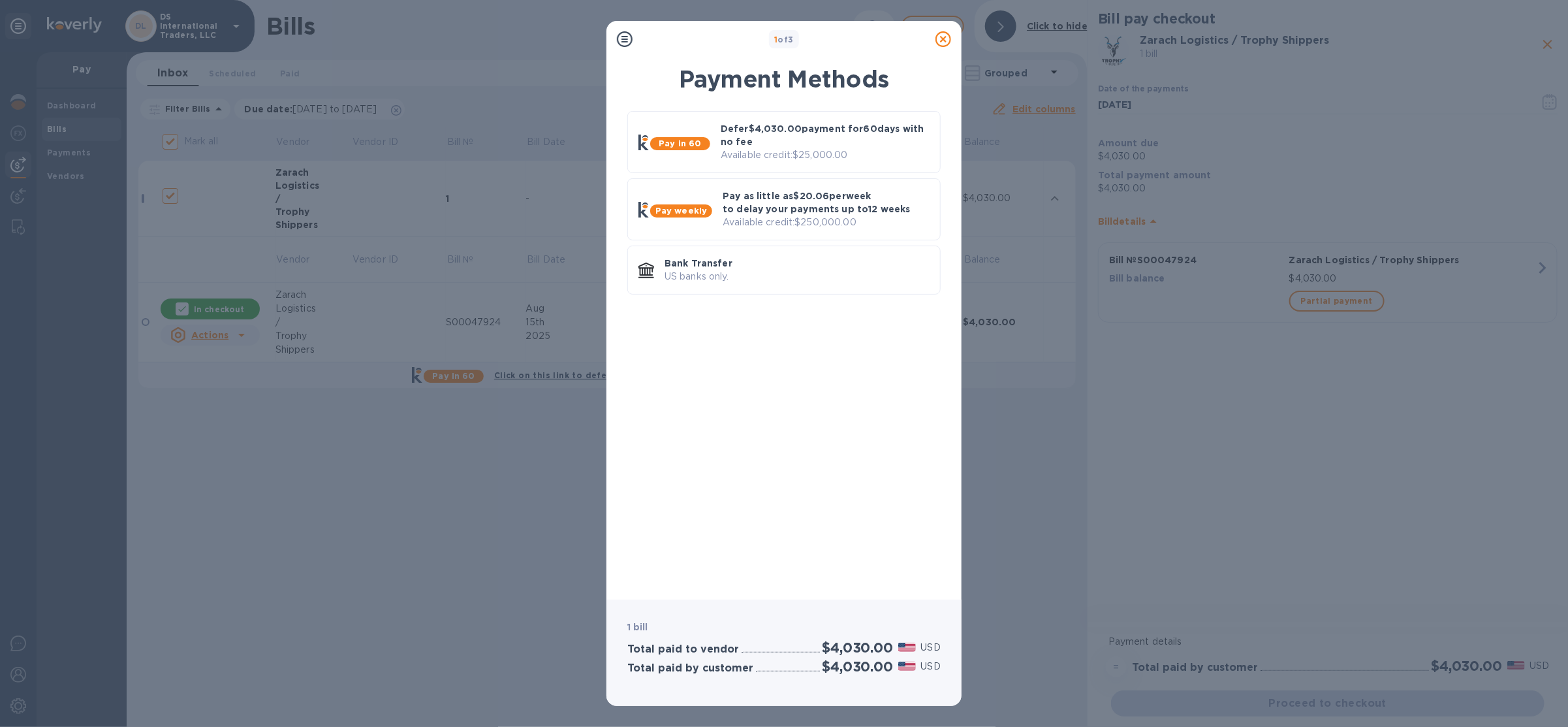
click at [944, 40] on icon at bounding box center [943, 39] width 16 height 16
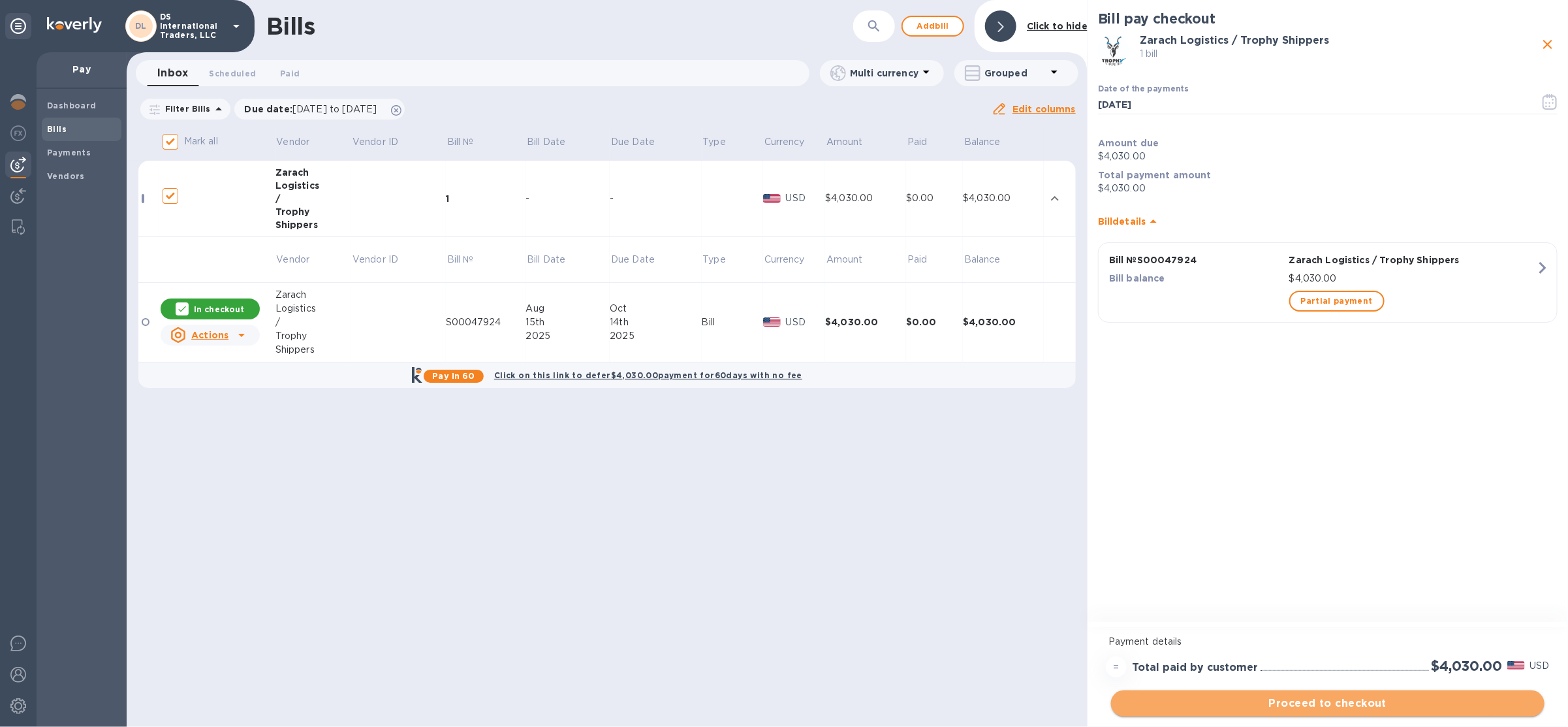
click at [1267, 702] on span "Proceed to checkout" at bounding box center [1328, 703] width 413 height 16
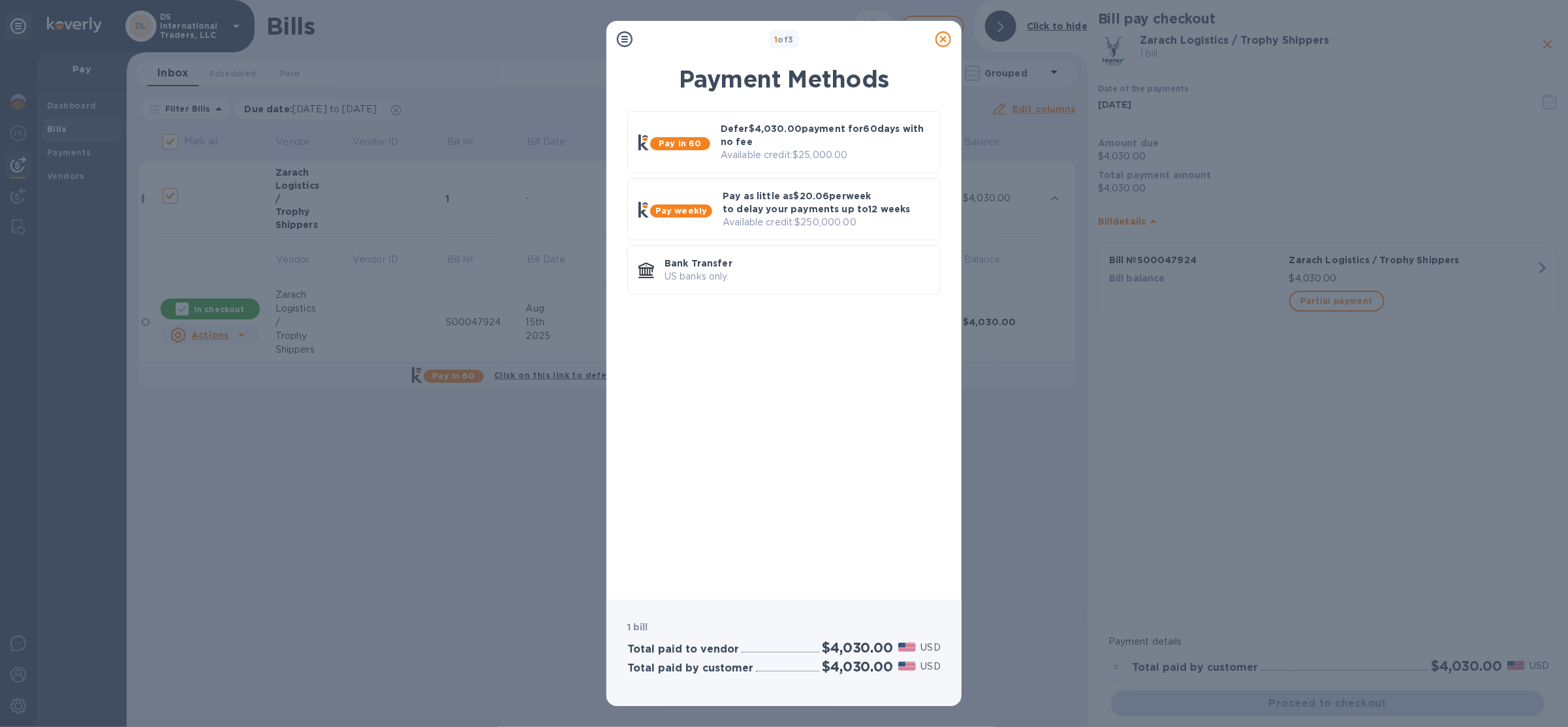
click at [942, 37] on icon at bounding box center [943, 39] width 16 height 16
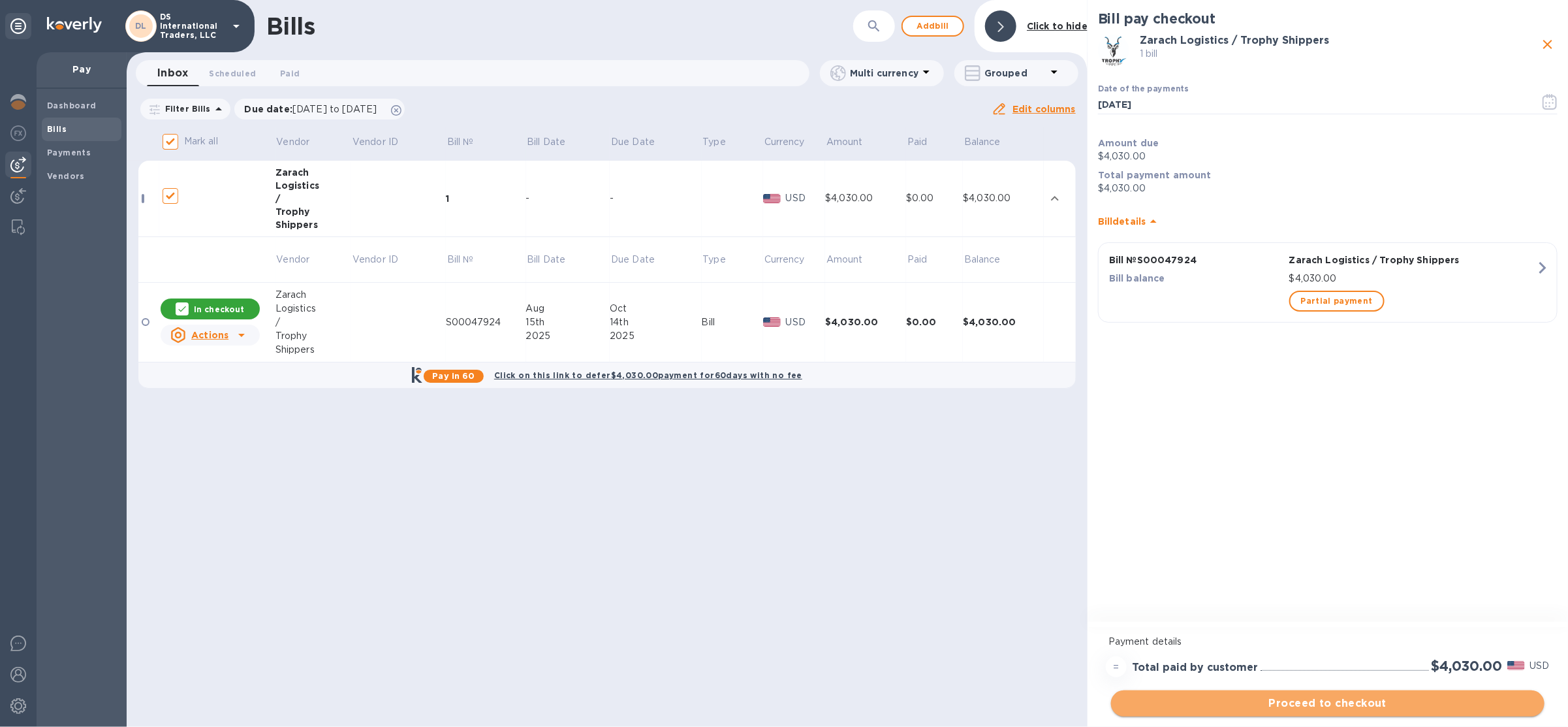
click at [1230, 697] on span "Proceed to checkout" at bounding box center [1328, 703] width 413 height 16
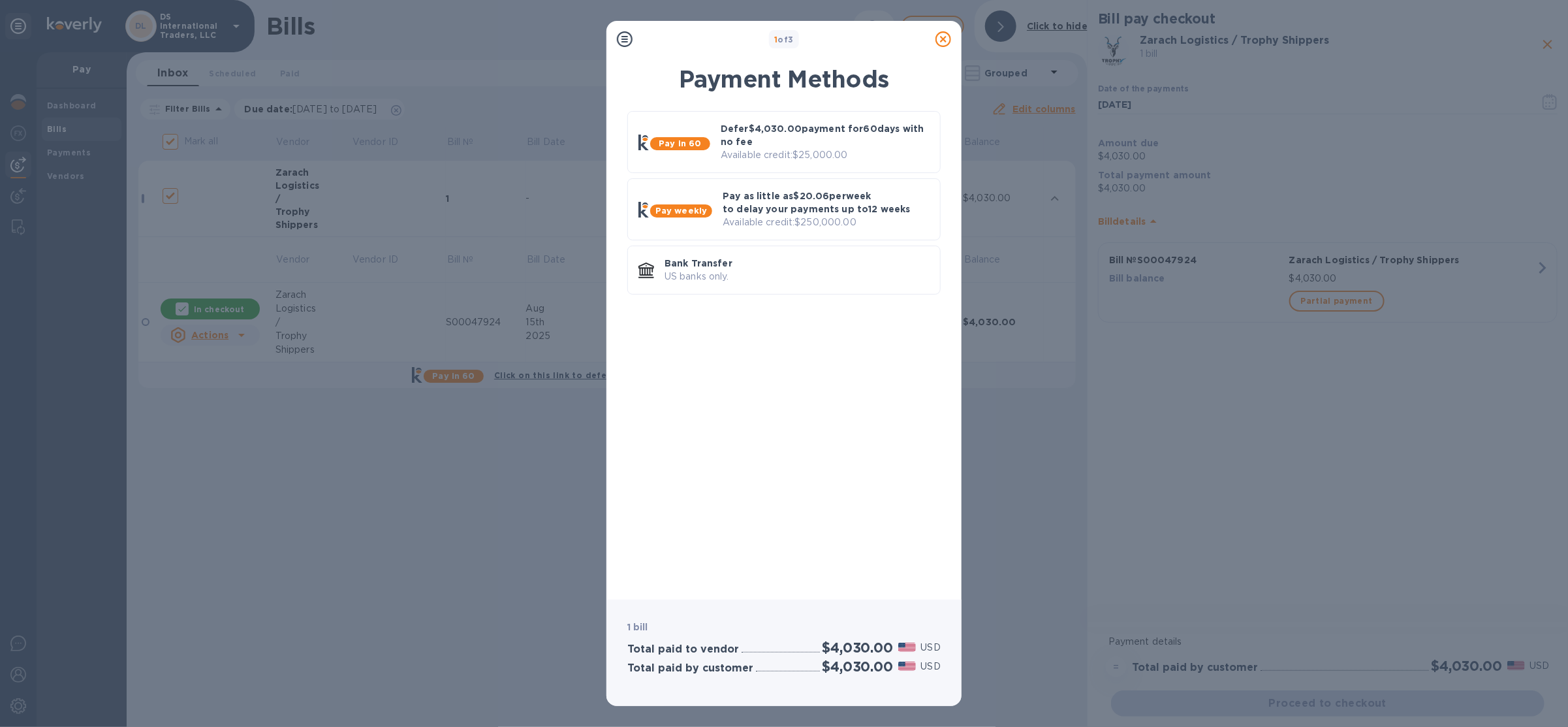
click at [951, 37] on div at bounding box center [944, 39] width 26 height 26
click at [947, 39] on icon at bounding box center [943, 39] width 16 height 16
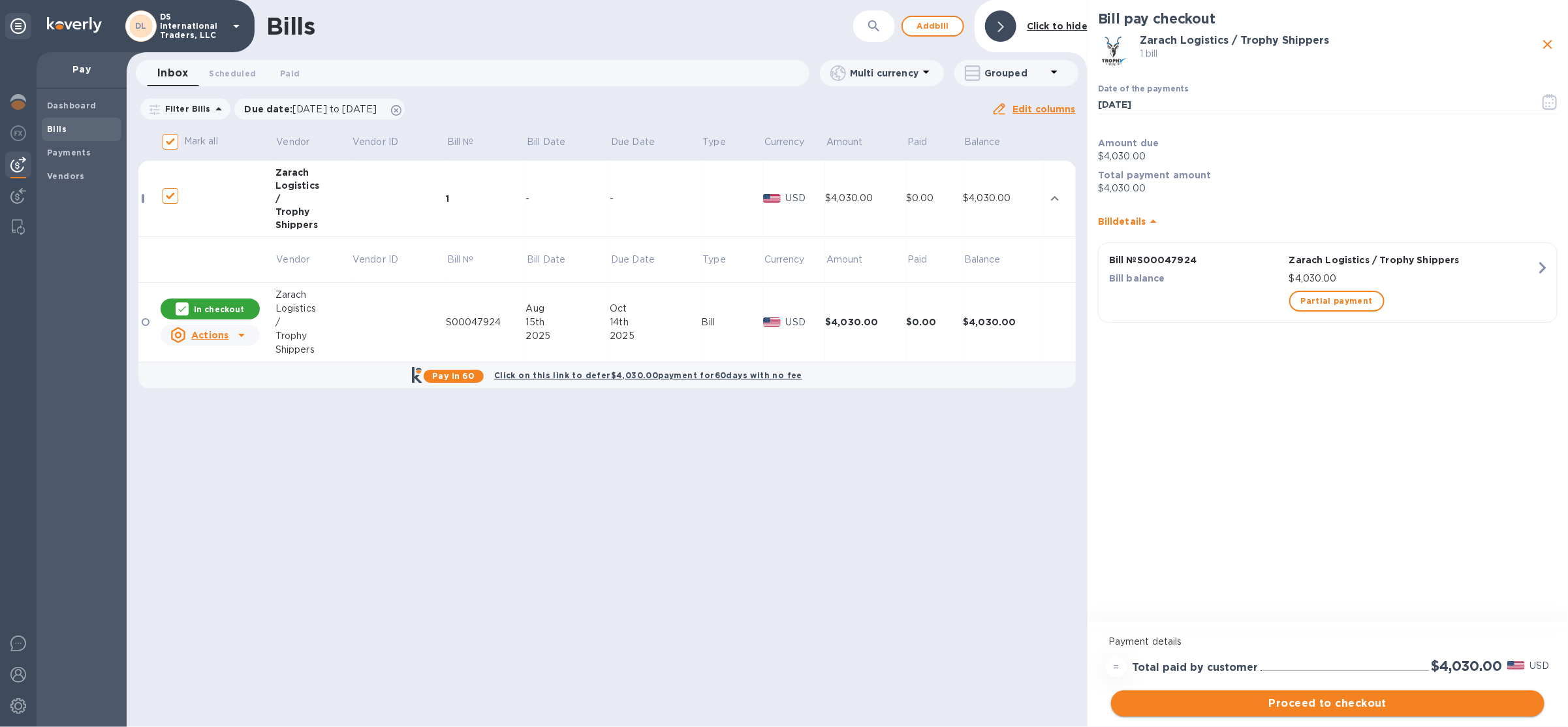
click at [1217, 710] on span "Proceed to checkout" at bounding box center [1328, 703] width 413 height 16
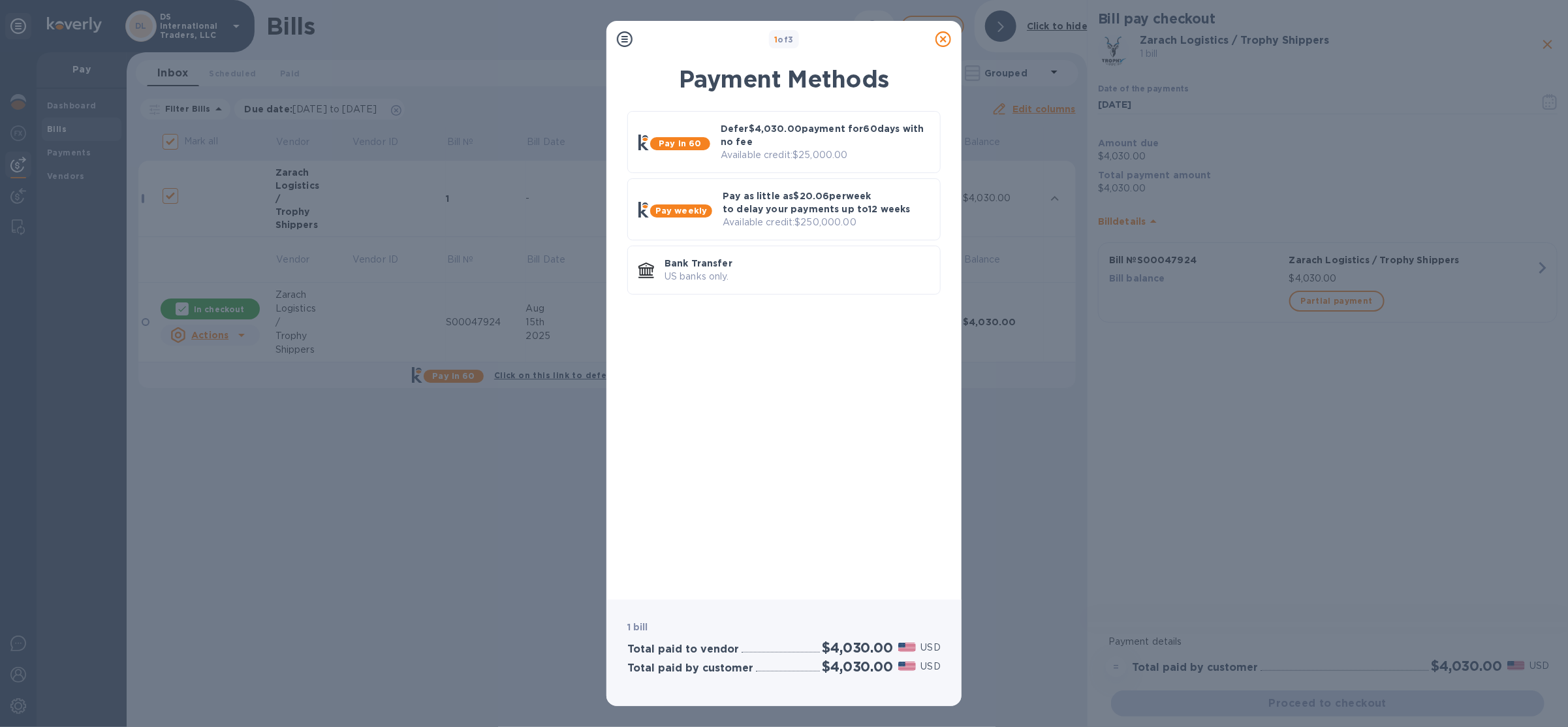
click at [940, 37] on icon at bounding box center [943, 39] width 16 height 16
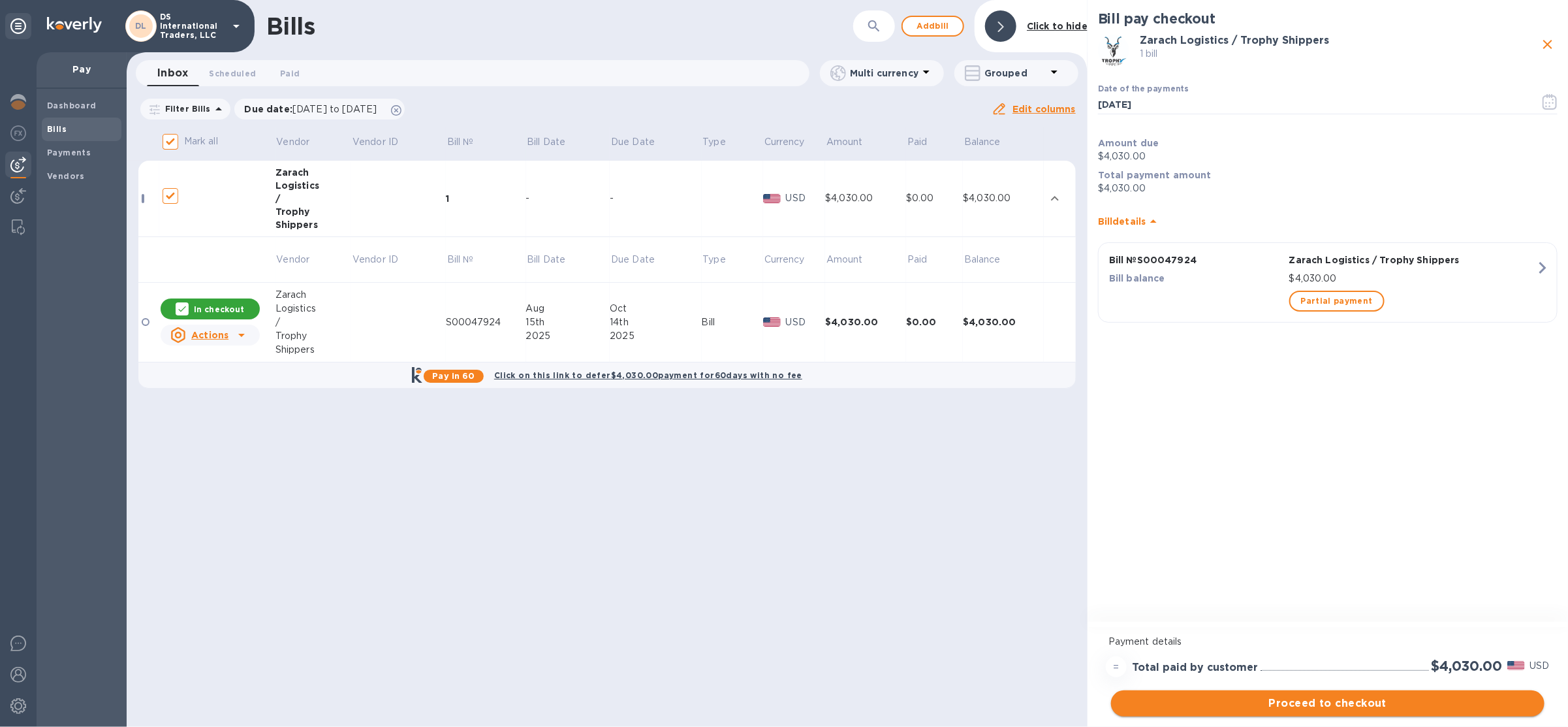
click at [1303, 704] on span "Proceed to checkout" at bounding box center [1328, 703] width 413 height 16
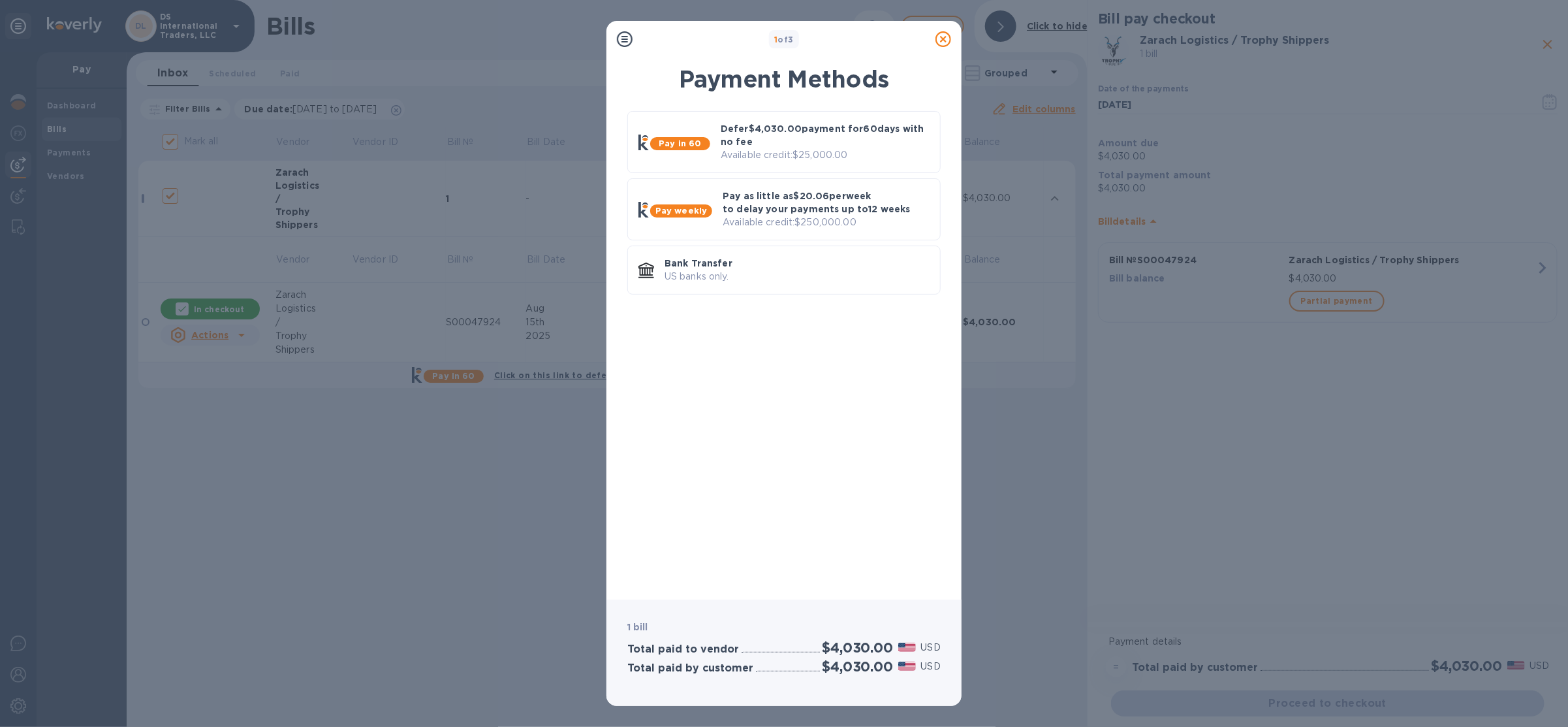
click at [809, 175] on div "Pay in 60 Defer $4,030.00 payment for 60 days with no fee Available credit: $25…" at bounding box center [784, 205] width 314 height 189
click at [809, 163] on div "Defer $4,030.00 payment for 60 days with no fee Available credit: $25,000.00" at bounding box center [825, 142] width 220 height 51
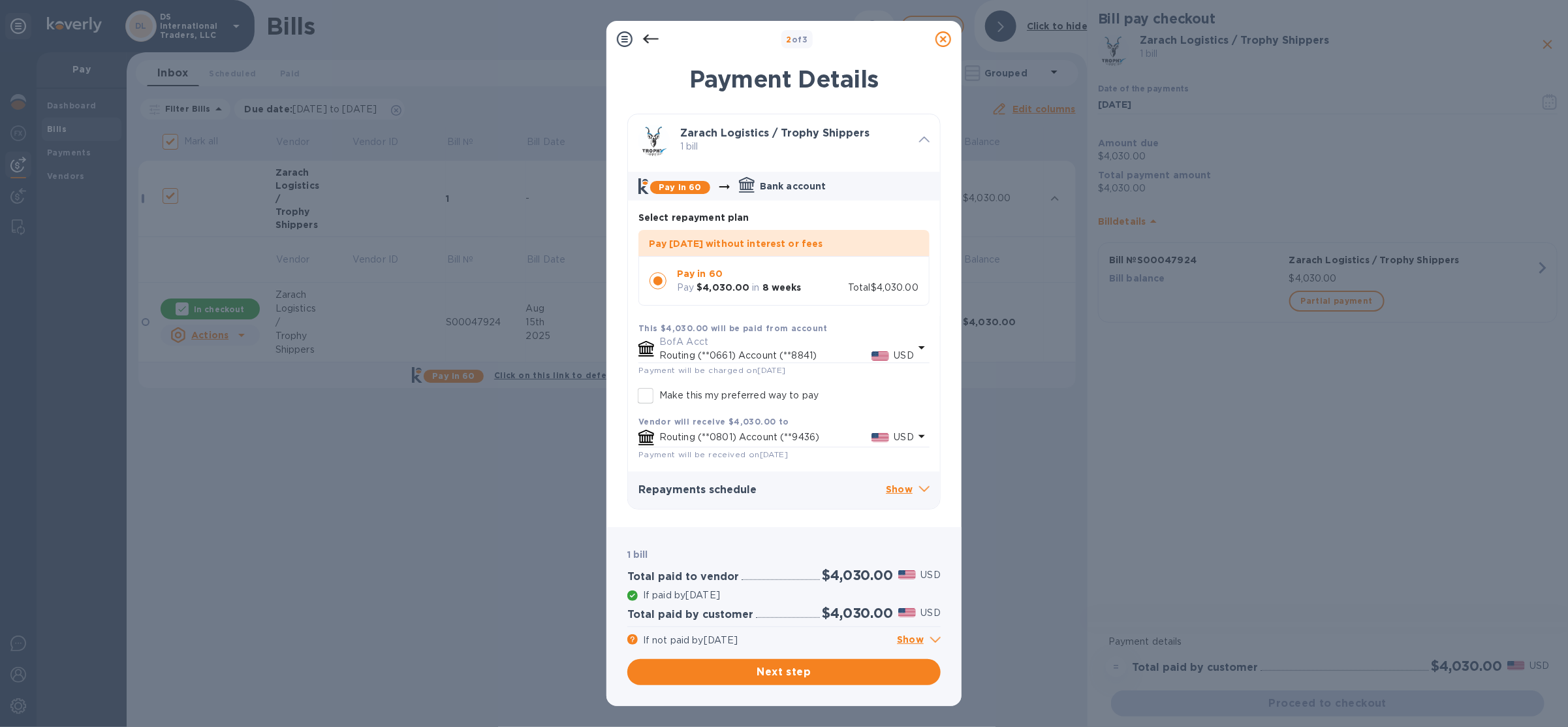
click at [928, 643] on p "Show" at bounding box center [919, 640] width 44 height 17
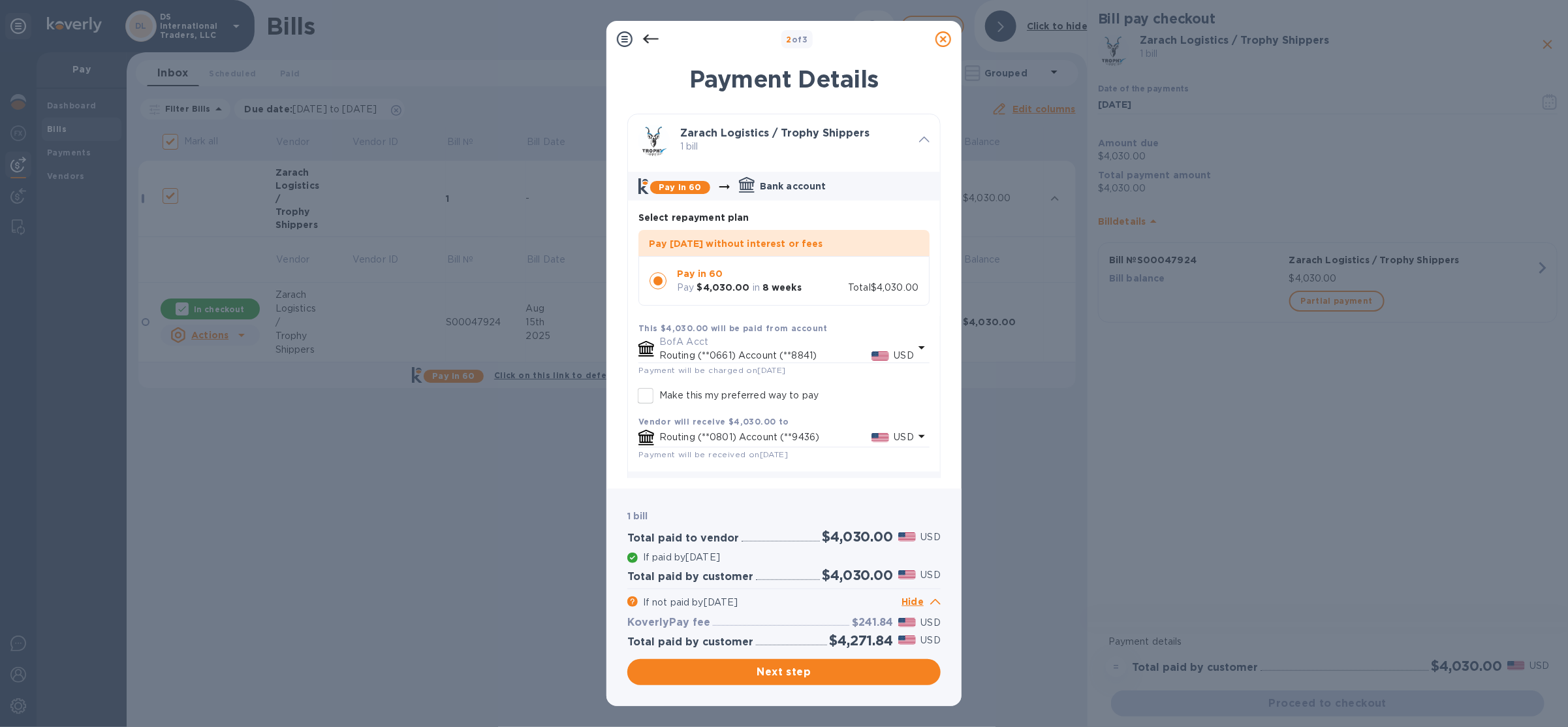
click at [926, 601] on p "Hide" at bounding box center [921, 603] width 40 height 17
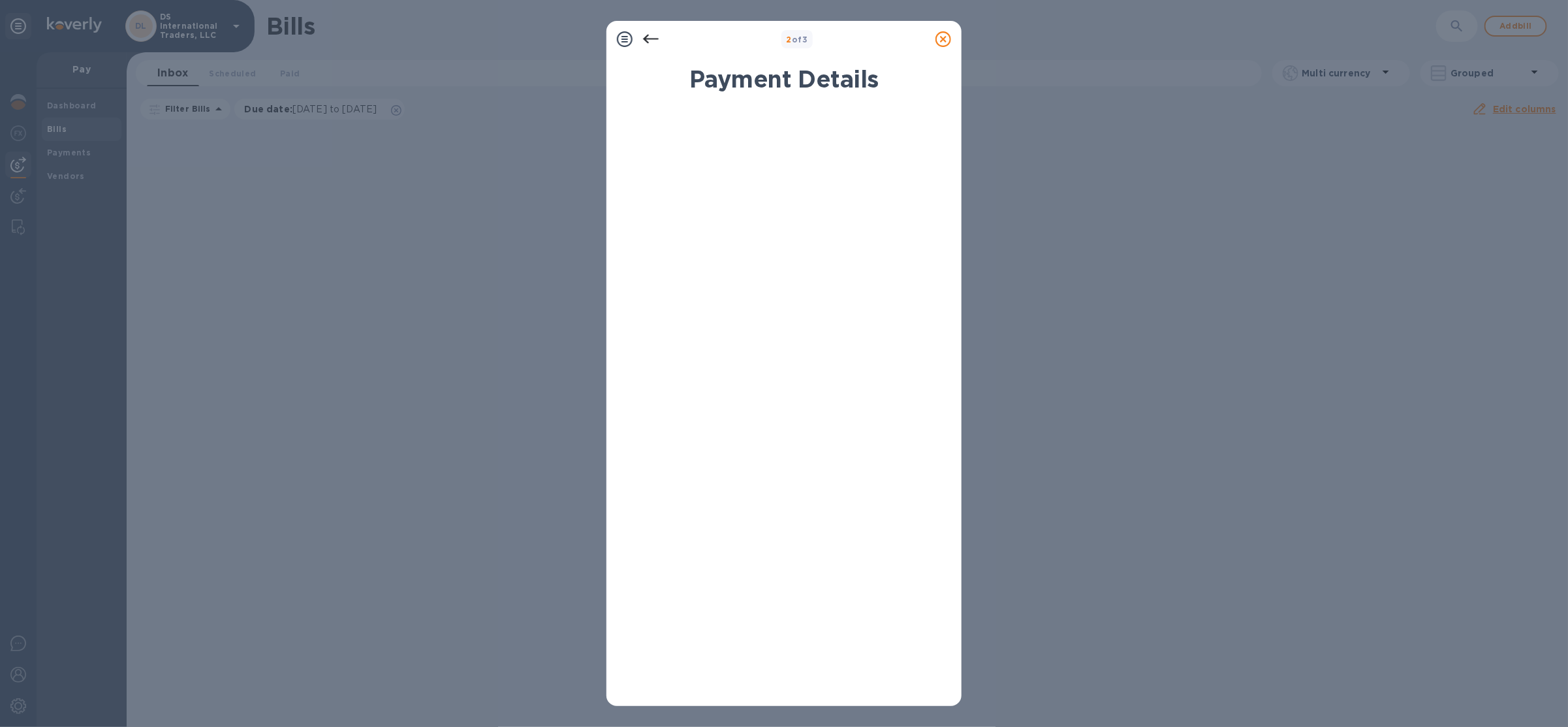
click at [944, 43] on icon at bounding box center [943, 39] width 16 height 16
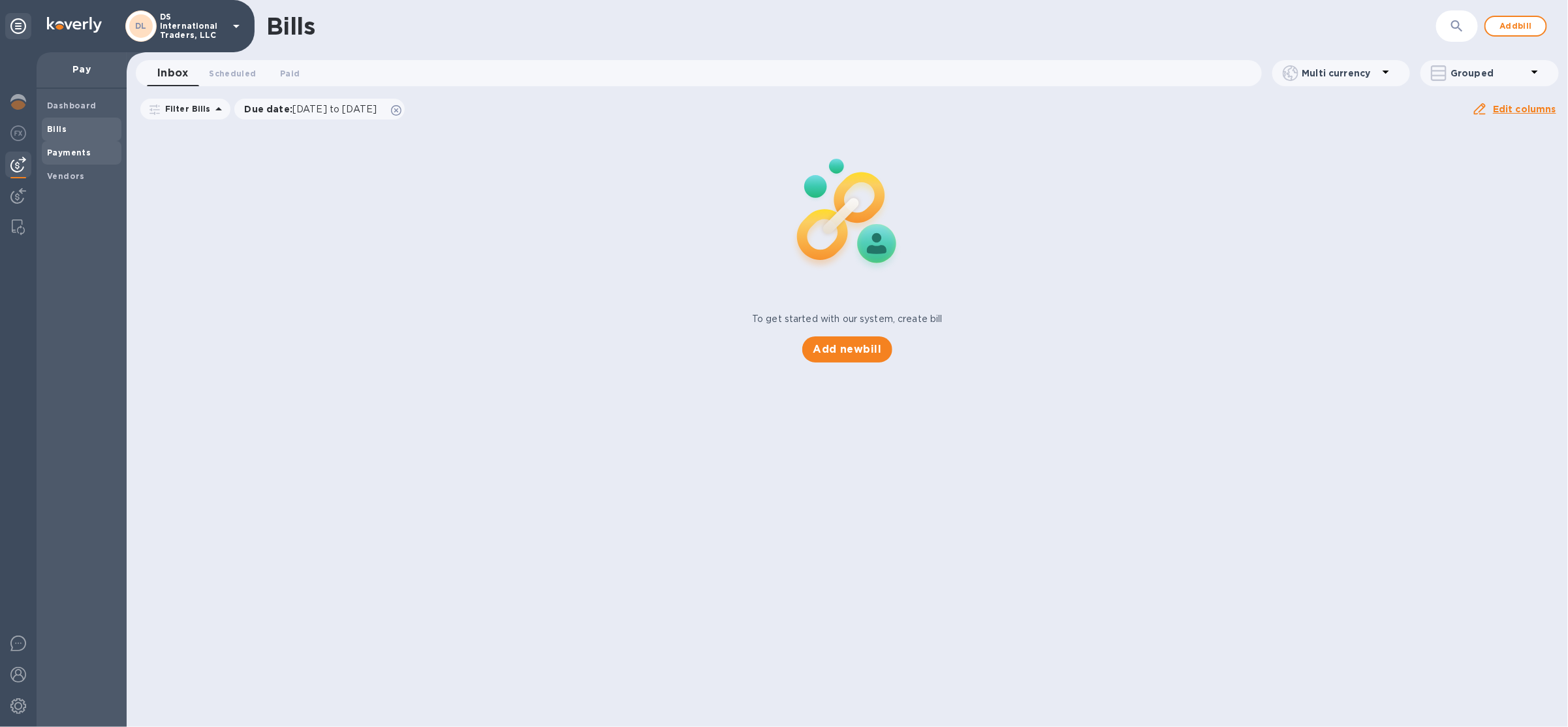
click at [78, 161] on div "Payments" at bounding box center [81, 153] width 80 height 24
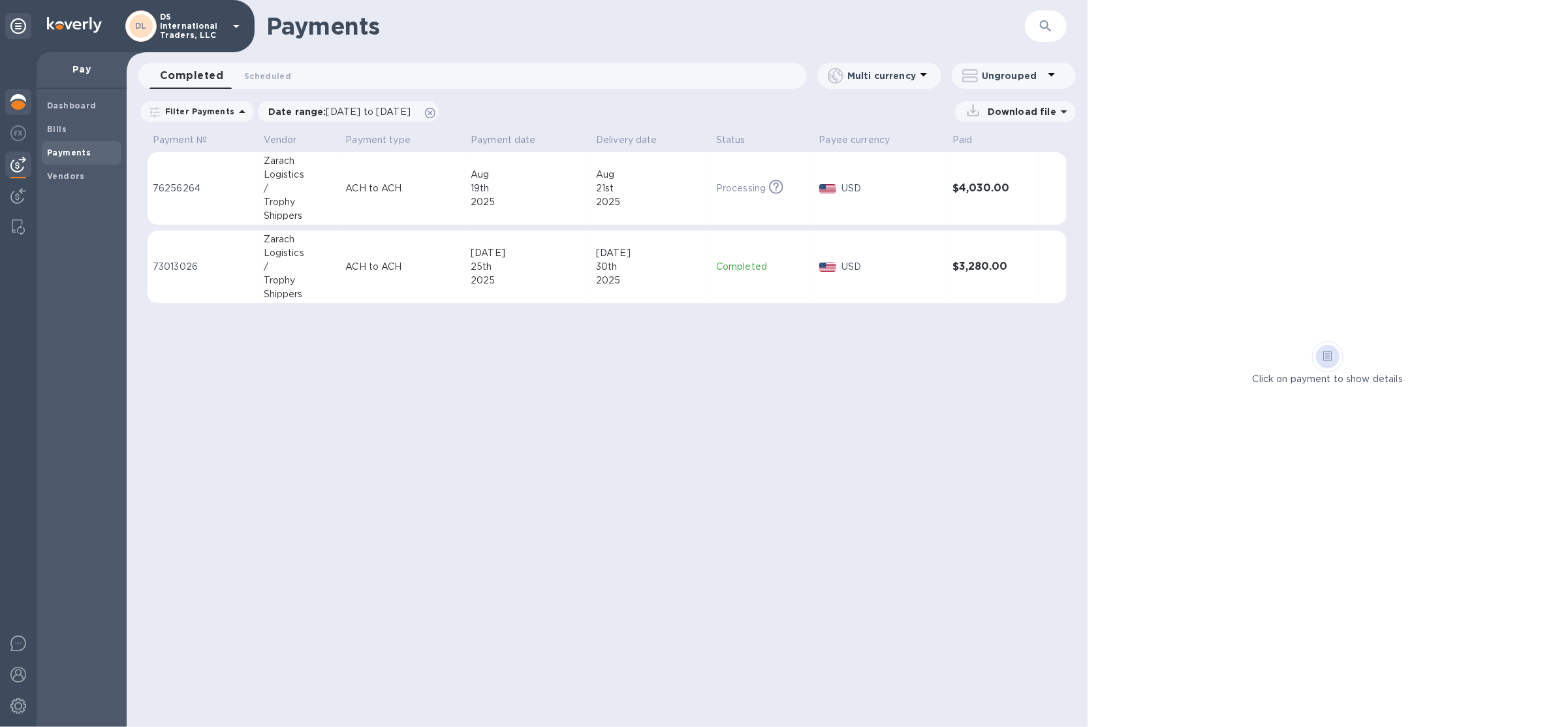
click at [23, 110] on img at bounding box center [17, 101] width 16 height 16
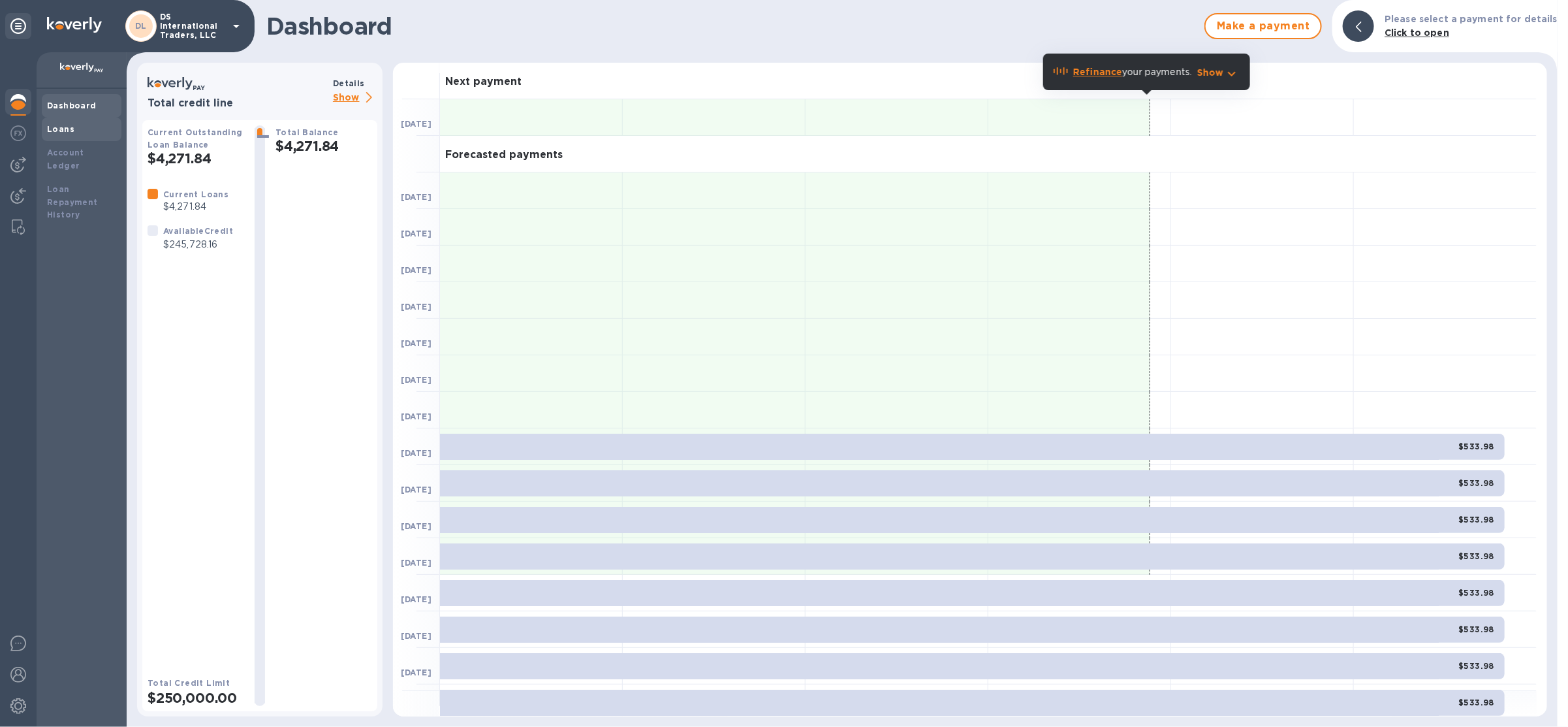
click at [83, 138] on div "Loans" at bounding box center [81, 130] width 80 height 24
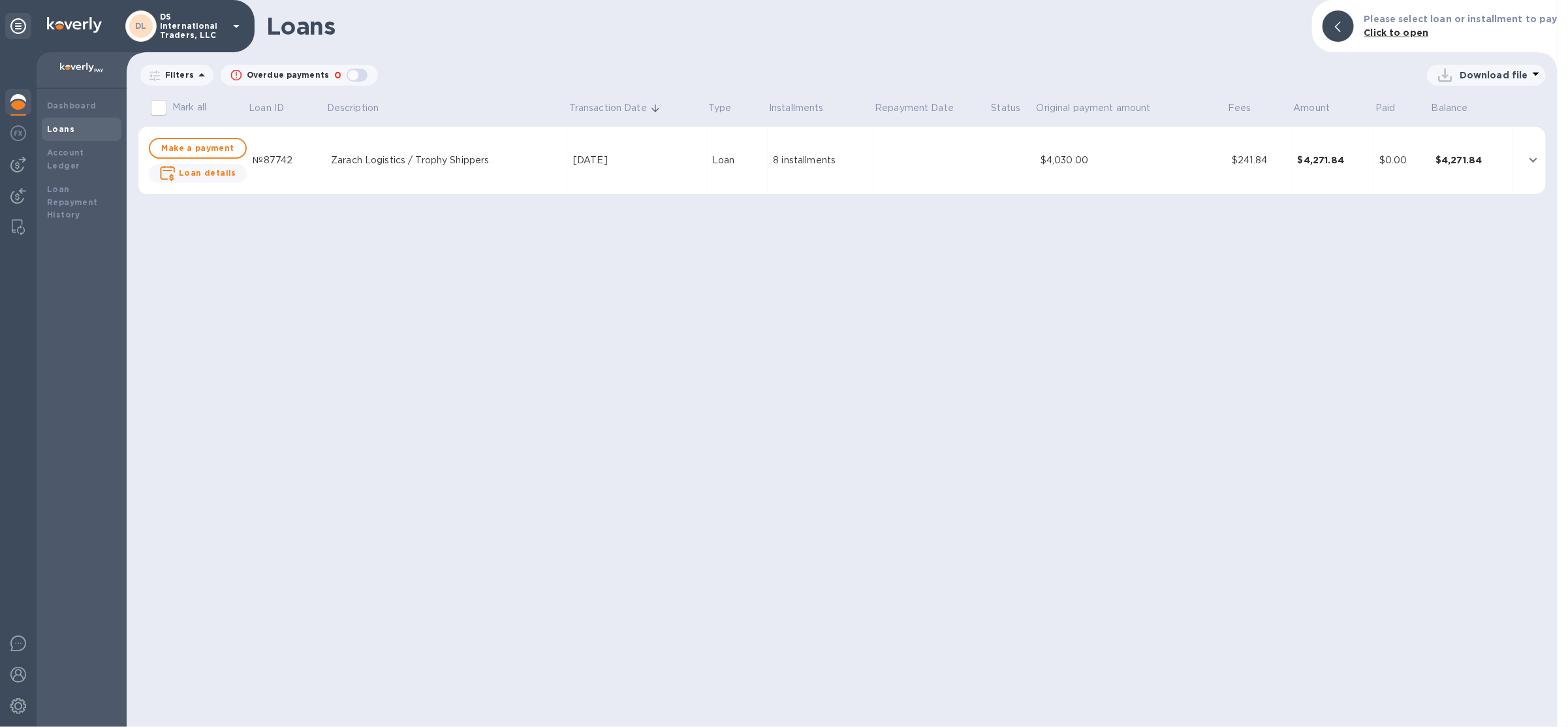
click at [831, 148] on td "8 installments" at bounding box center [820, 161] width 106 height 68
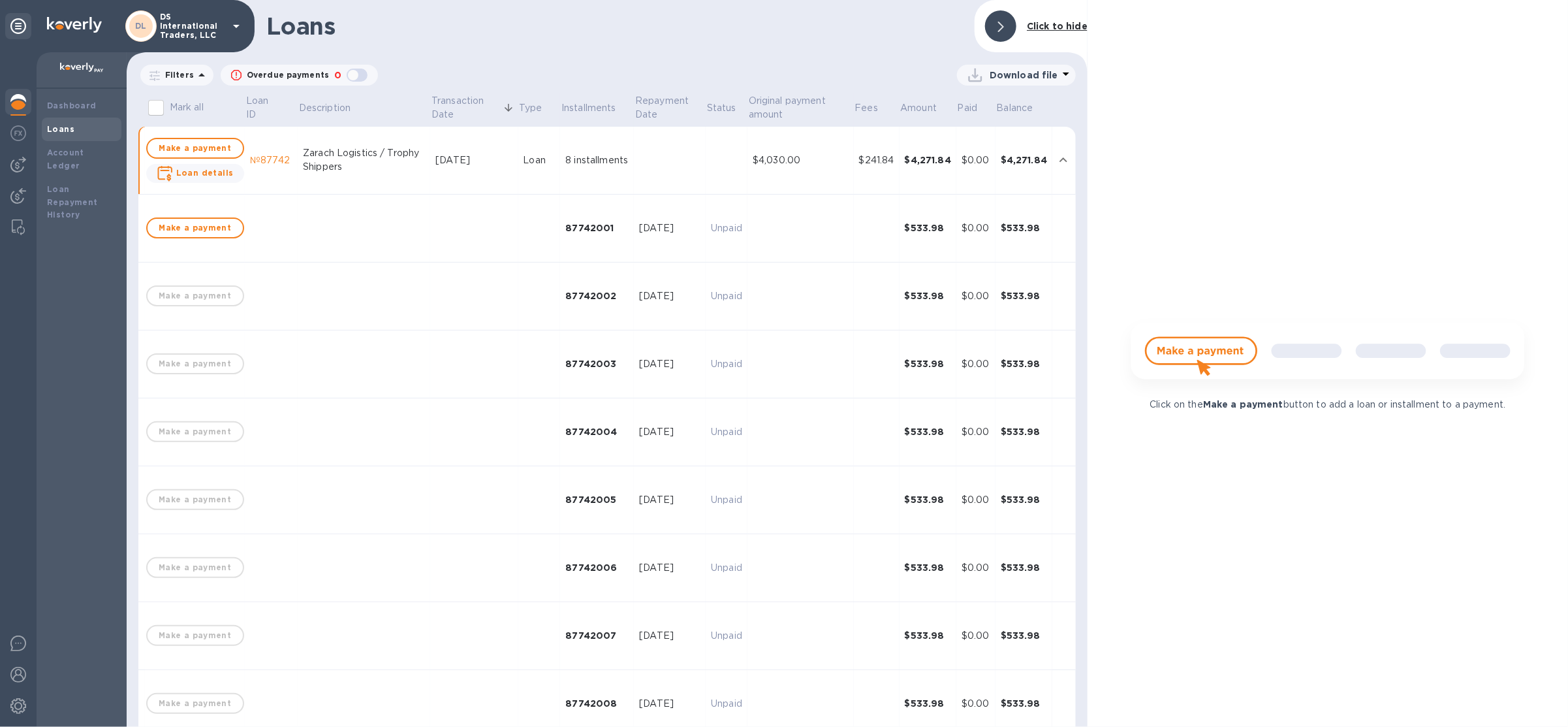
click at [831, 148] on td "$4,030.00" at bounding box center [801, 161] width 107 height 68
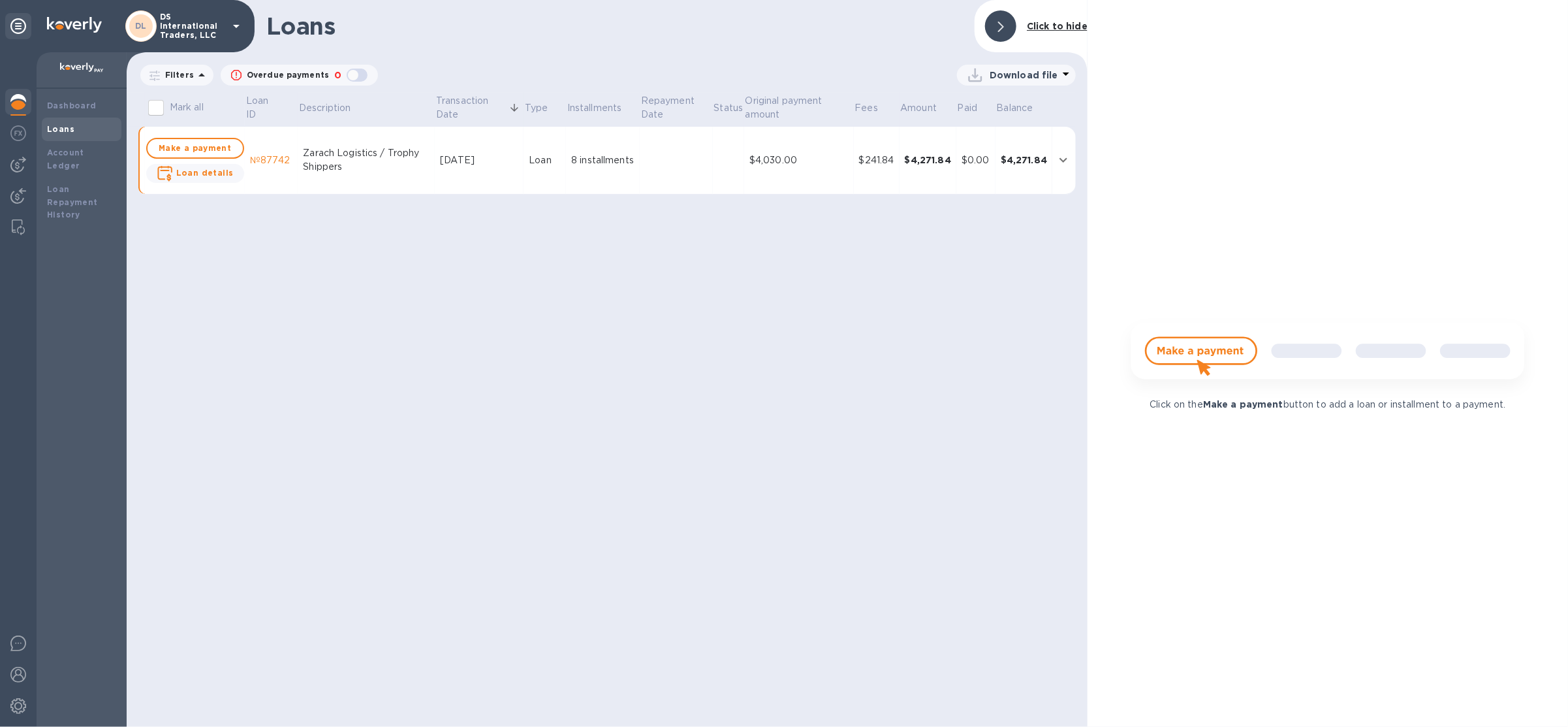
click at [735, 159] on td at bounding box center [728, 161] width 31 height 68
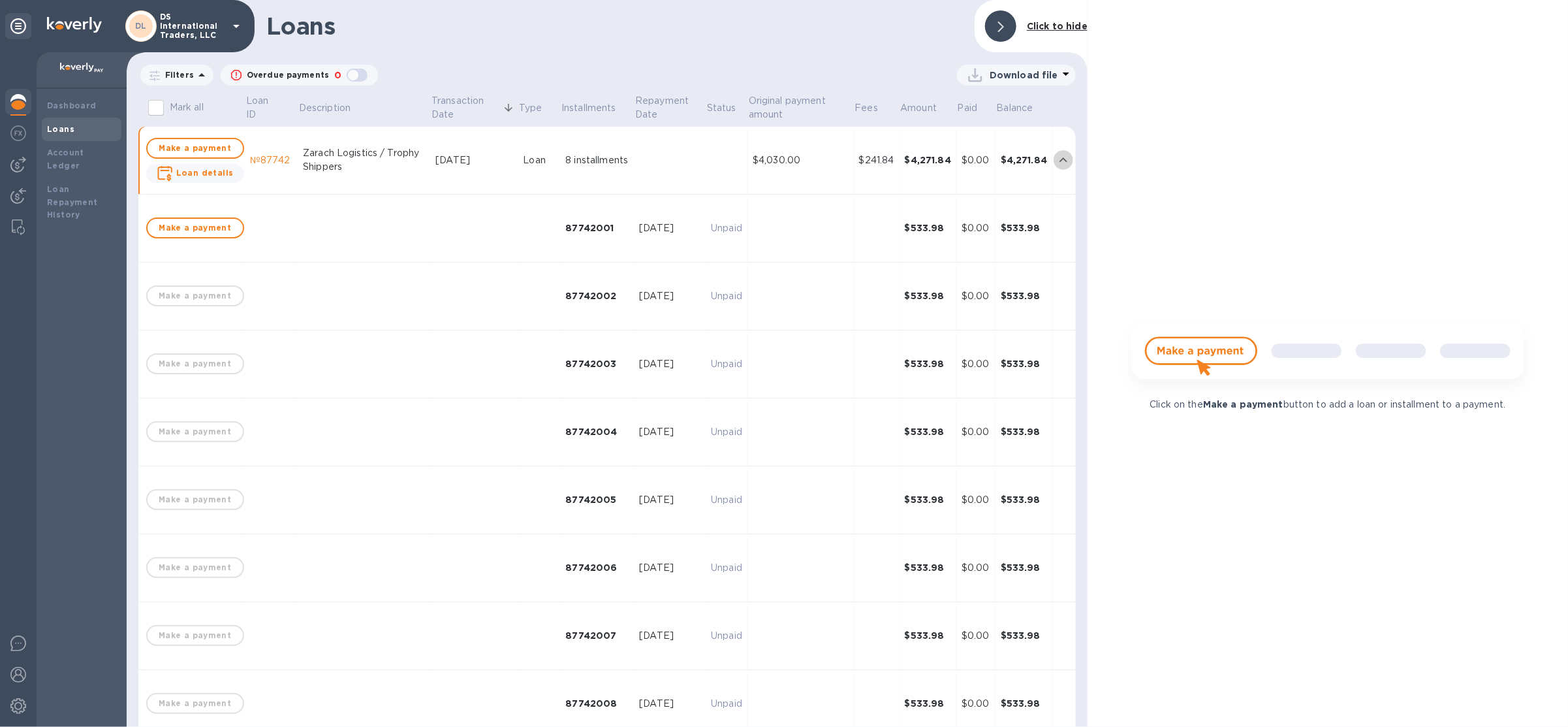
click at [1056, 159] on icon "expand row" at bounding box center [1063, 159] width 16 height 16
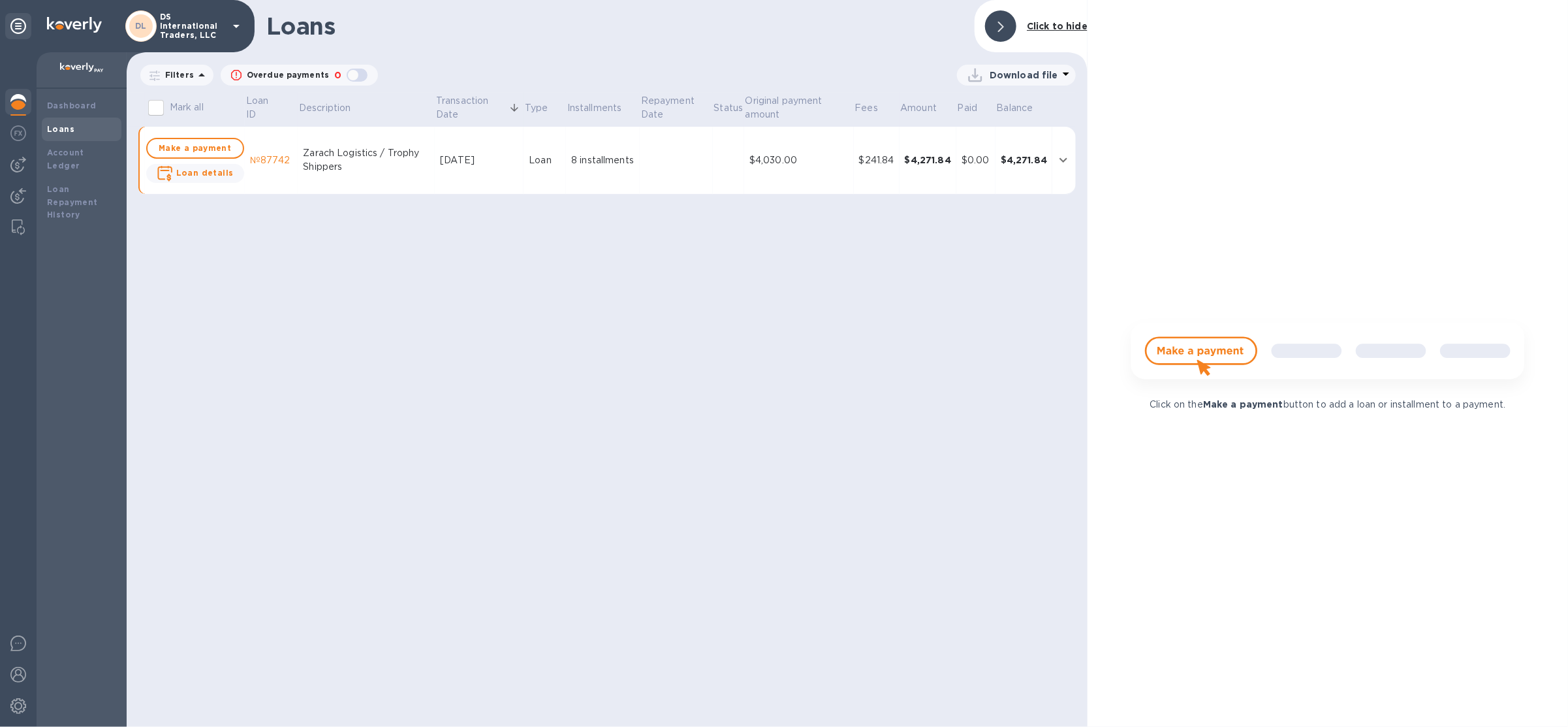
click at [1042, 162] on div "$4,271.84" at bounding box center [1024, 160] width 46 height 13
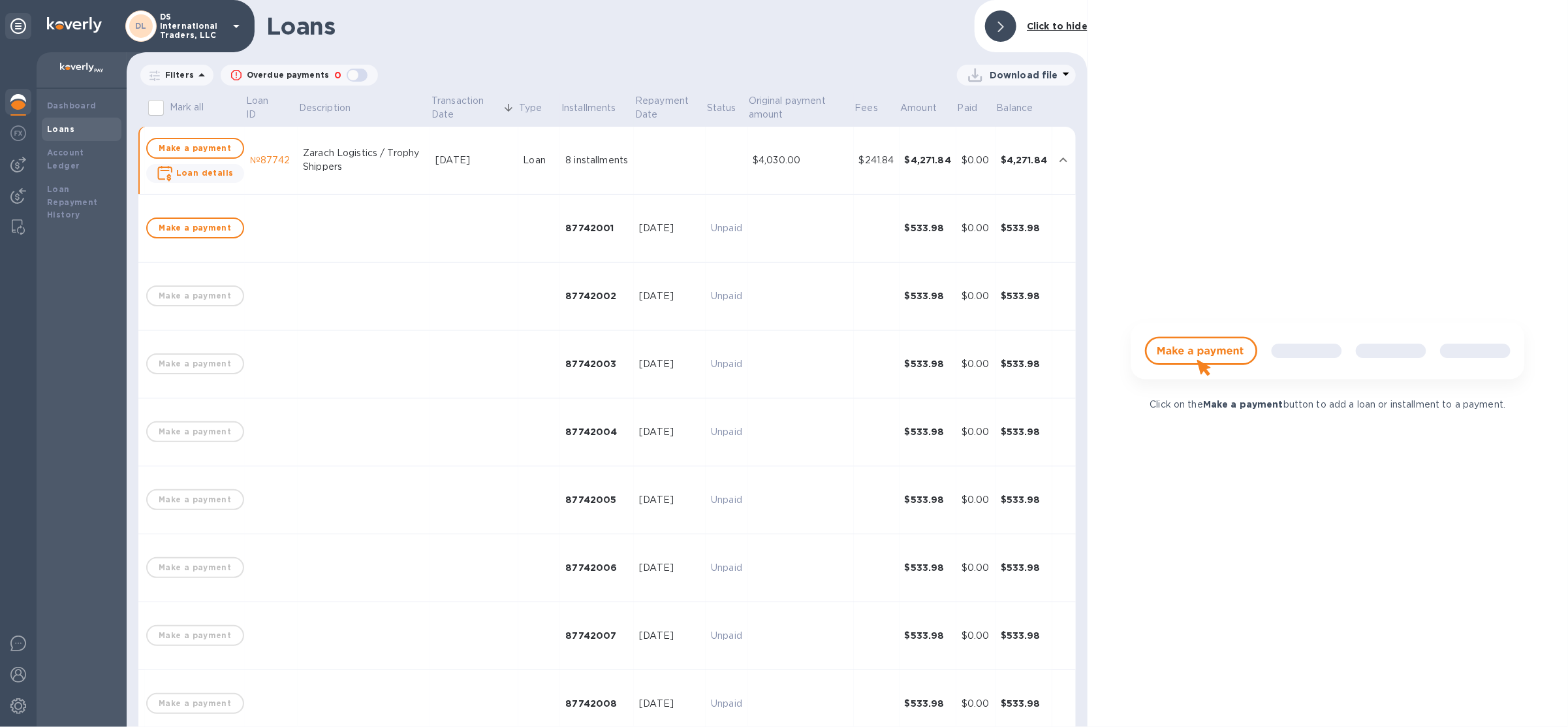
click at [1038, 162] on div "$4,271.84" at bounding box center [1024, 160] width 46 height 13
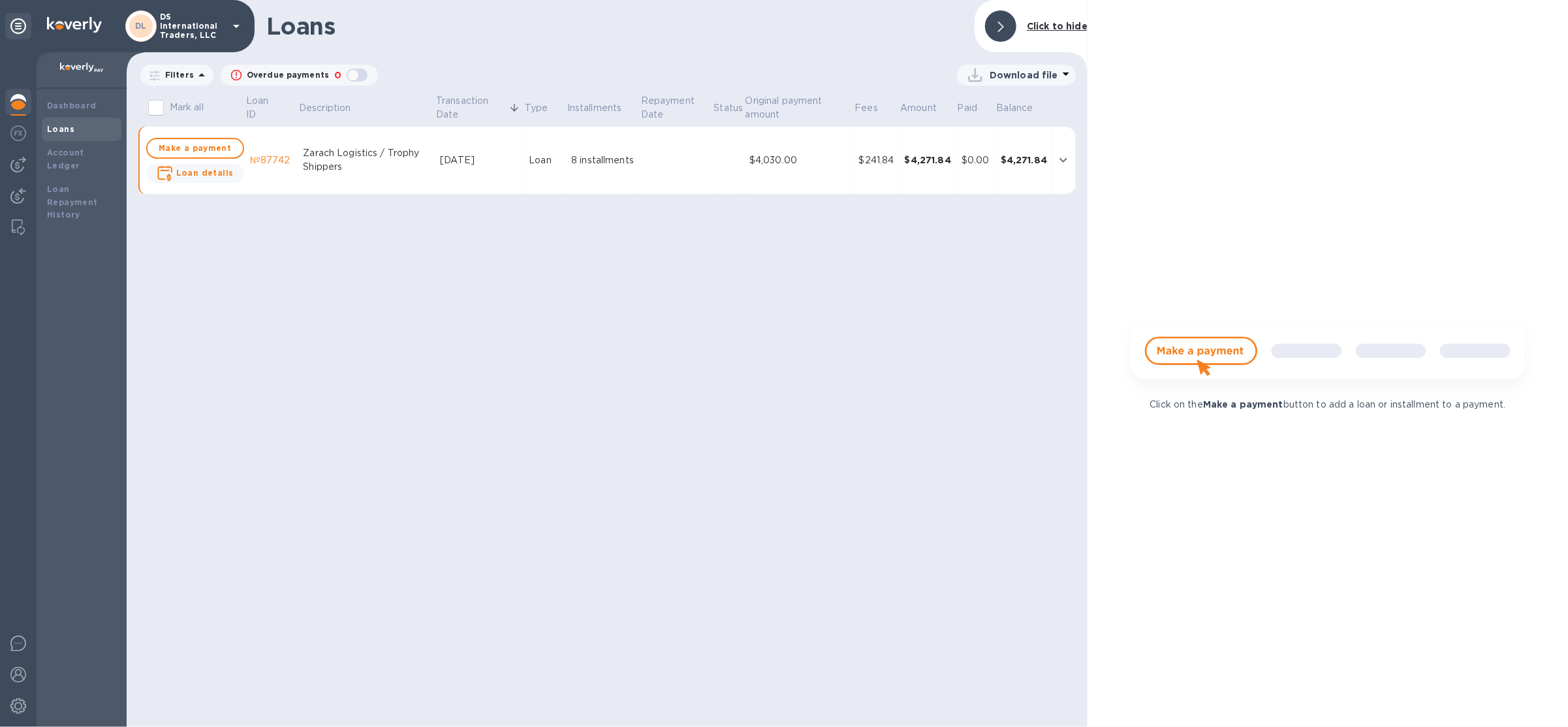
click at [517, 163] on div "Aug 19, 2025" at bounding box center [478, 160] width 78 height 14
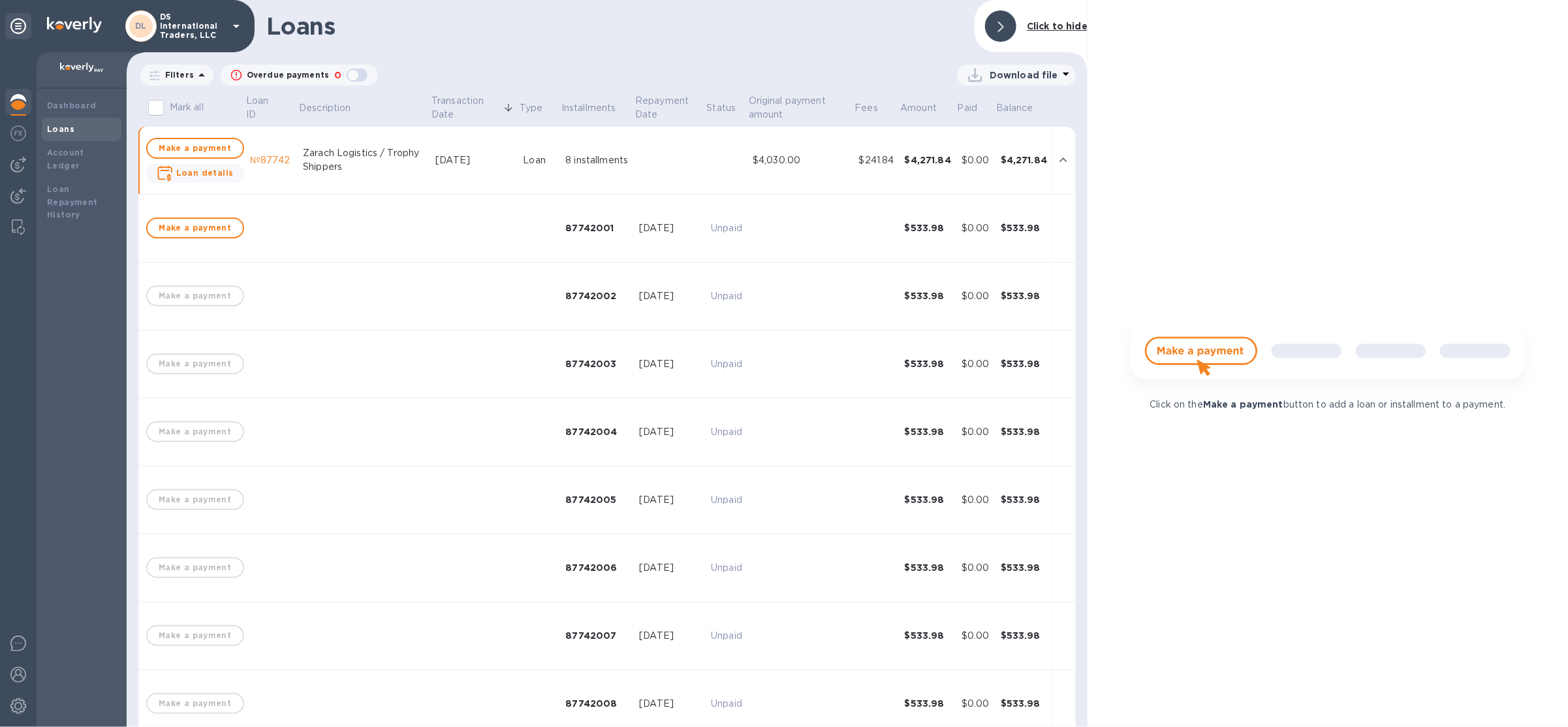
click at [519, 163] on td "Loan" at bounding box center [540, 161] width 42 height 68
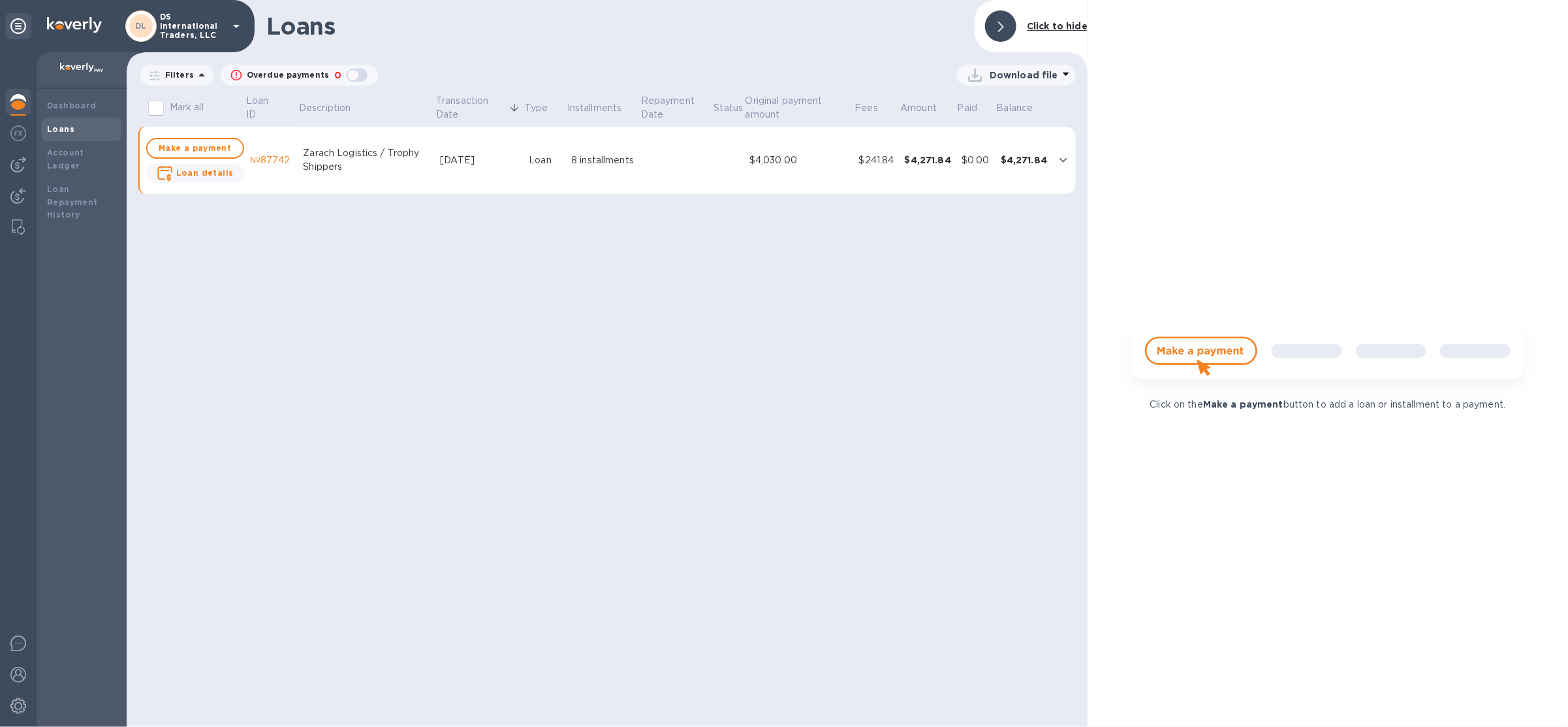
click at [531, 161] on div "Loan" at bounding box center [544, 160] width 32 height 14
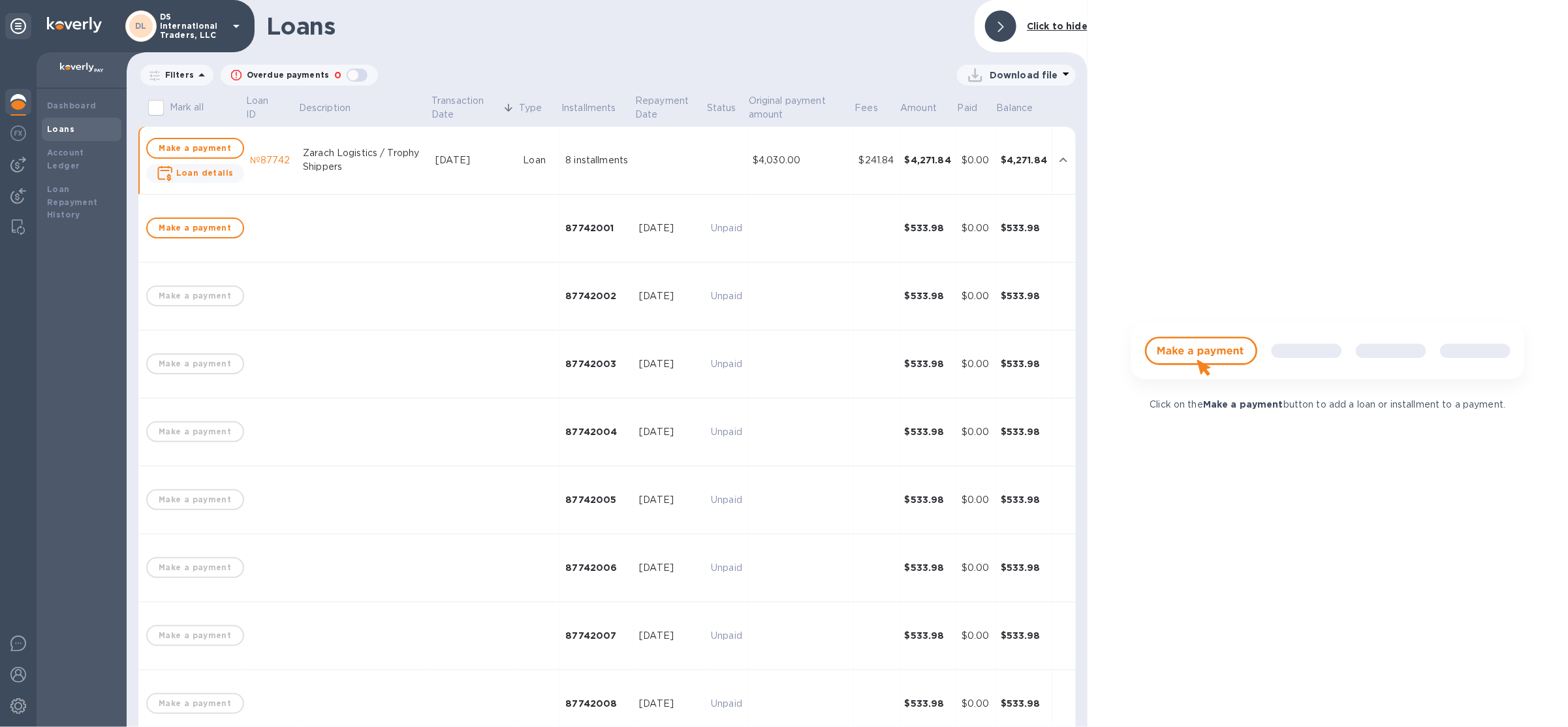
scroll to position [4, 0]
click at [859, 166] on td "$241.84" at bounding box center [877, 157] width 46 height 68
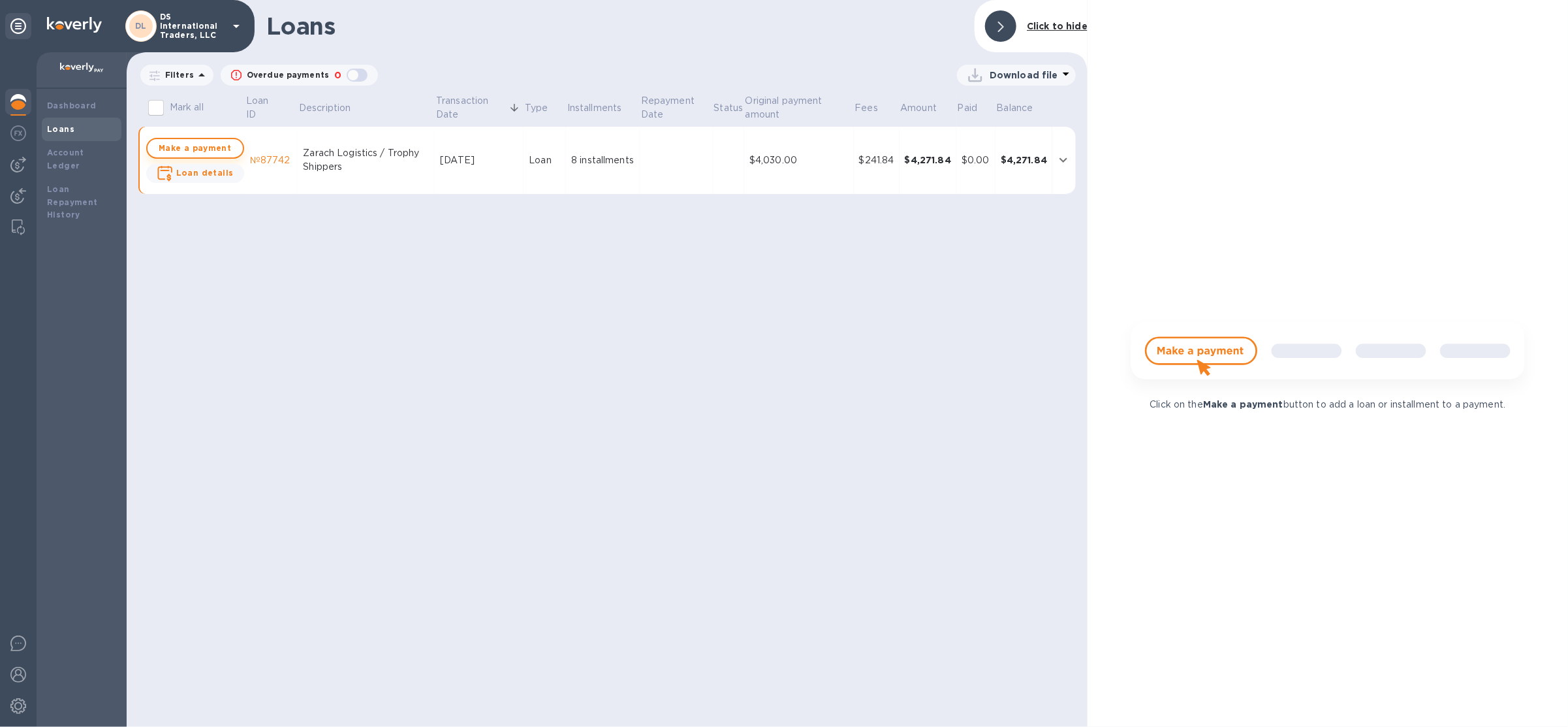
click at [205, 141] on span "Make a payment" at bounding box center [195, 148] width 74 height 16
checkbox input "true"
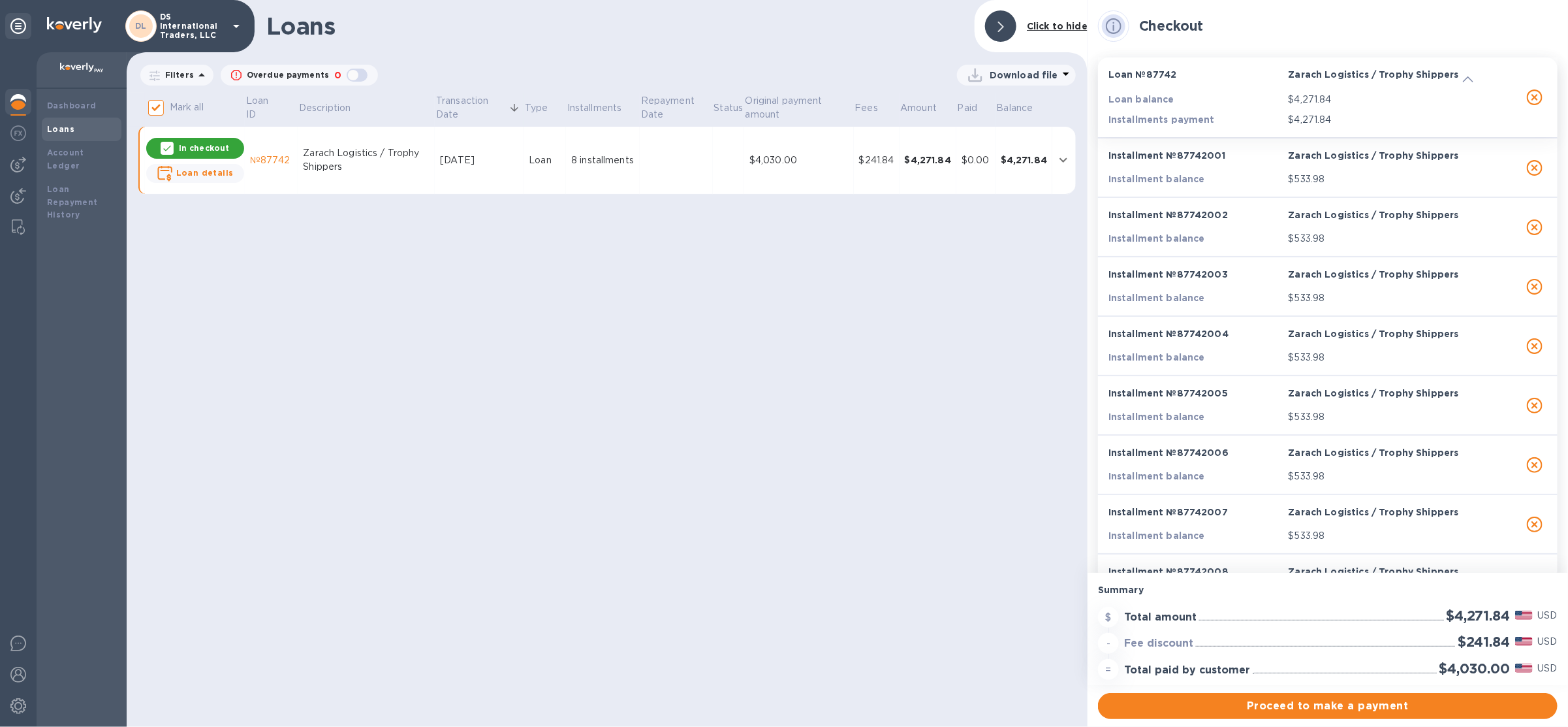
click at [10, 105] on img at bounding box center [17, 101] width 16 height 16
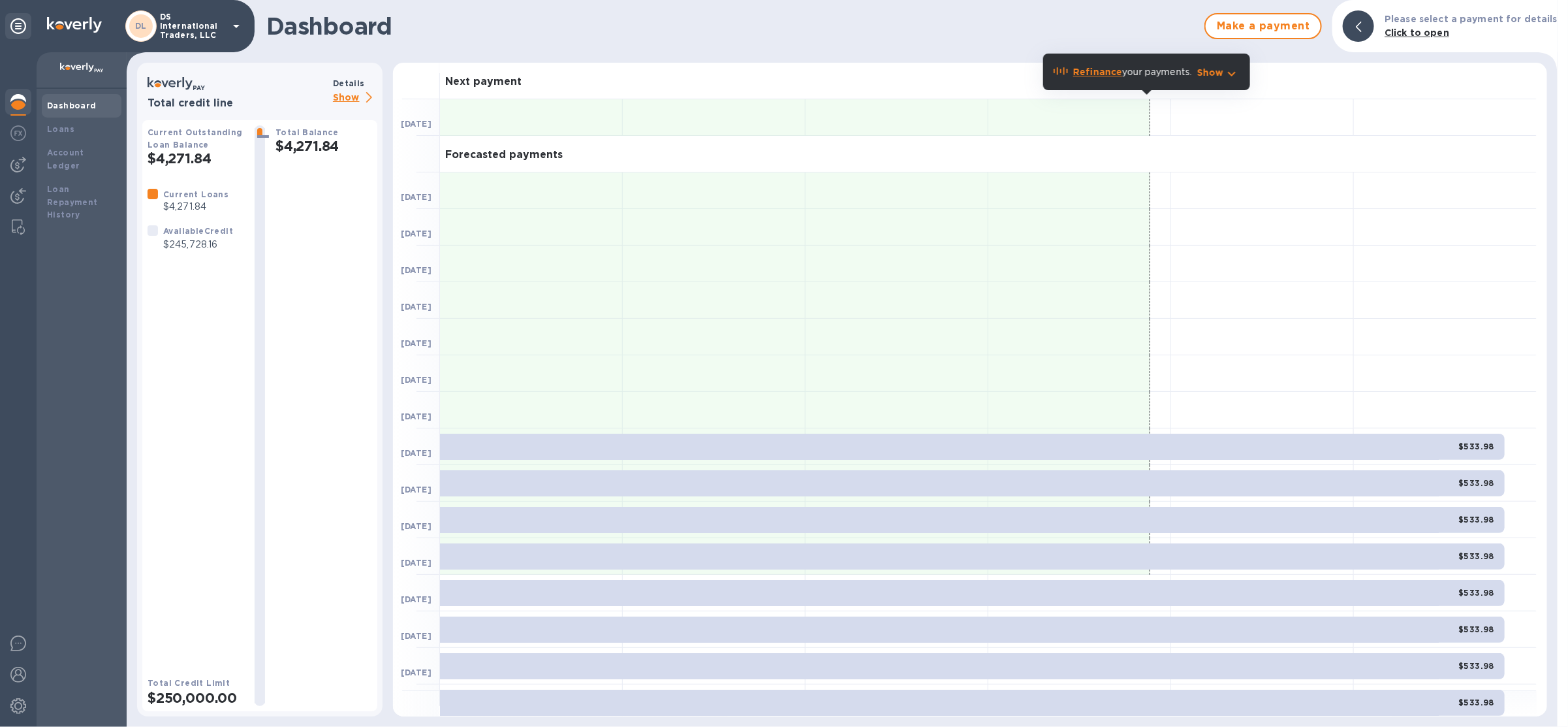
click at [361, 103] on p "Show" at bounding box center [355, 98] width 44 height 17
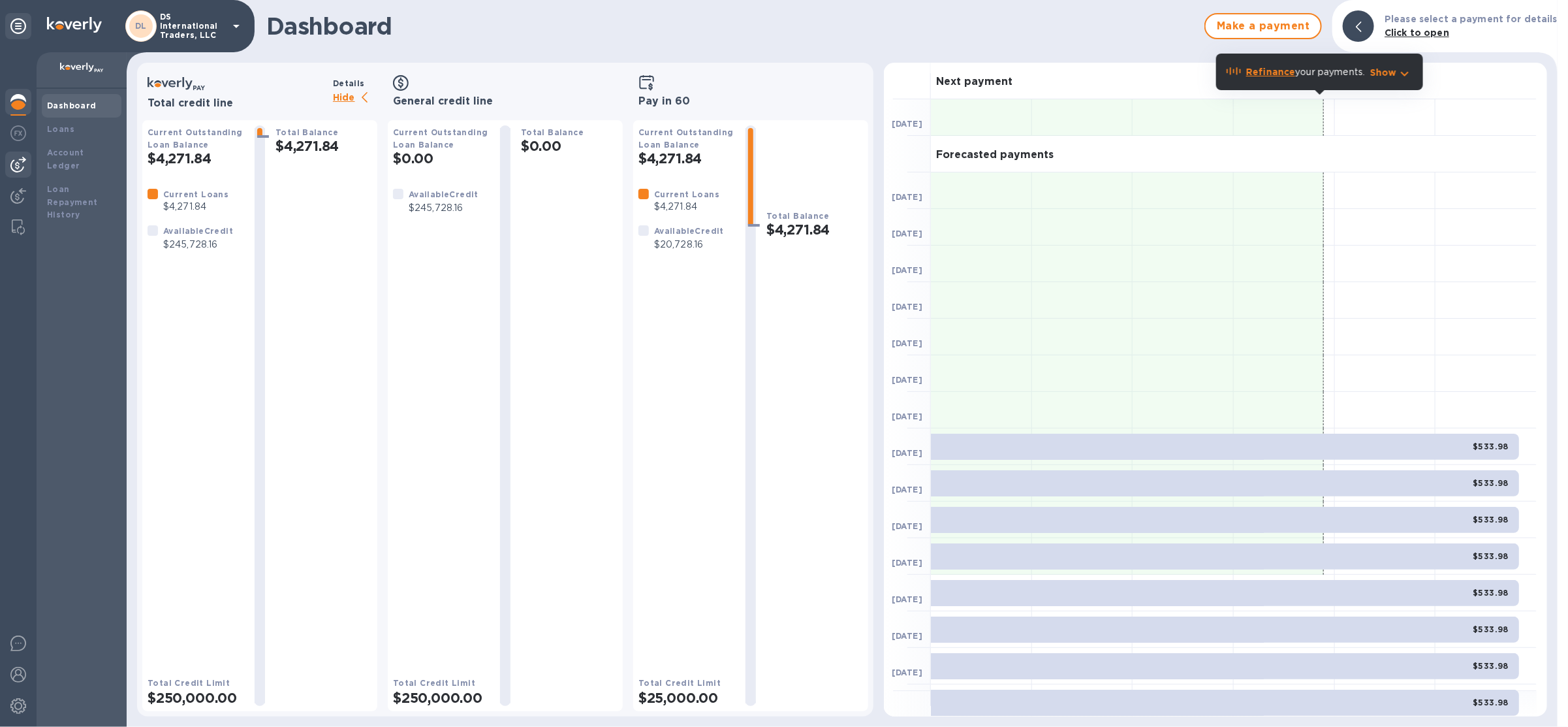
click at [10, 167] on img at bounding box center [17, 164] width 16 height 16
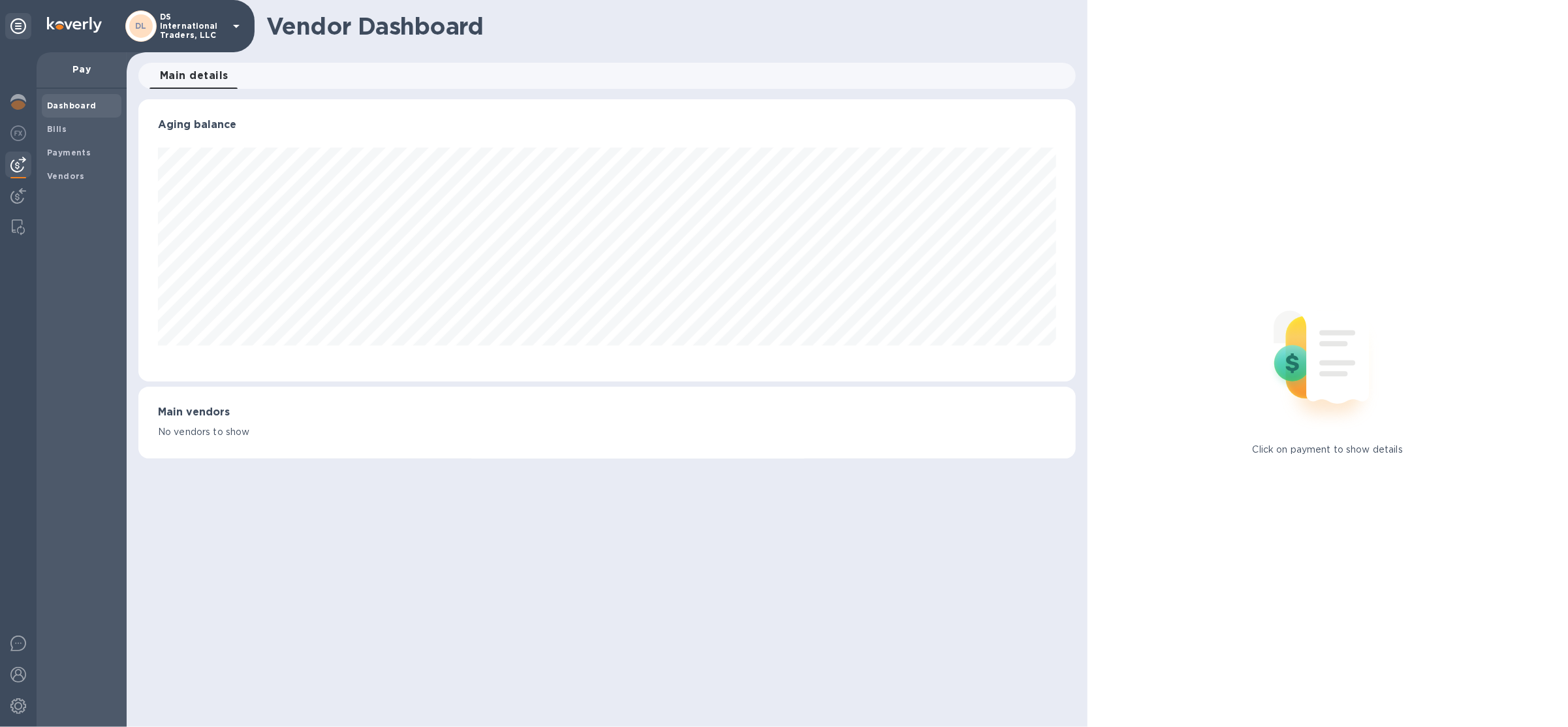
scroll to position [282, 937]
click at [66, 177] on b "Vendors" at bounding box center [65, 176] width 38 height 10
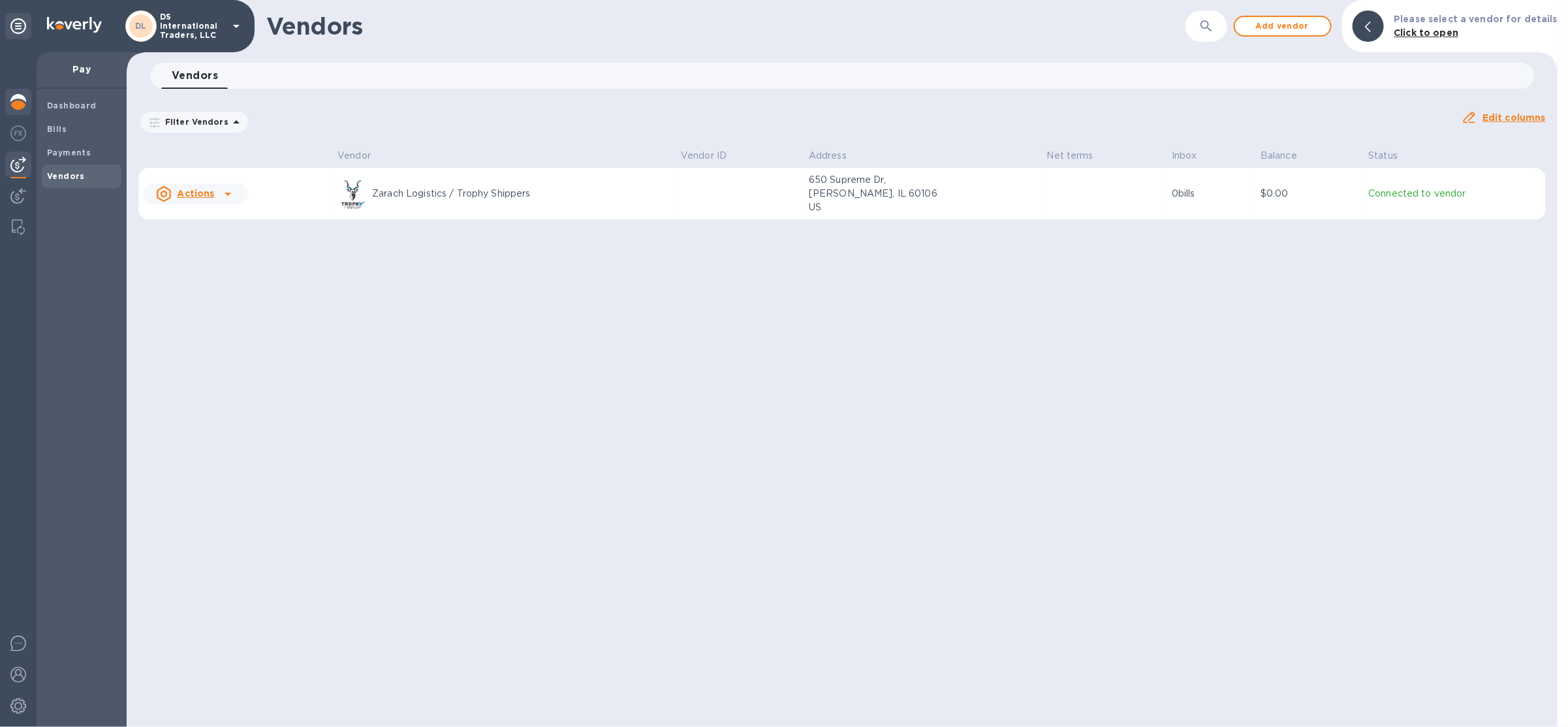
click at [22, 110] on img at bounding box center [17, 101] width 16 height 16
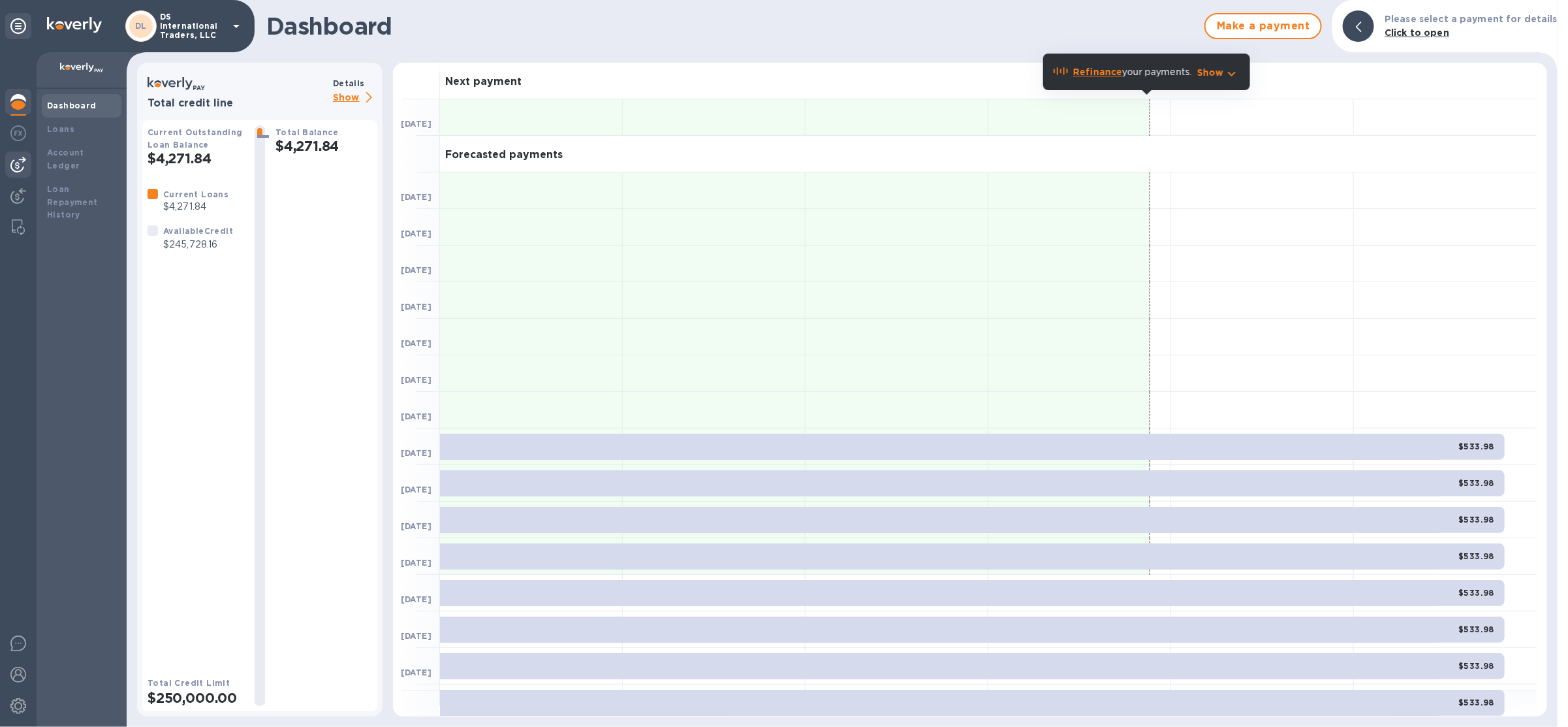
click at [15, 167] on img at bounding box center [17, 164] width 16 height 16
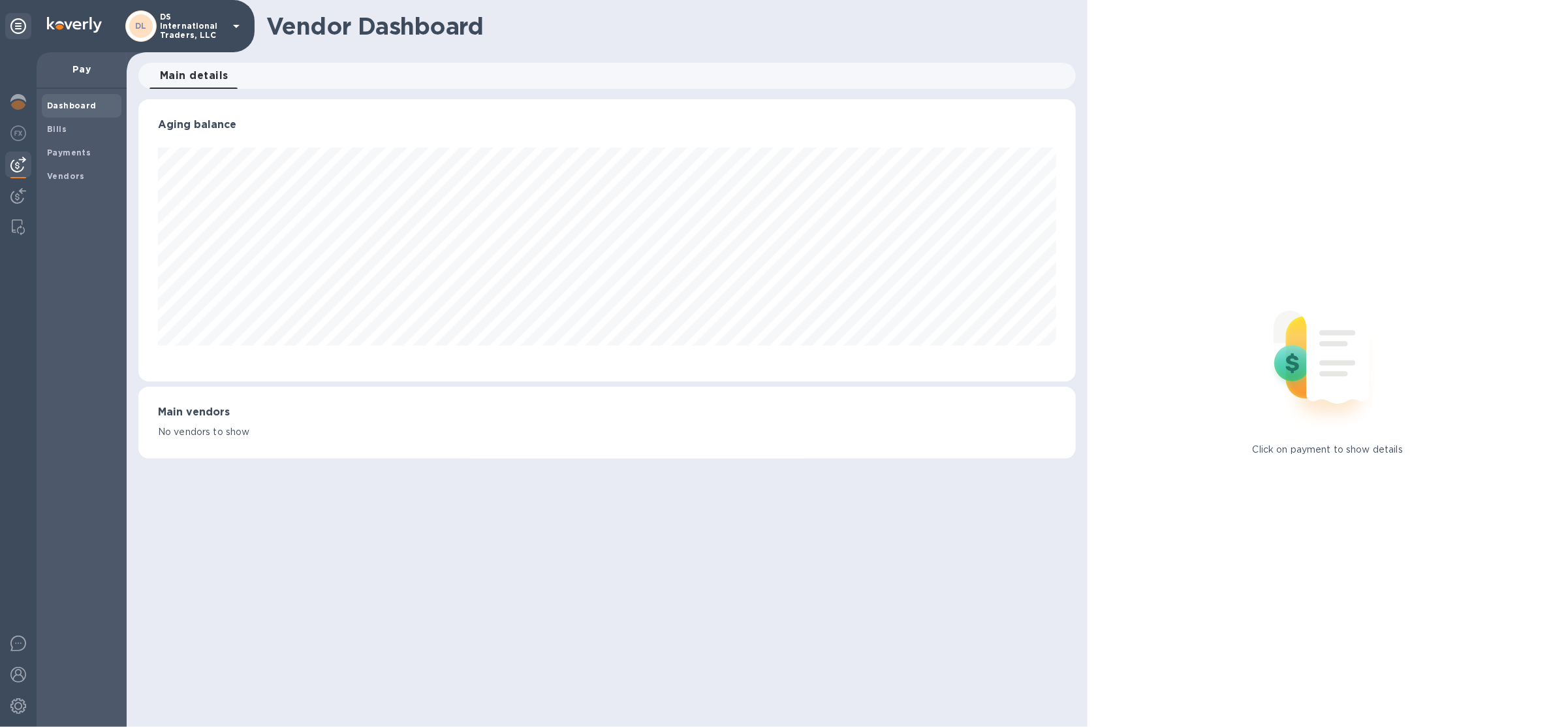
scroll to position [282, 937]
click at [53, 177] on b "Vendors" at bounding box center [65, 176] width 38 height 10
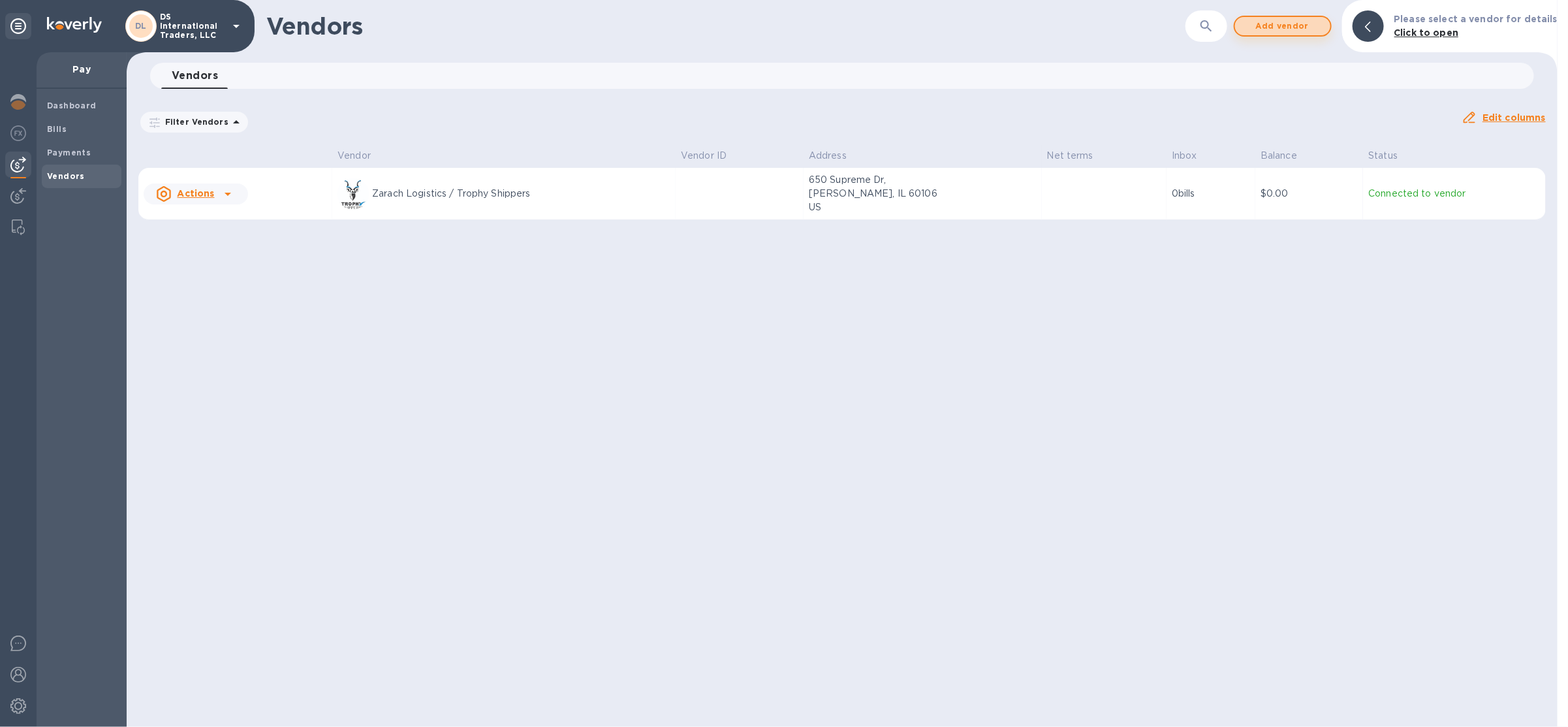
click at [1300, 24] on span "Add vendor" at bounding box center [1283, 26] width 74 height 16
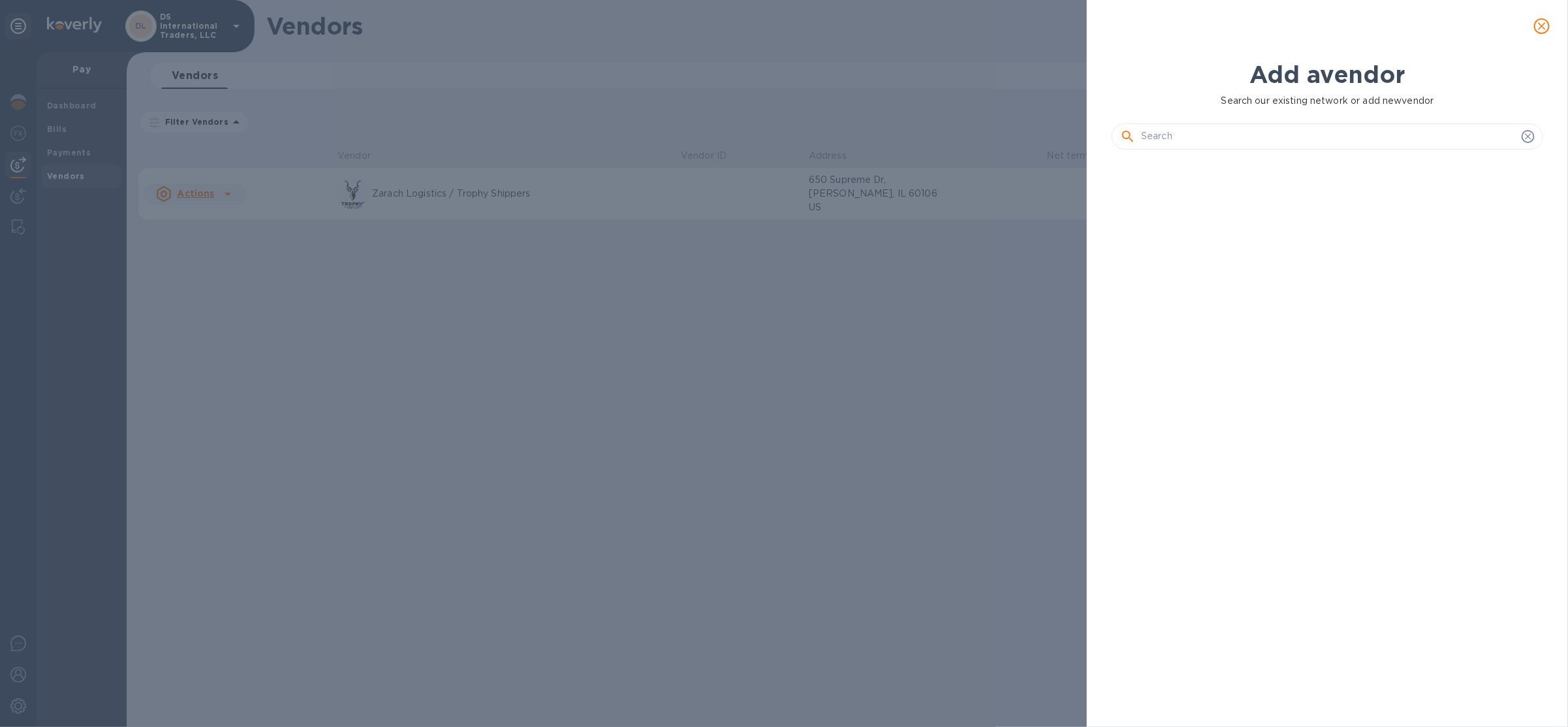
scroll to position [520, 438]
click at [1540, 35] on button "close" at bounding box center [1542, 26] width 31 height 31
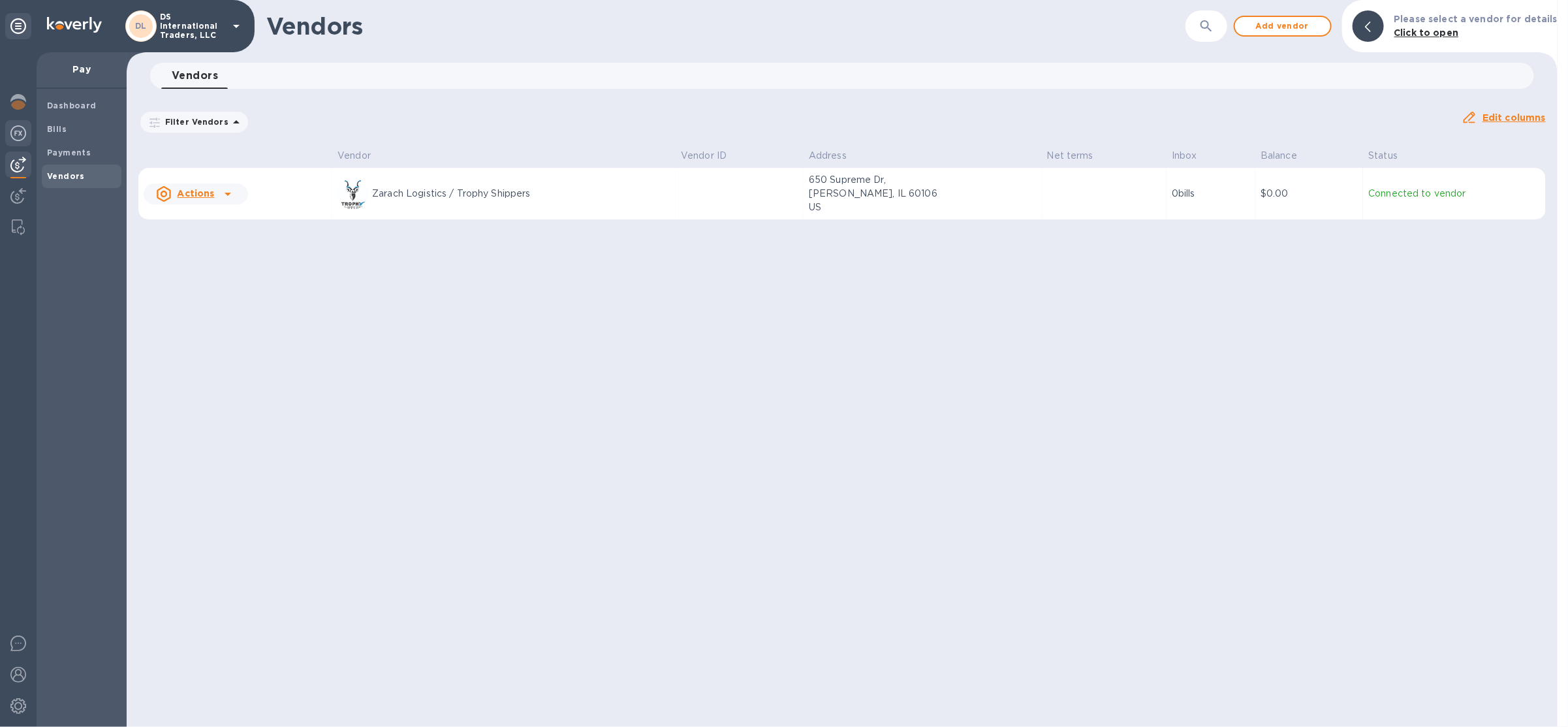
click at [17, 136] on img at bounding box center [17, 133] width 16 height 16
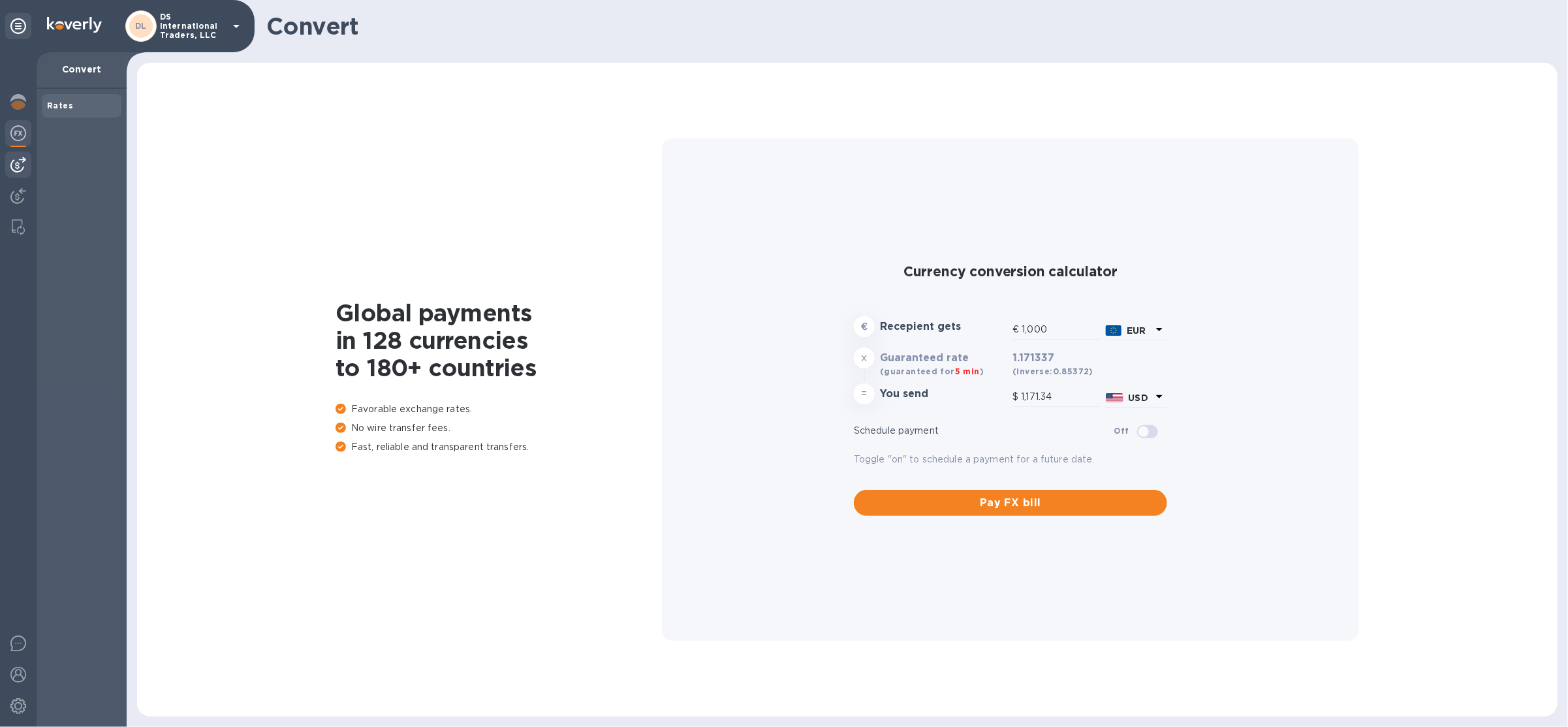
type input "1,171.34"
click at [175, 30] on p "DS International Traders, LLC" at bounding box center [192, 26] width 65 height 28
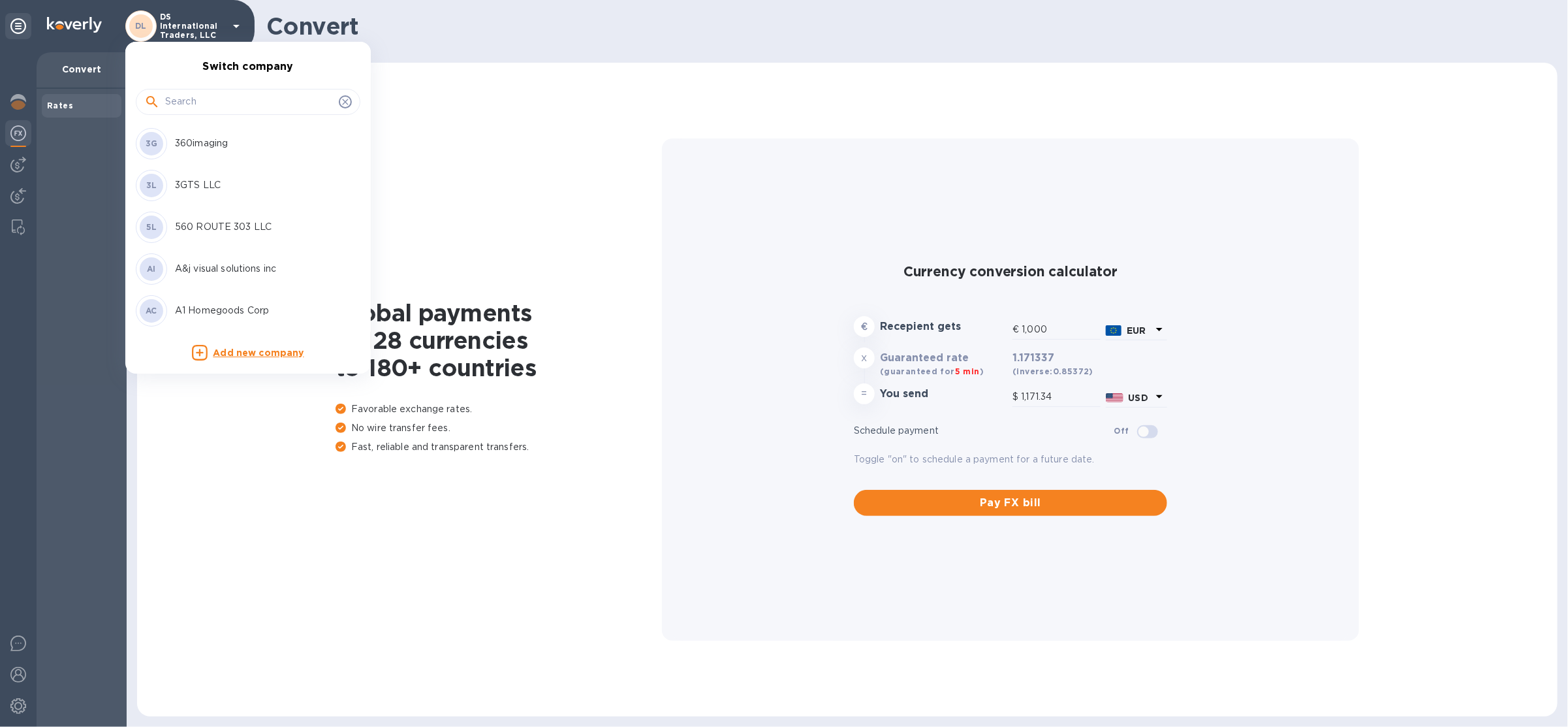
click at [198, 96] on input "text" at bounding box center [249, 101] width 168 height 19
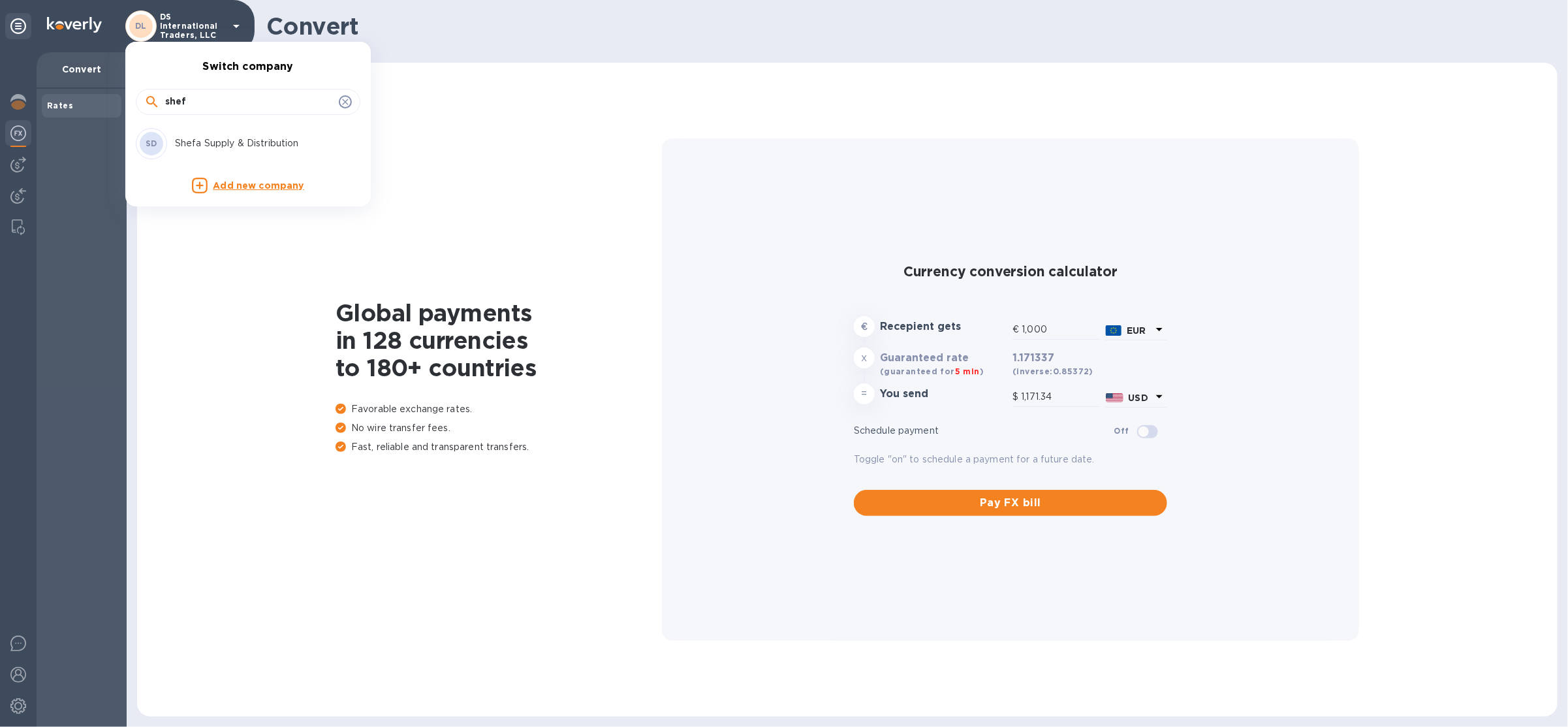
type input "shef"
click at [196, 152] on div "SD Shefa Supply & Distribution" at bounding box center [237, 144] width 203 height 31
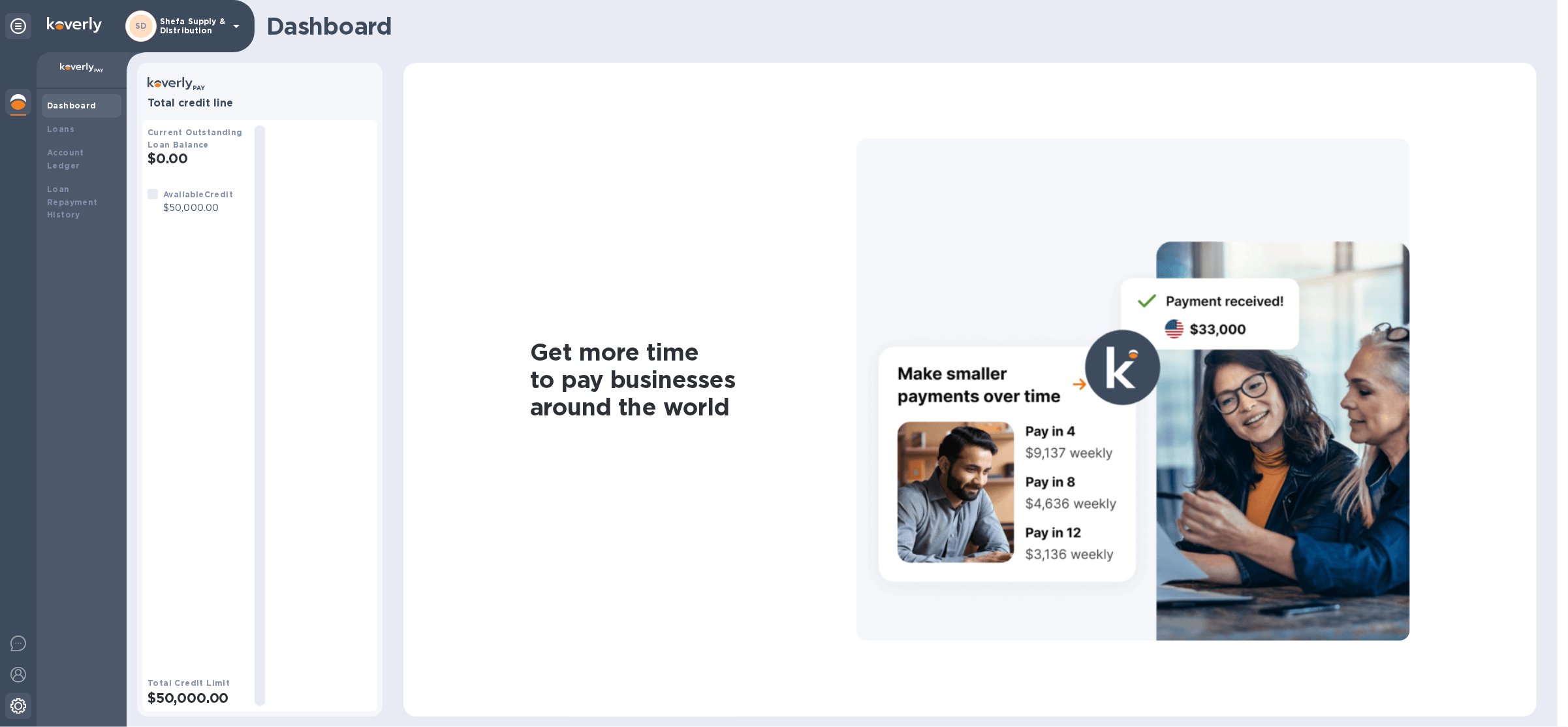
click at [18, 709] on img at bounding box center [17, 706] width 16 height 16
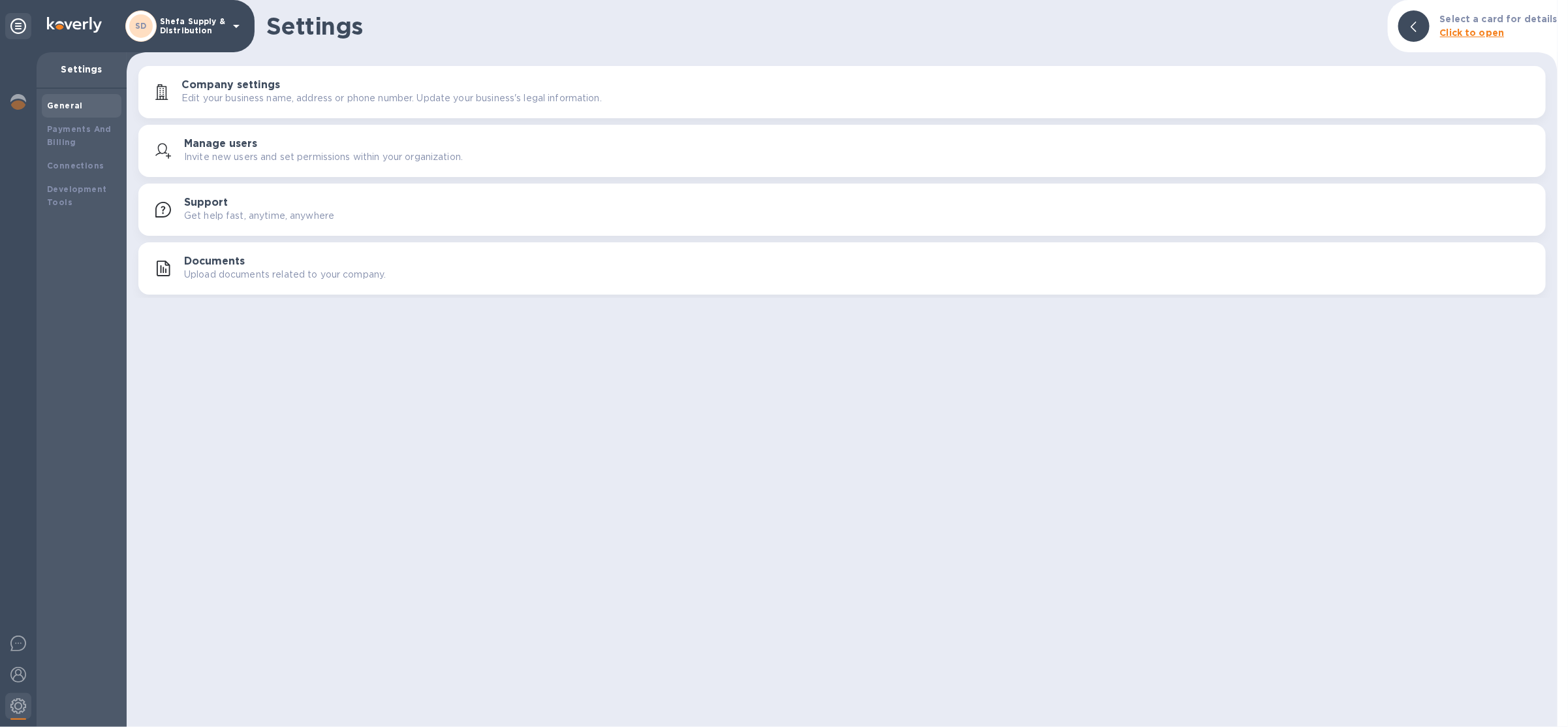
click at [121, 134] on div "General Payments And Billing Connections Development Tools" at bounding box center [82, 409] width 90 height 639
drag, startPoint x: 83, startPoint y: 136, endPoint x: 92, endPoint y: 131, distance: 10.3
click at [82, 136] on div "Payments And Billing" at bounding box center [81, 135] width 69 height 26
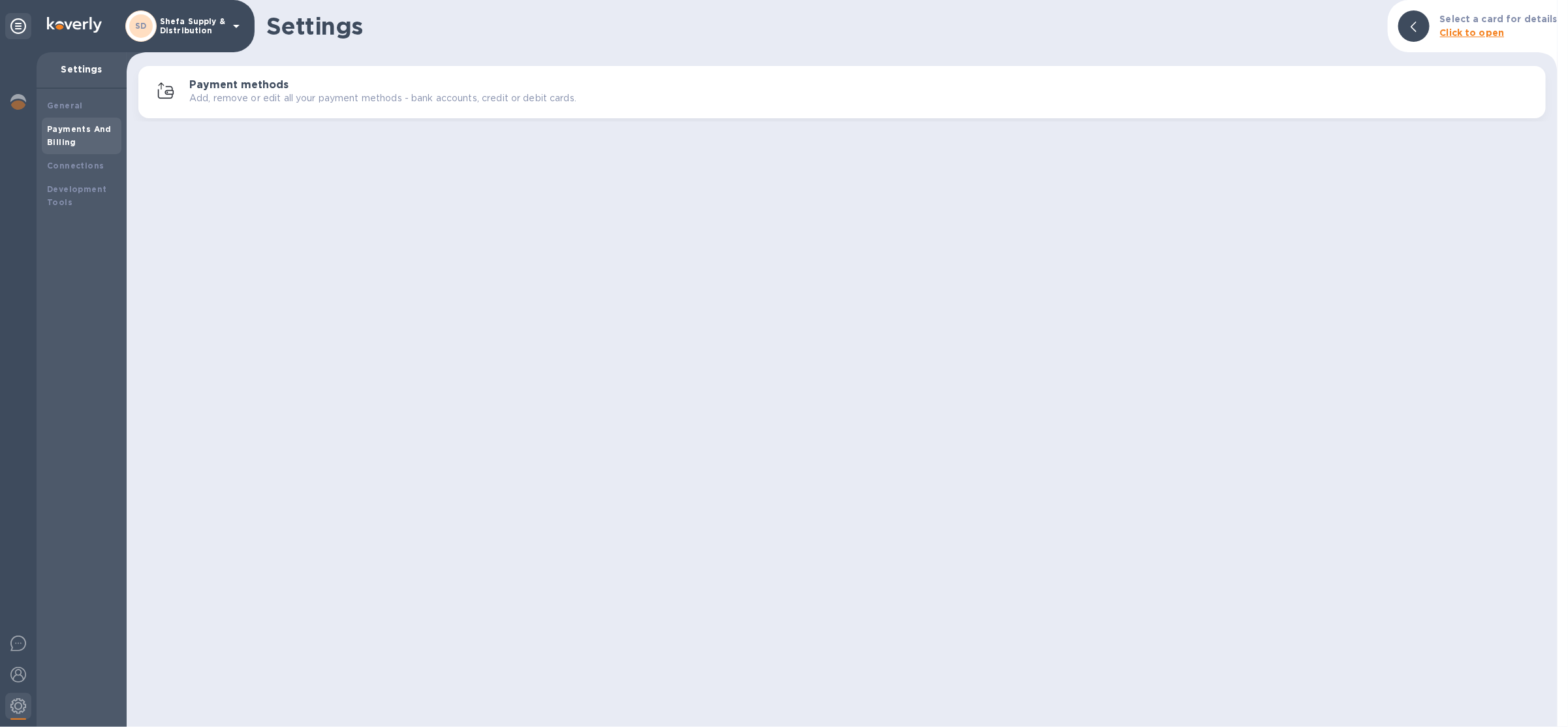
click at [209, 100] on p "Add, remove or edit all your payment methods - bank accounts, credit or debit c…" at bounding box center [383, 98] width 387 height 14
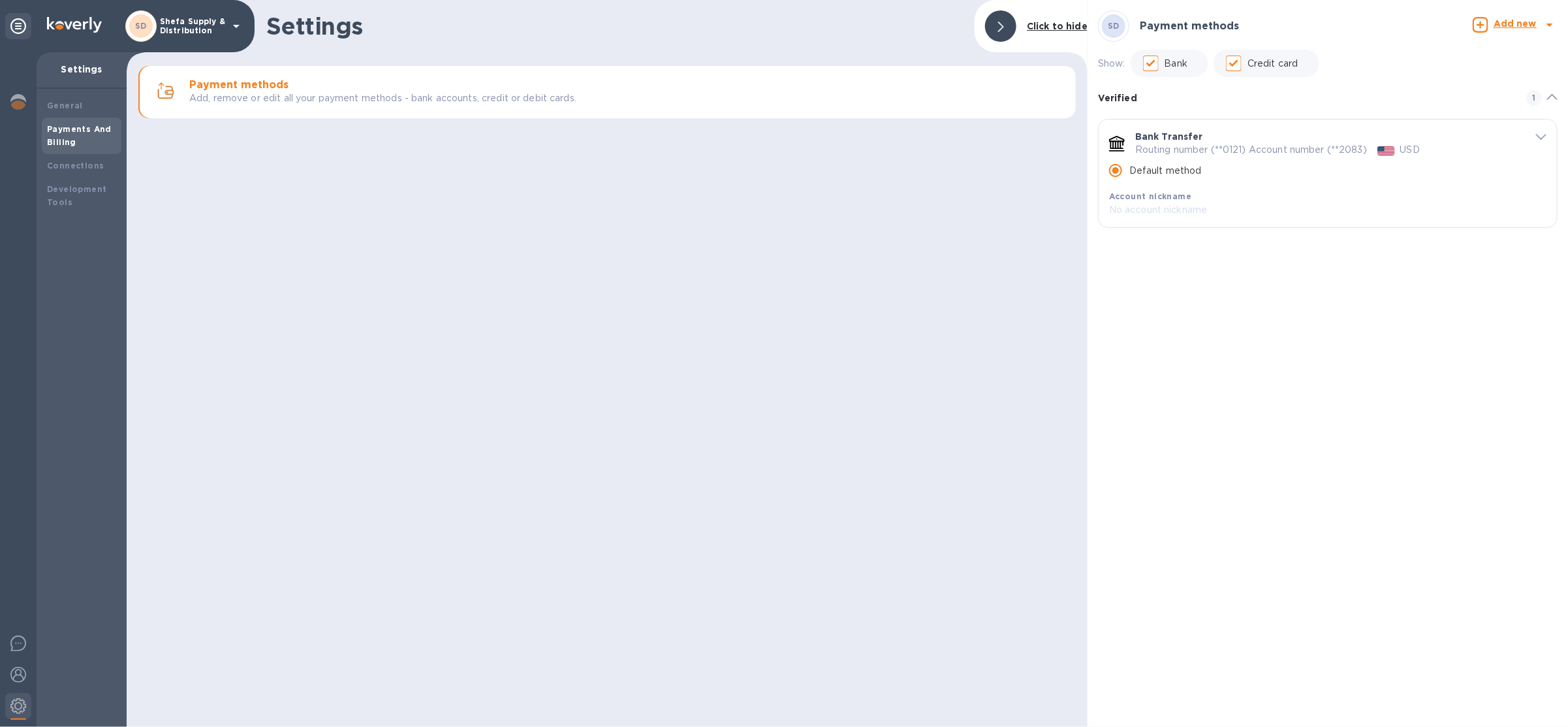
click at [1539, 137] on icon "default-method" at bounding box center [1540, 137] width 10 height 6
click at [1532, 138] on div "default-method" at bounding box center [1528, 135] width 37 height 12
click at [1539, 136] on icon "default-method" at bounding box center [1540, 137] width 10 height 6
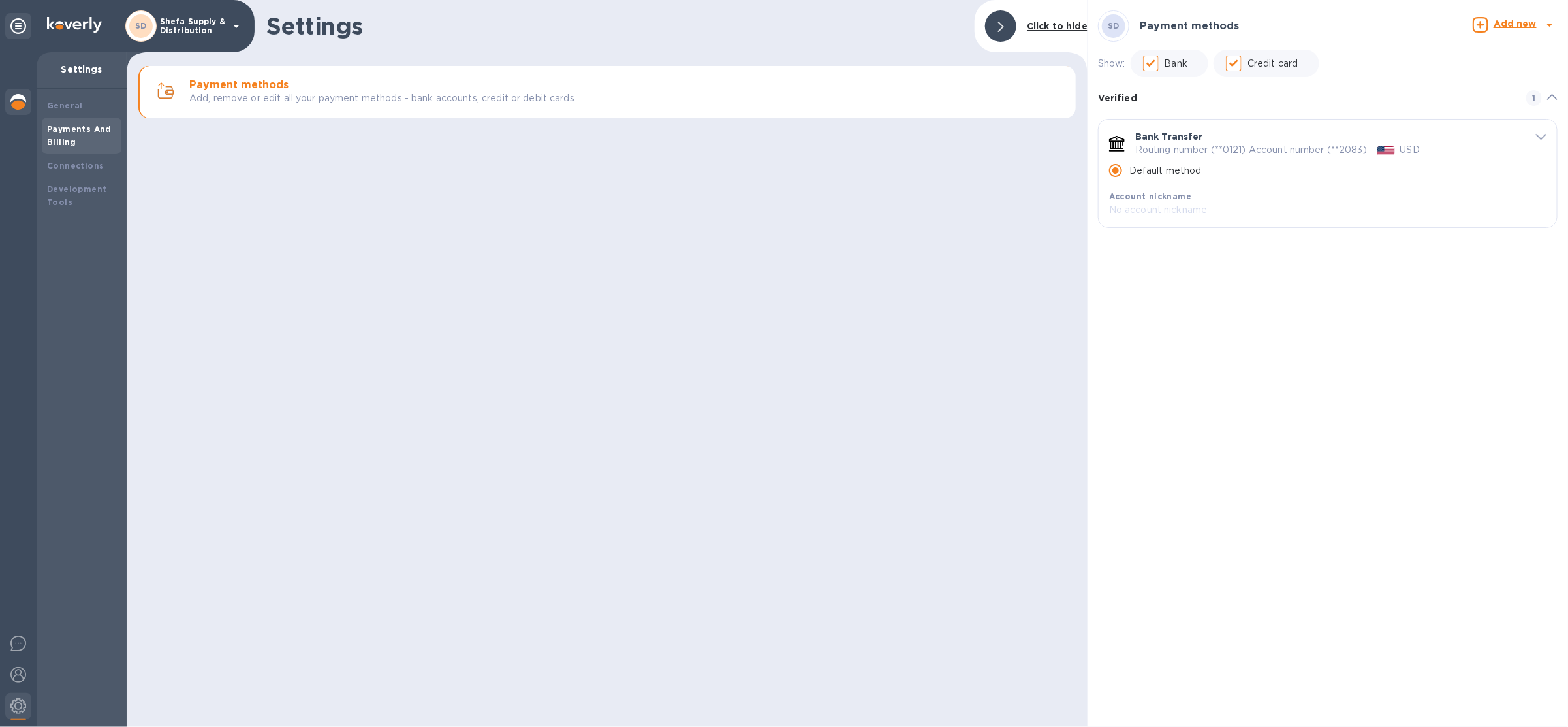
click at [23, 107] on img at bounding box center [17, 101] width 16 height 16
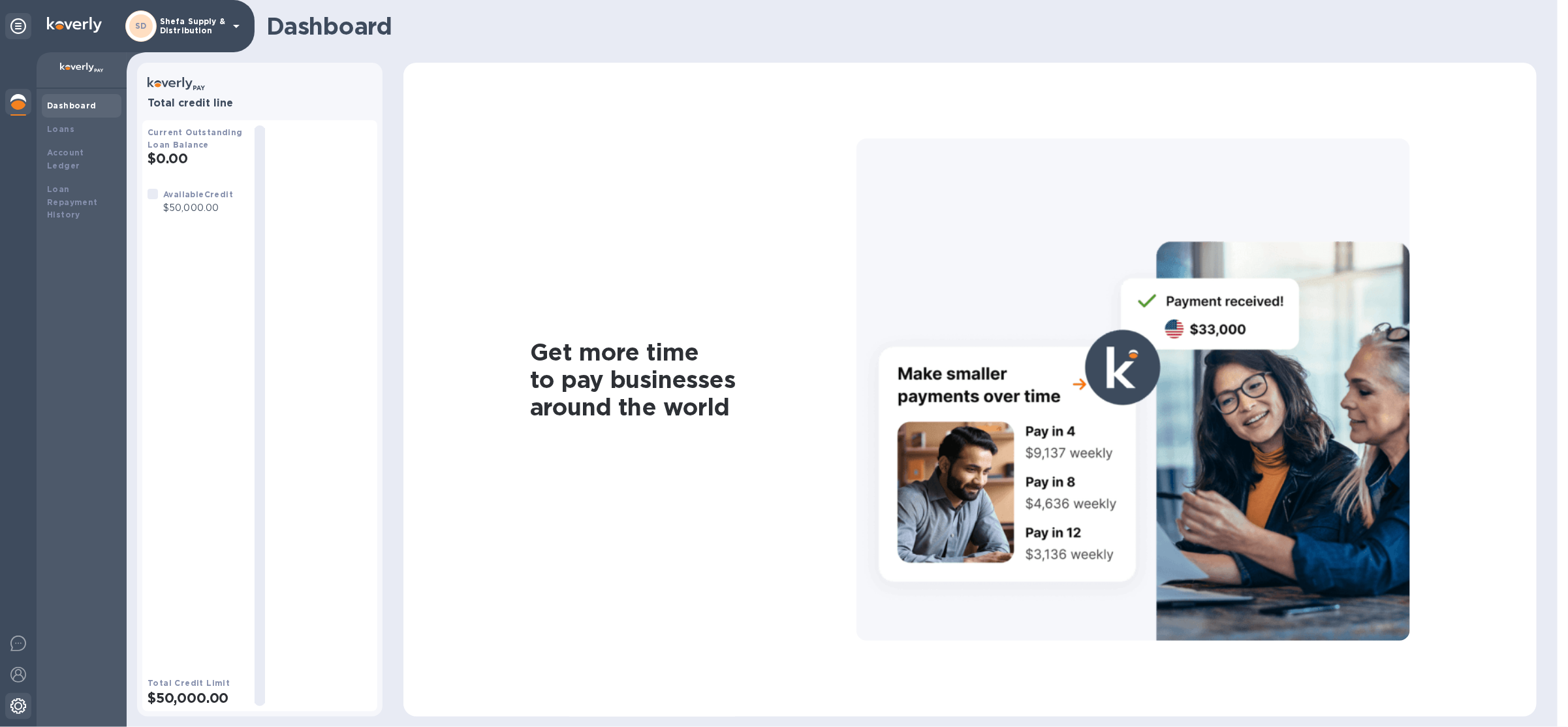
click at [24, 713] on img at bounding box center [17, 706] width 16 height 16
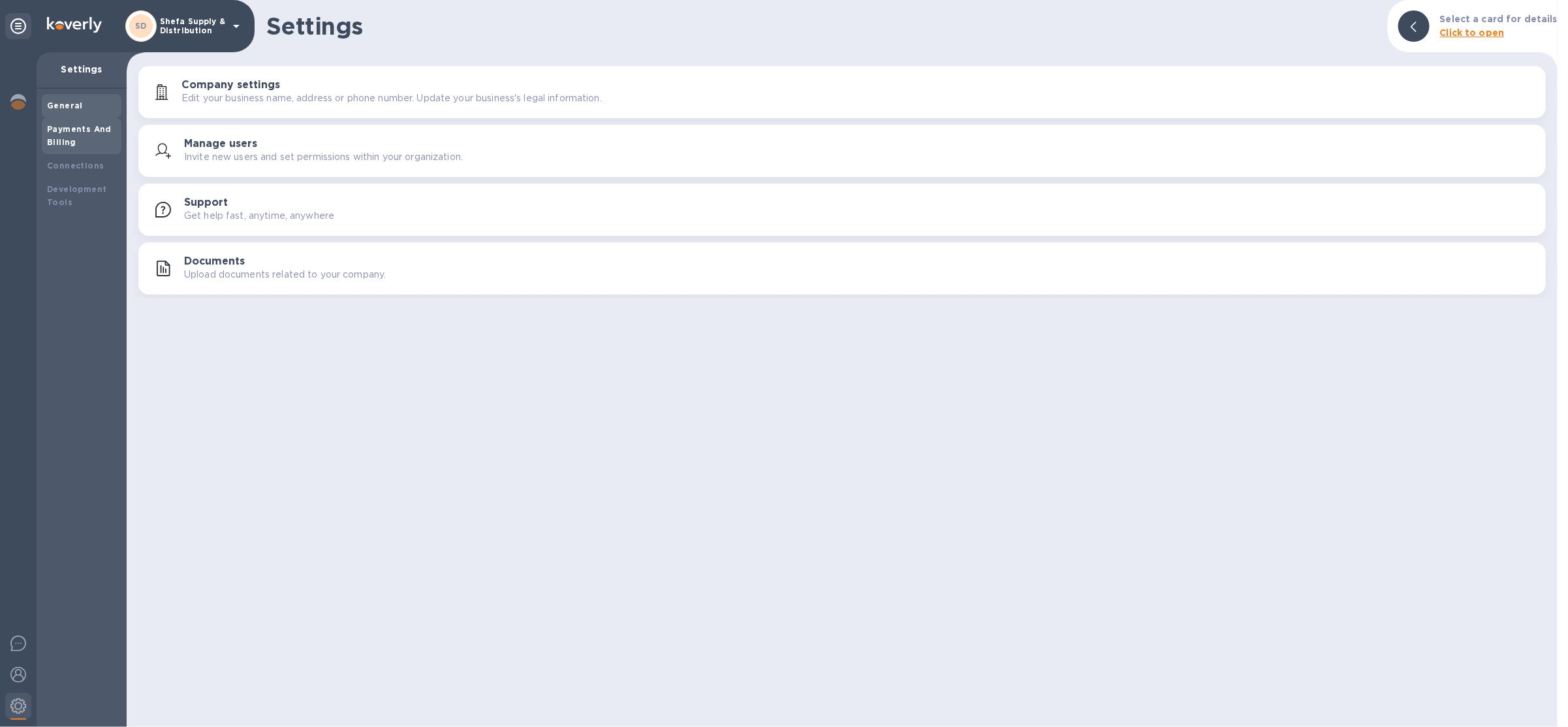
click at [99, 127] on b "Payments And Billing" at bounding box center [79, 135] width 64 height 23
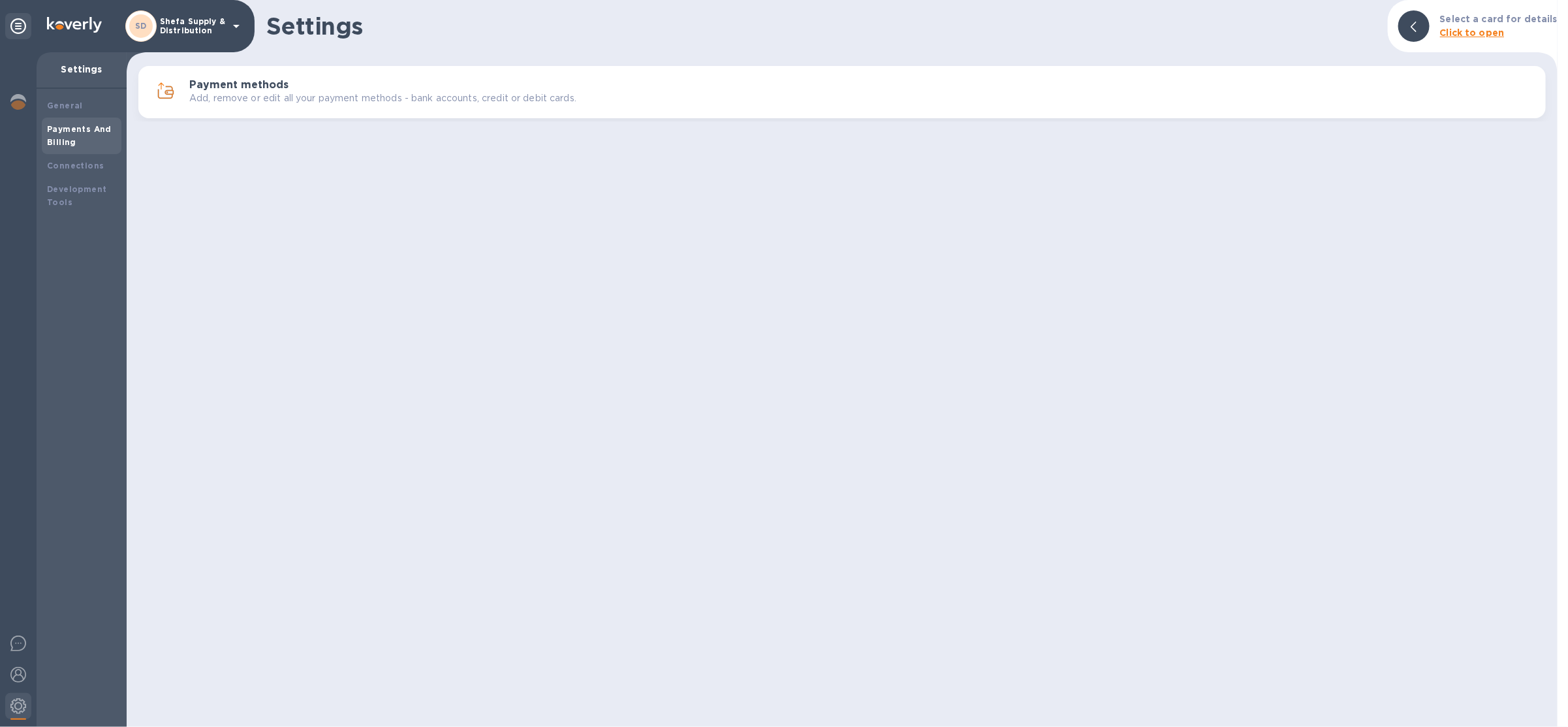
click at [236, 94] on p "Add, remove or edit all your payment methods - bank accounts, credit or debit c…" at bounding box center [383, 98] width 387 height 14
